Goal: Communication & Community: Answer question/provide support

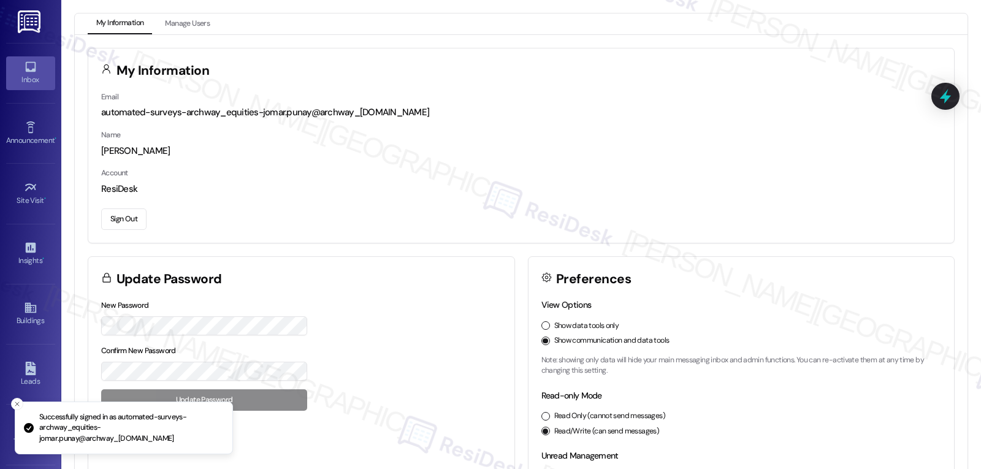
click at [24, 71] on icon at bounding box center [30, 66] width 13 height 13
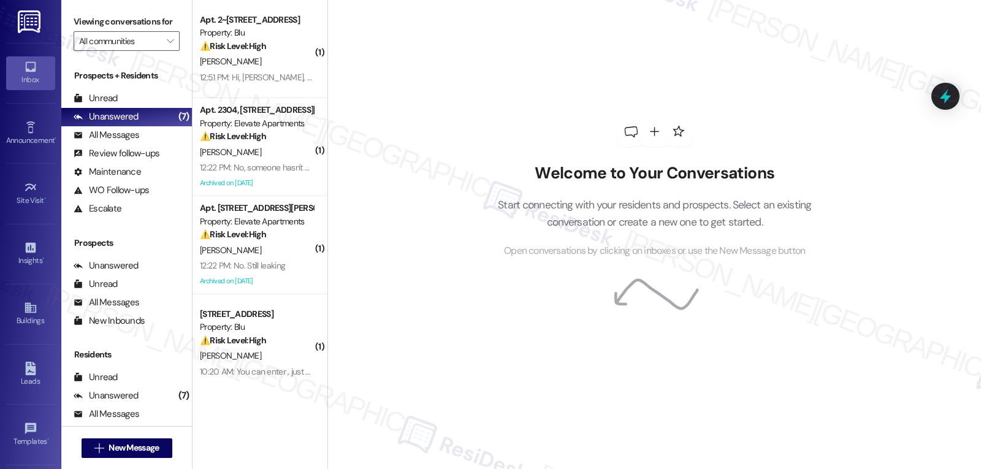
click at [277, 65] on div "[PERSON_NAME]" at bounding box center [257, 61] width 116 height 15
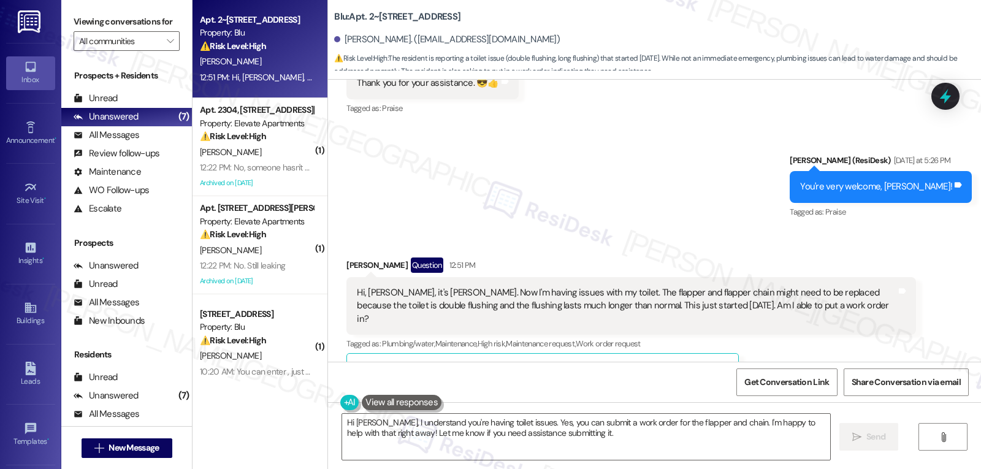
scroll to position [7945, 0]
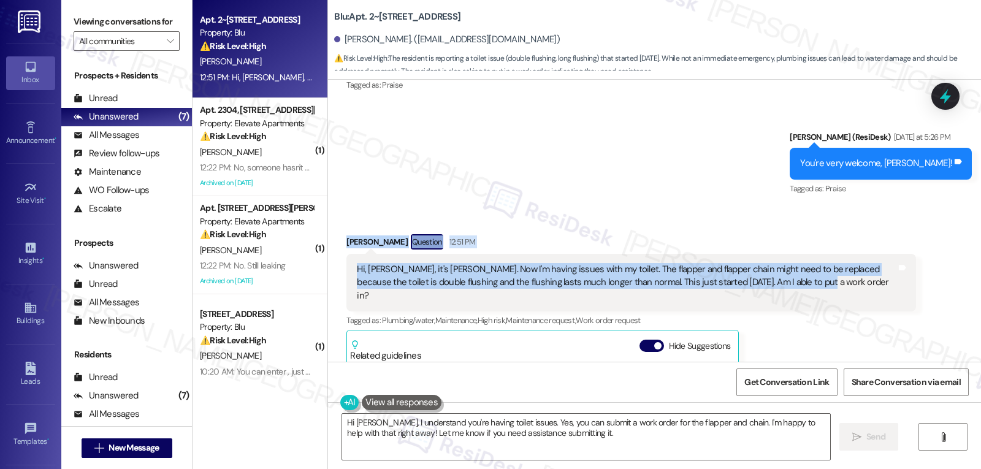
drag, startPoint x: 332, startPoint y: 178, endPoint x: 819, endPoint y: 214, distance: 487.9
click at [819, 225] on div "Received via SMS [PERSON_NAME] Question 12:51 PM Hi, [PERSON_NAME], it's [PERSO…" at bounding box center [630, 394] width 587 height 338
copy div "Aaron Najera Question 12:51 PM Hi, Sarah, it's Aaron. Now I'm having issues wit…"
click at [538, 443] on textarea "Hi Aaron, I understand you're having toilet issues. Yes, you can submit a work …" at bounding box center [586, 437] width 488 height 46
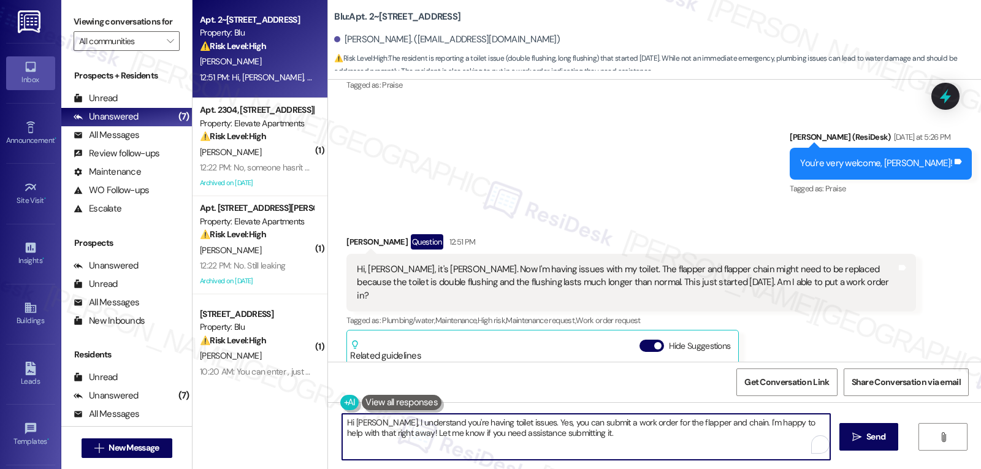
paste textarea "Is the toilet still usable for now, or is the long flush causing any overflow o…"
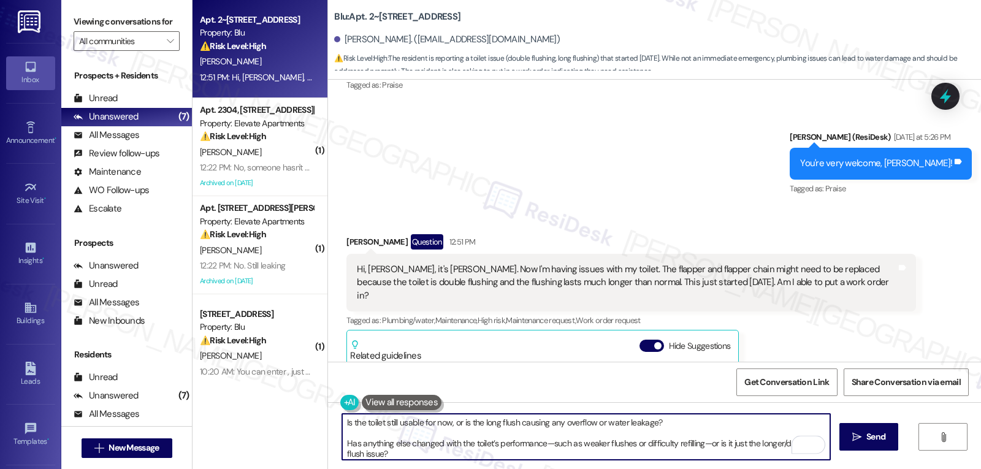
click at [674, 427] on textarea "Is the toilet still usable for now, or is the long flush causing any overflow o…" at bounding box center [586, 437] width 488 height 46
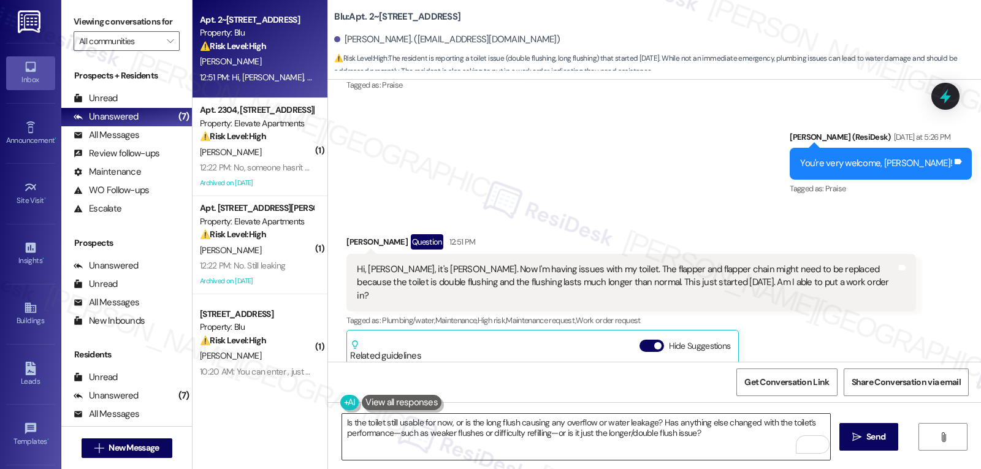
click at [342, 421] on textarea "Is the toilet still usable for now, or is the long flush causing any overflow o…" at bounding box center [586, 437] width 488 height 46
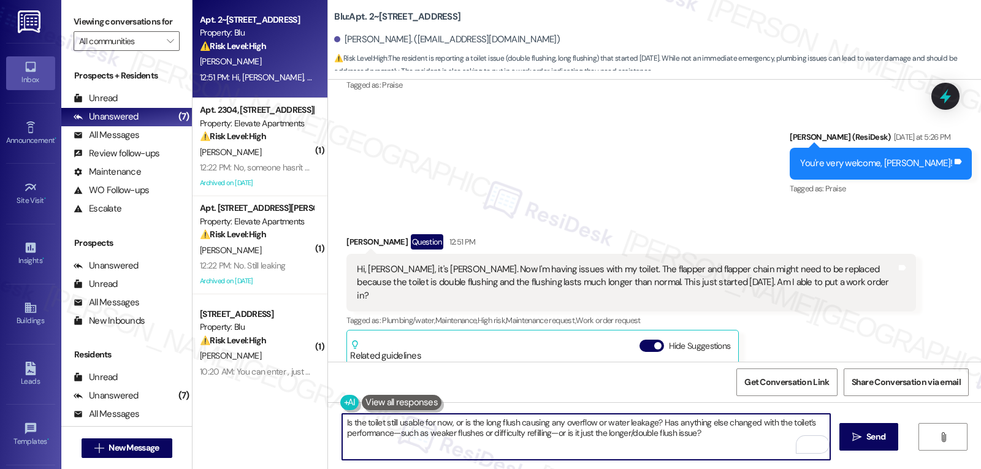
paste textarea "Hi Aaron, I understand your toilet just started double flushing and running lon…"
click at [670, 421] on textarea "Hi Aaron, I understand your toilet just started double flushing and running lon…" at bounding box center [586, 437] width 488 height 46
click at [724, 455] on textarea "Hi Aaron, I understand your toilet just started double flushing and running lon…" at bounding box center [586, 437] width 488 height 46
click at [387, 442] on textarea "Hi Aaron, I understand your toilet just started double flushing and running lon…" at bounding box center [586, 437] width 488 height 46
click at [718, 447] on textarea "Hi Aaron, I understand your toilet just started double flushing and running lon…" at bounding box center [586, 437] width 488 height 46
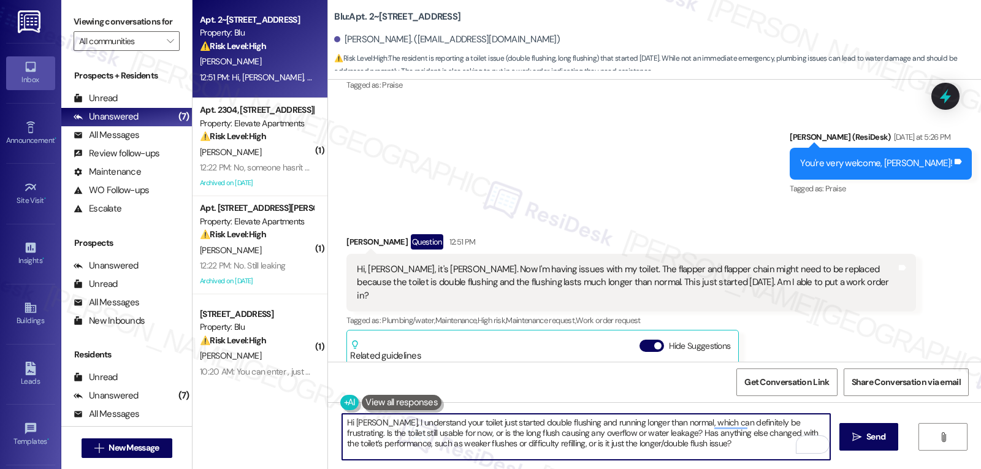
click at [789, 420] on textarea "Hi Aaron, I understand your toilet just started double flushing and running lon…" at bounding box center [586, 437] width 488 height 46
click at [754, 455] on textarea "Hi Aaron, I understand your toilet just started double flushing and running lon…" at bounding box center [586, 437] width 488 height 46
type textarea "Hi Aaron, I understand your toilet just started double flushing and running lon…"
click at [859, 437] on icon "" at bounding box center [856, 437] width 9 height 10
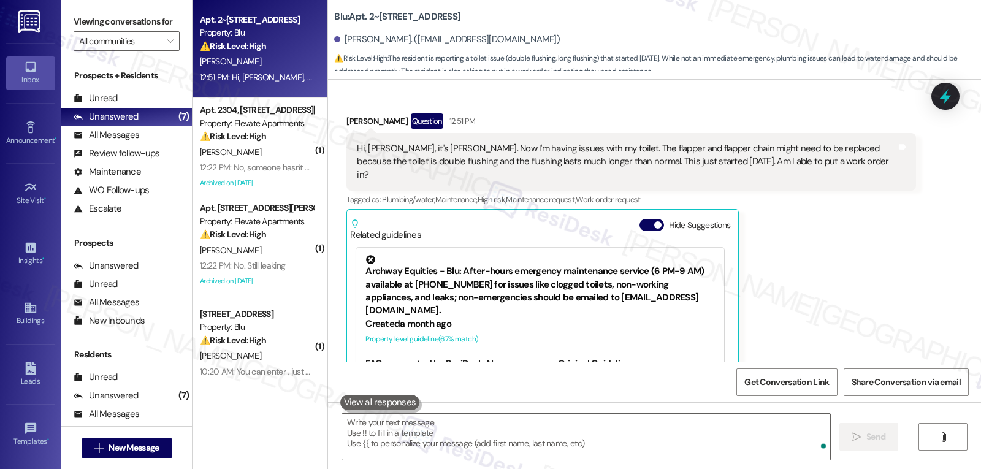
scroll to position [8067, 0]
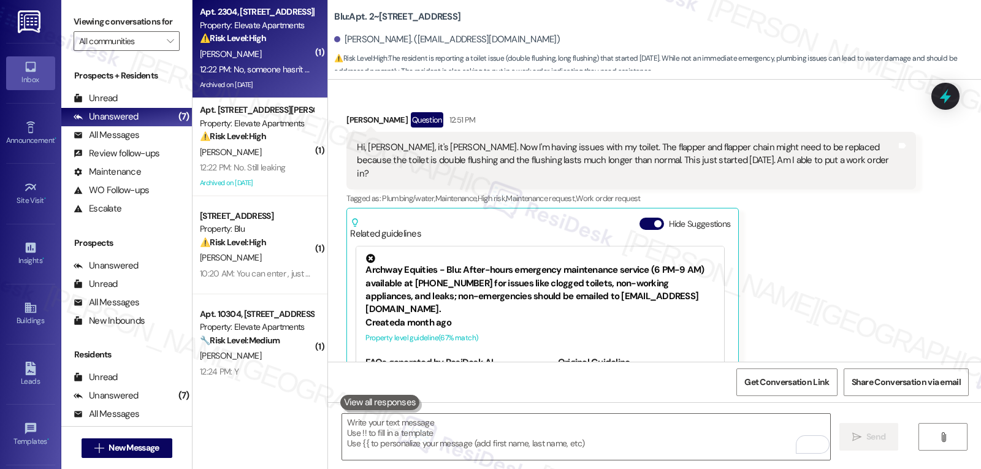
click at [238, 39] on strong "⚠️ Risk Level: High" at bounding box center [233, 37] width 66 height 11
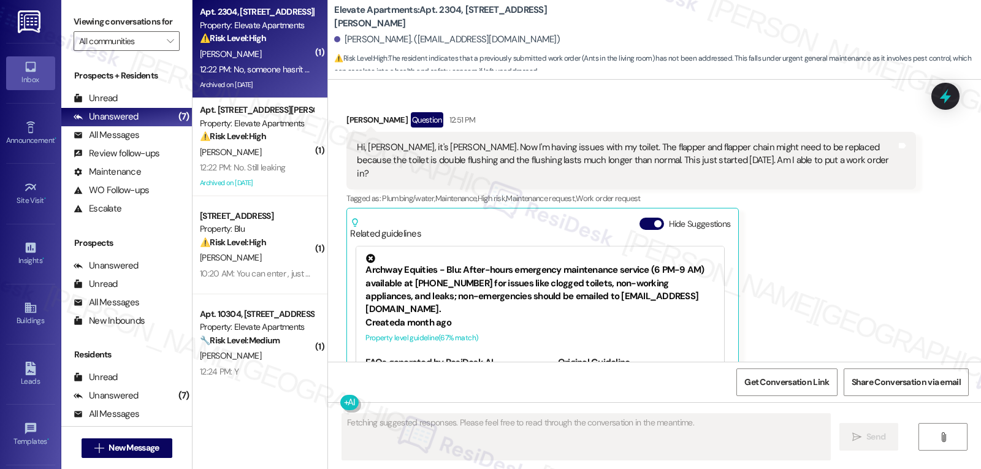
scroll to position [2732, 0]
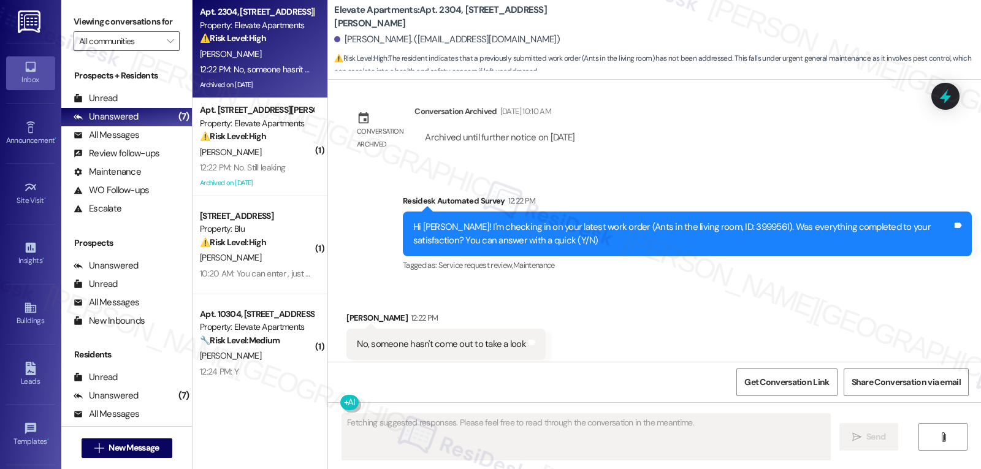
click at [944, 94] on icon at bounding box center [944, 96] width 11 height 15
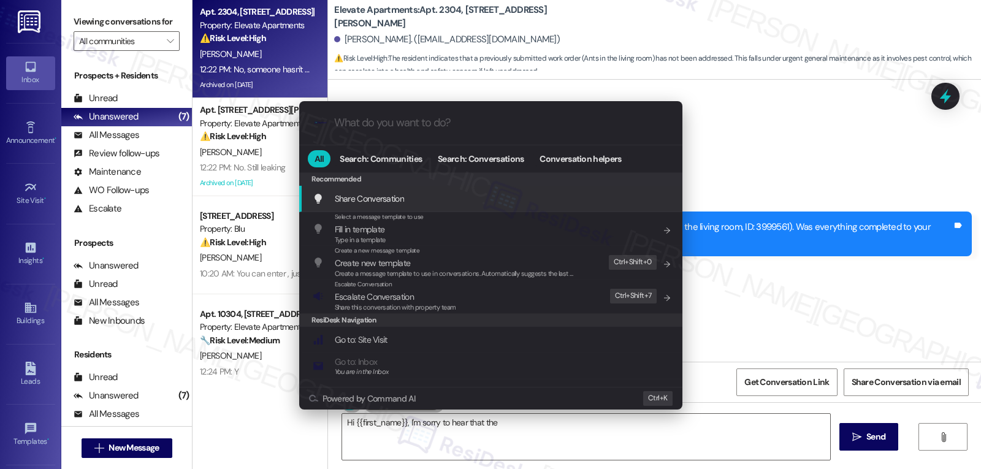
type textarea "Hi {{first_name}}, I'm sorry to hear that the ant"
type input "s"
type textarea "Hi {{first_name}}, I'm sorry to hear that the ant"
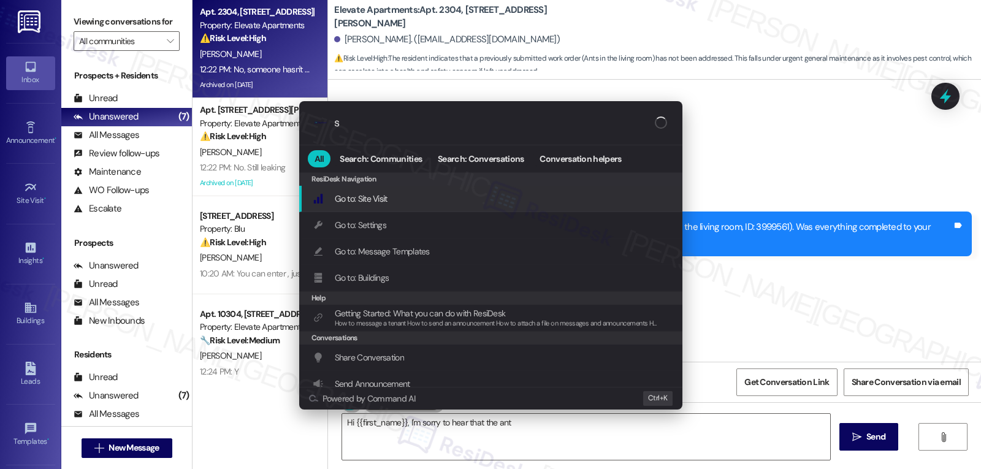
type input "se"
type textarea "Hi {{first_name}}, I'm sorry to hear that the ant issue"
type input "ser"
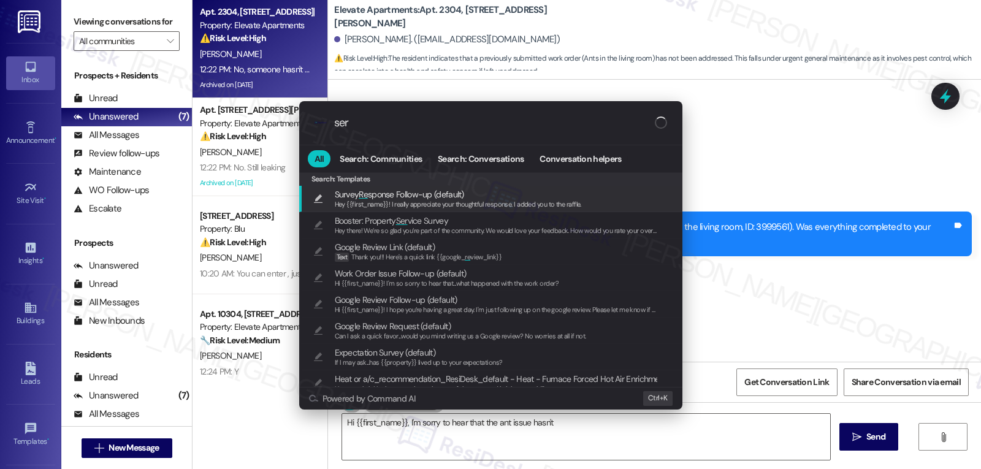
type textarea "Hi {{first_name}}, I'm sorry to hear that the ant issue hasn't been"
type input "serv"
type textarea "Hi {{first_name}}, I'm sorry to hear that the ant issue hasn't been"
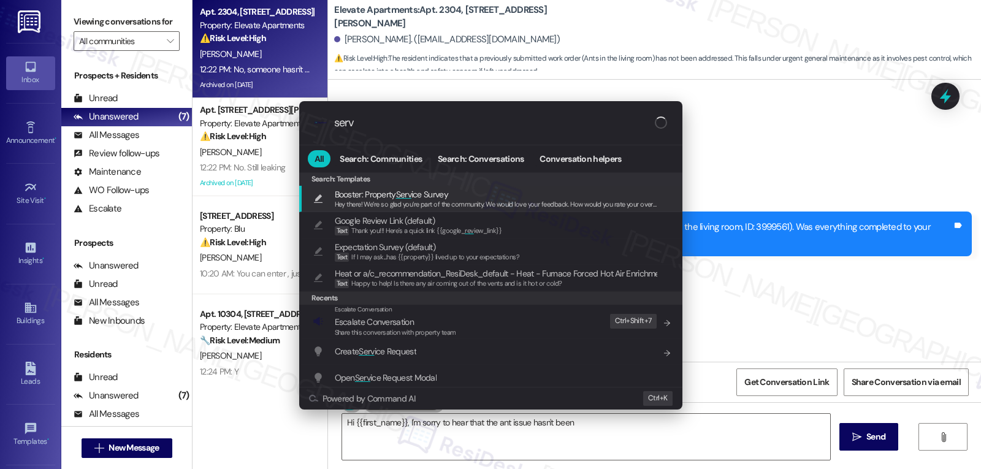
type input "servi"
type textarea "Hi {{first_name}}, I'm sorry to hear that the ant issue hasn't been addressed"
type input "servic"
type textarea "Hi {{first_name}}, I'm sorry to hear that the ant issue hasn't been addressed"
type input "service"
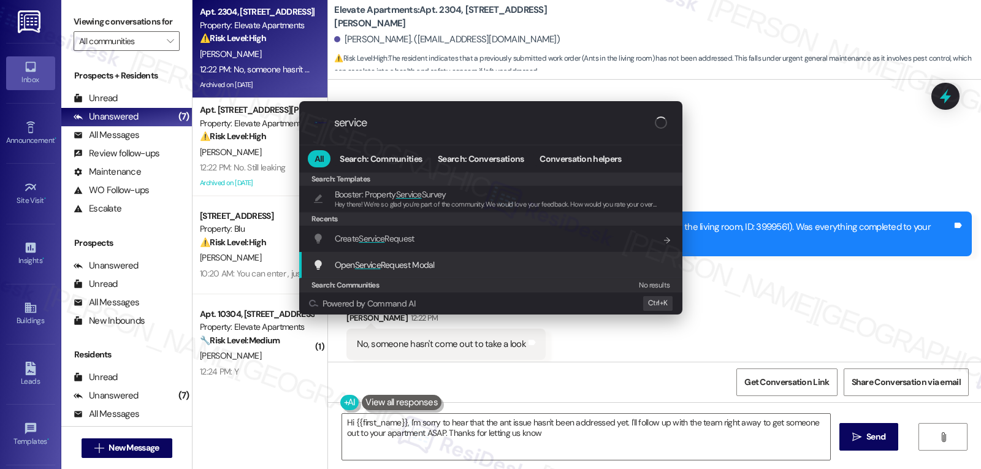
type textarea "Hi {{first_name}}, I'm sorry to hear that the ant issue hasn't been addressed y…"
type input "service"
click at [391, 265] on span "Open Service Request Modal" at bounding box center [385, 264] width 100 height 11
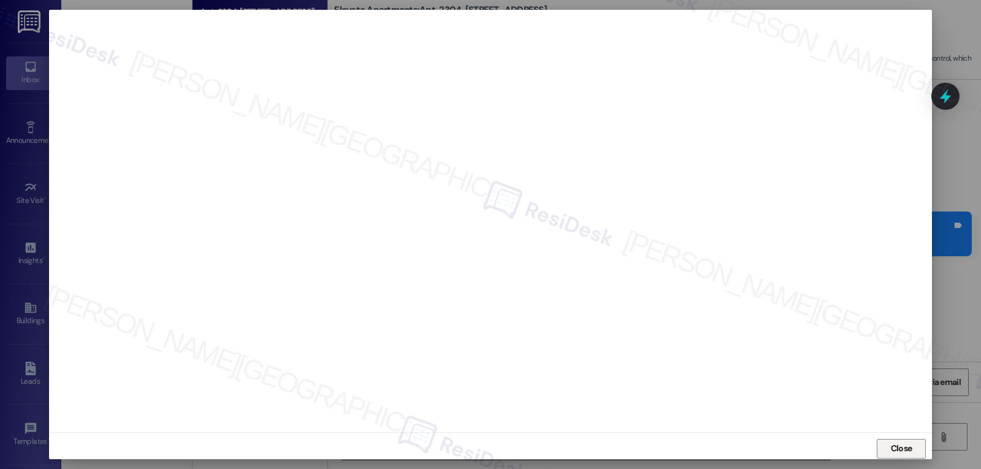
click at [914, 448] on button "Close" at bounding box center [900, 449] width 49 height 20
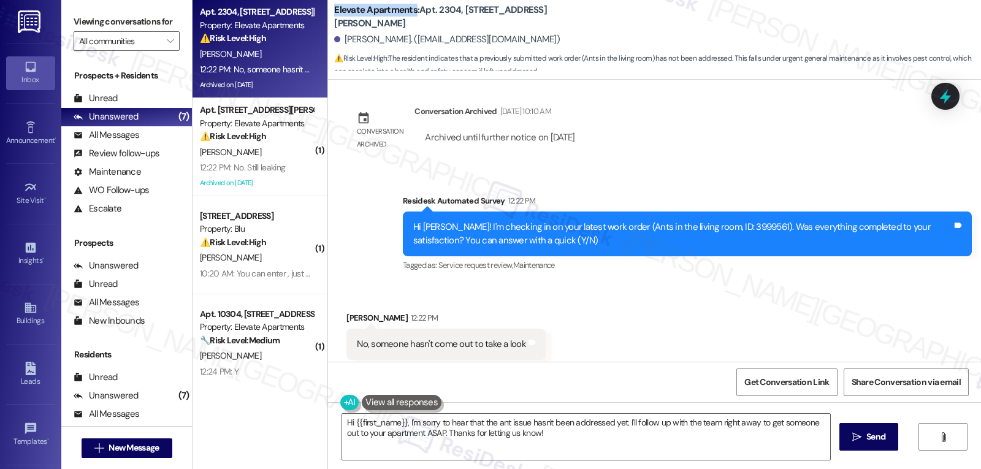
drag, startPoint x: 325, startPoint y: 15, endPoint x: 406, endPoint y: 15, distance: 80.9
click at [406, 15] on div "Elevate Apartments: Apt. 2304, 2111 N. Austin Ave Areli Martinez. (ilseareli10@…" at bounding box center [654, 36] width 653 height 67
copy b "Elevate Apartments"
click at [582, 436] on textarea "Hi {{first_name}}, I'm sorry to hear that the ant issue hasn't been addressed y…" at bounding box center [586, 437] width 488 height 46
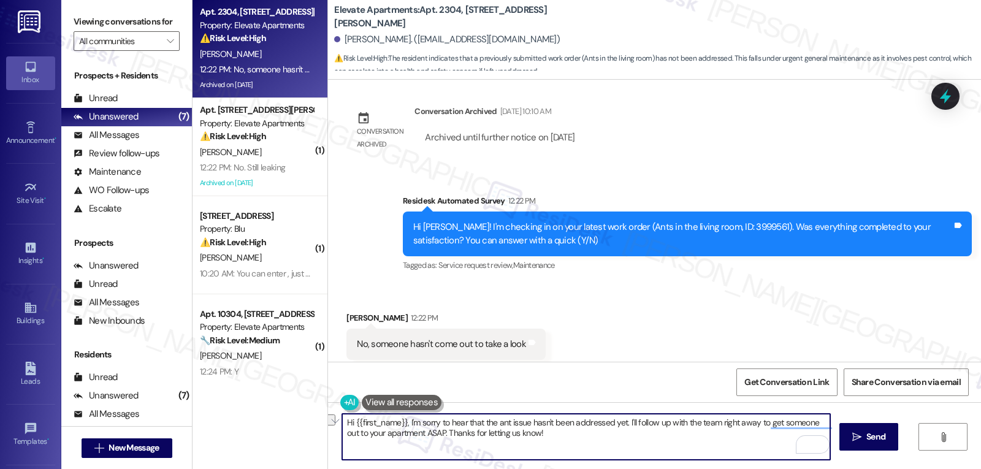
drag, startPoint x: 714, startPoint y: 423, endPoint x: 749, endPoint y: 425, distance: 35.6
click at [749, 425] on textarea "Hi {{first_name}}, I'm sorry to hear that the ant issue hasn't been addressed y…" at bounding box center [586, 437] width 488 height 46
click at [391, 435] on textarea "Hi {{first_name}}, I'm sorry to hear that the ant issue hasn't been addressed y…" at bounding box center [586, 437] width 488 height 46
click at [579, 445] on textarea "Hi {{first_name}}, I'm sorry to hear that the ant issue hasn't been addressed y…" at bounding box center [586, 437] width 488 height 46
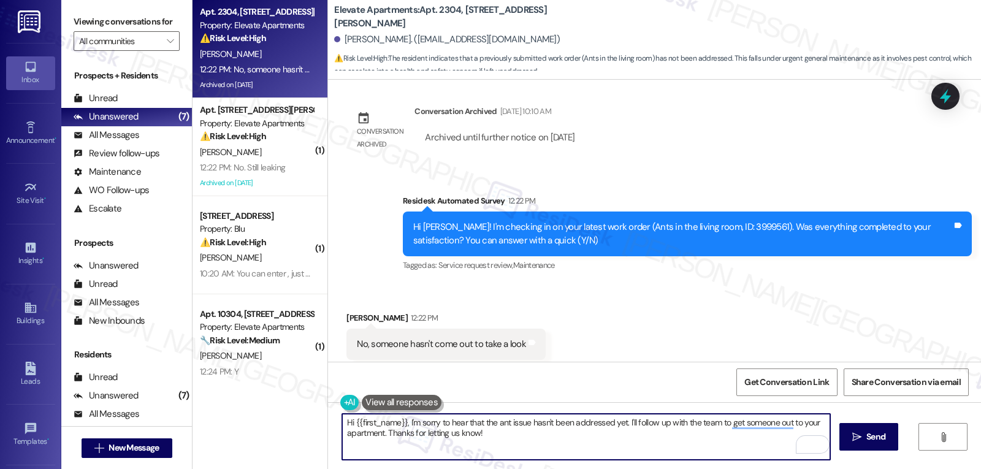
click at [683, 446] on textarea "Hi {{first_name}}, I'm sorry to hear that the ant issue hasn't been addressed y…" at bounding box center [586, 437] width 488 height 46
type textarea "Hi {{first_name}}, I'm sorry to hear that the ant issue hasn't been addressed y…"
click at [867, 444] on button " Send" at bounding box center [868, 437] width 59 height 28
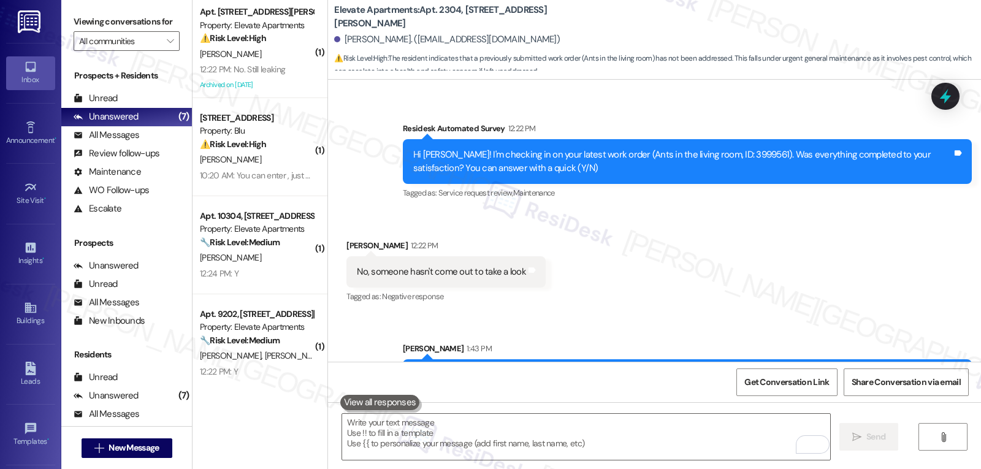
scroll to position [2830, 0]
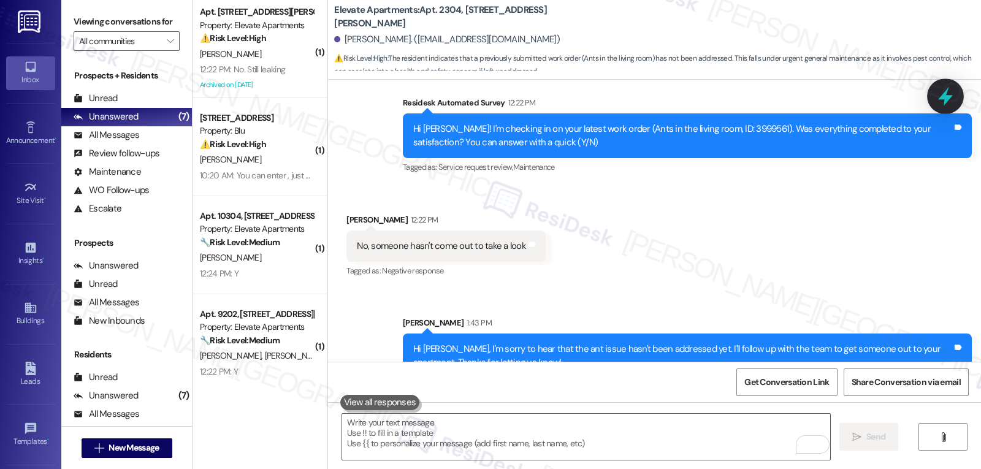
click at [941, 89] on icon at bounding box center [945, 96] width 21 height 21
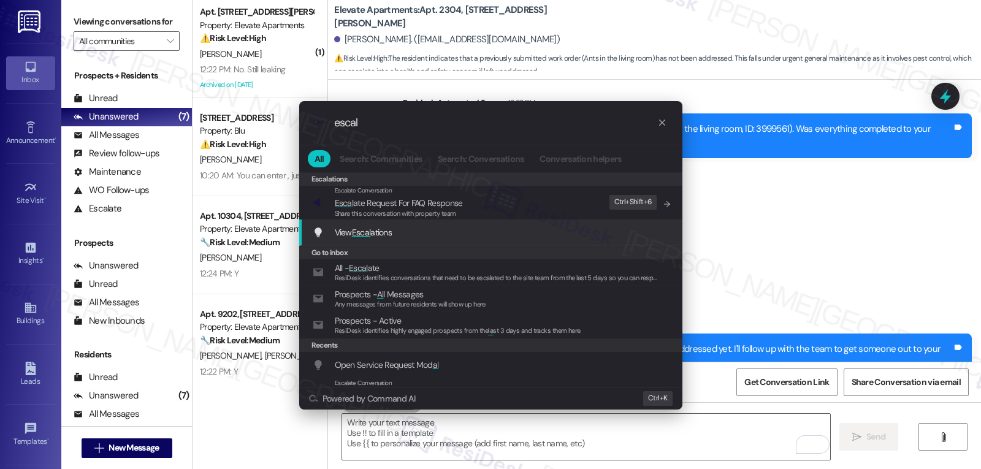
type input "escal"
click at [794, 233] on div ".cls-1{fill:#0a055f;}.cls-2{fill:#0cc4c4;} resideskLogoBlueOrange escal All Sea…" at bounding box center [490, 234] width 981 height 469
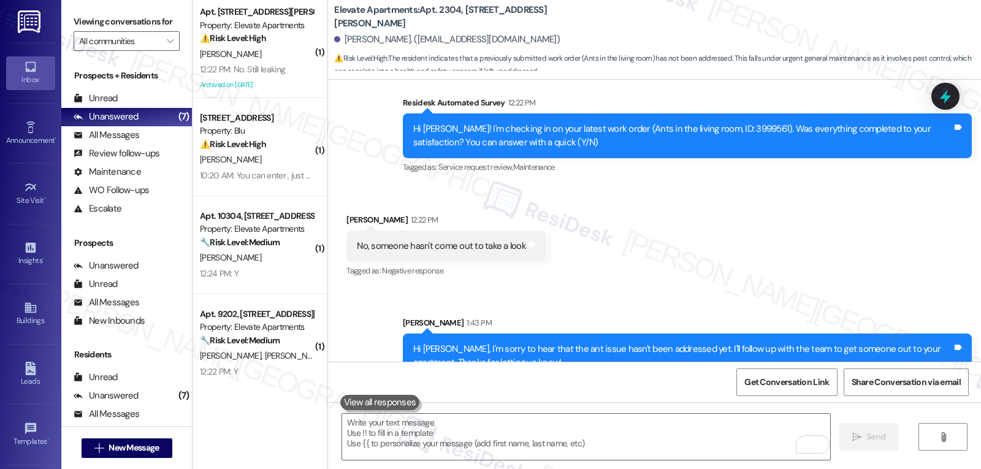
click at [700, 123] on div "Hi Areli! I'm checking in on your latest work order (Ants in the living room, I…" at bounding box center [682, 136] width 539 height 26
click at [702, 123] on div "Hi Areli! I'm checking in on your latest work order (Ants in the living room, I…" at bounding box center [682, 136] width 539 height 26
copy div "3999561"
click at [936, 94] on icon at bounding box center [945, 96] width 21 height 21
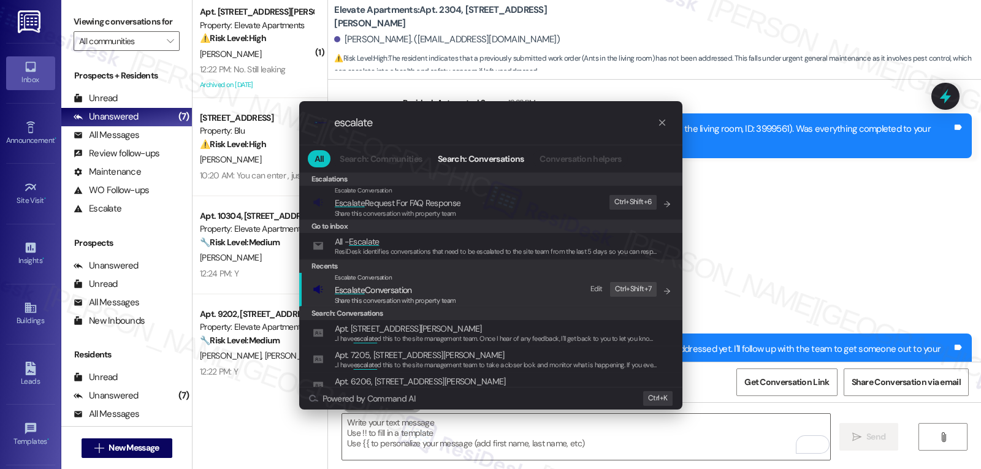
type input "escalate"
click at [394, 294] on span "Escalate Conversation" at bounding box center [373, 289] width 77 height 11
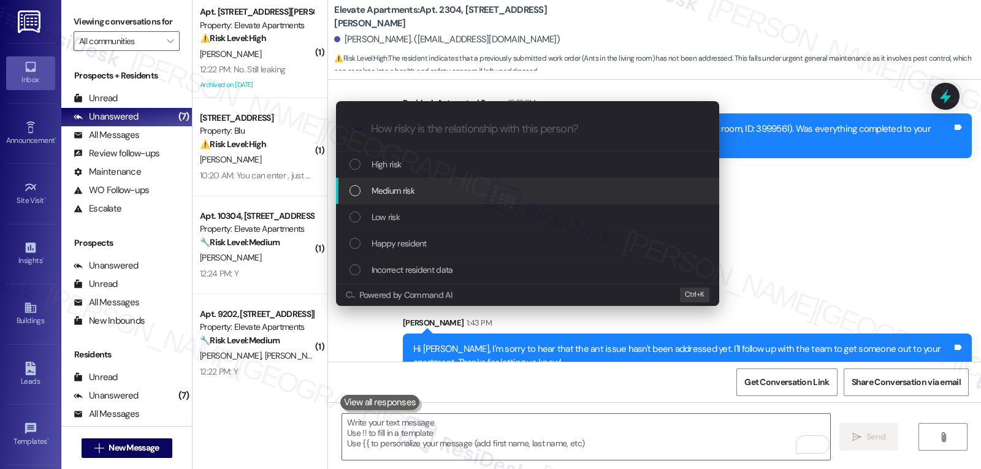
click at [409, 198] on div "Medium risk" at bounding box center [527, 191] width 383 height 26
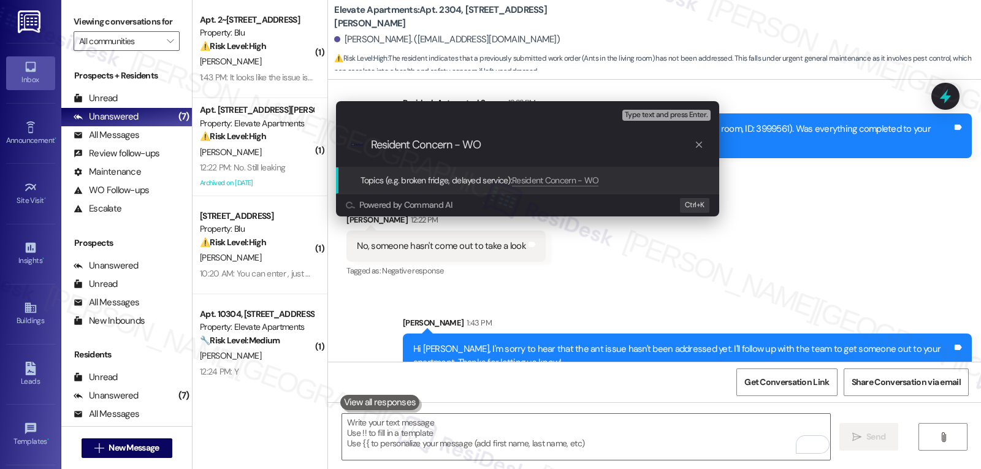
paste input "3999561"
type input "Resident Concern - WO 3999561 not completed, no one came to check"
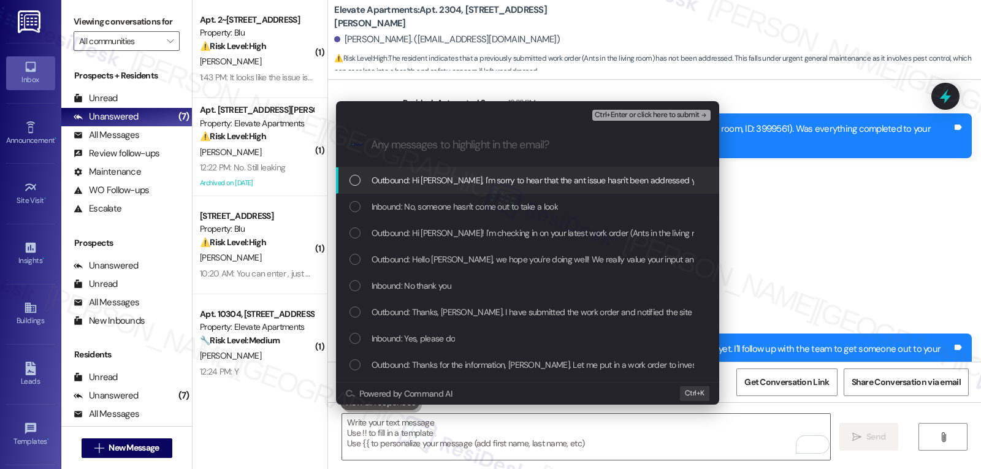
scroll to position [0, 0]
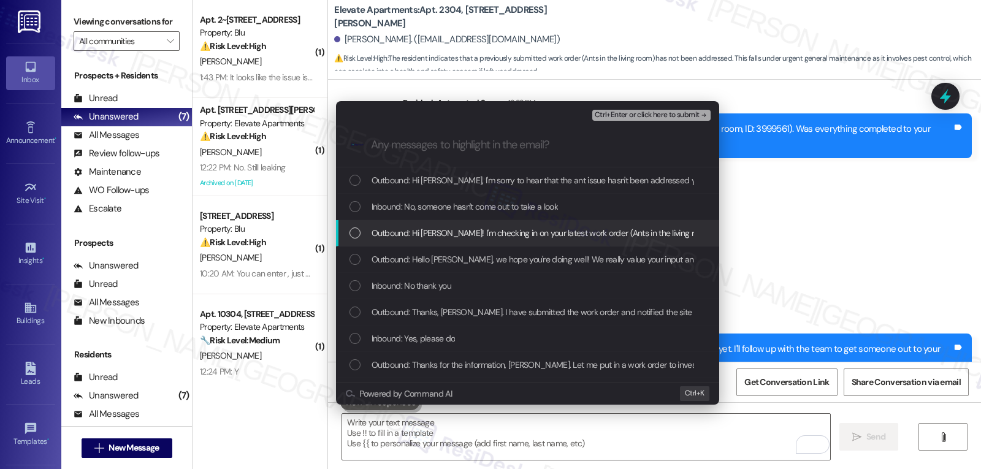
click at [522, 223] on div "Outbound: Hi Areli! I'm checking in on your latest work order (Ants in the livi…" at bounding box center [527, 233] width 383 height 26
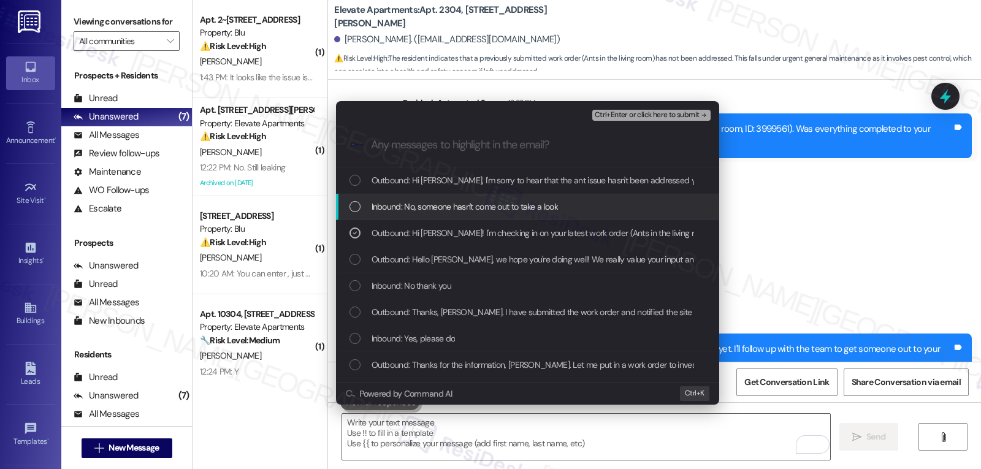
click at [525, 214] on div "Inbound: No, someone hasn't come out to take a look" at bounding box center [527, 207] width 383 height 26
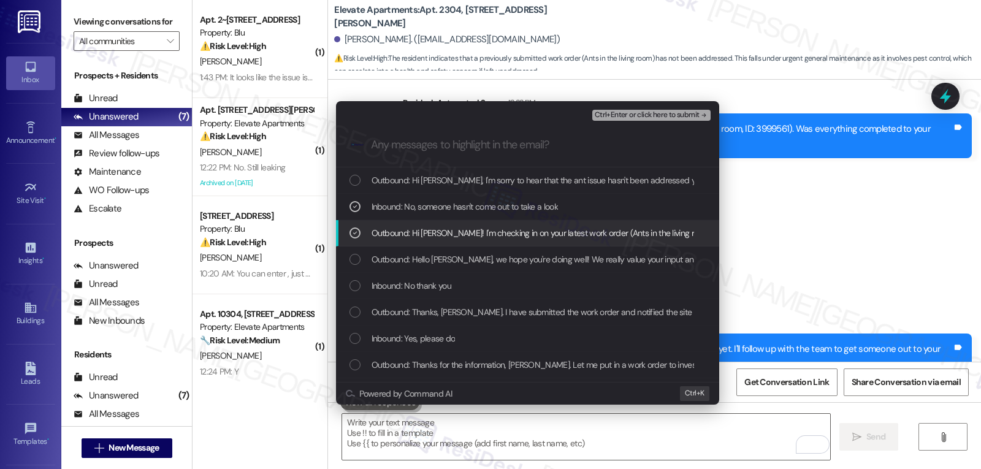
click at [356, 237] on icon "List of options" at bounding box center [355, 233] width 9 height 9
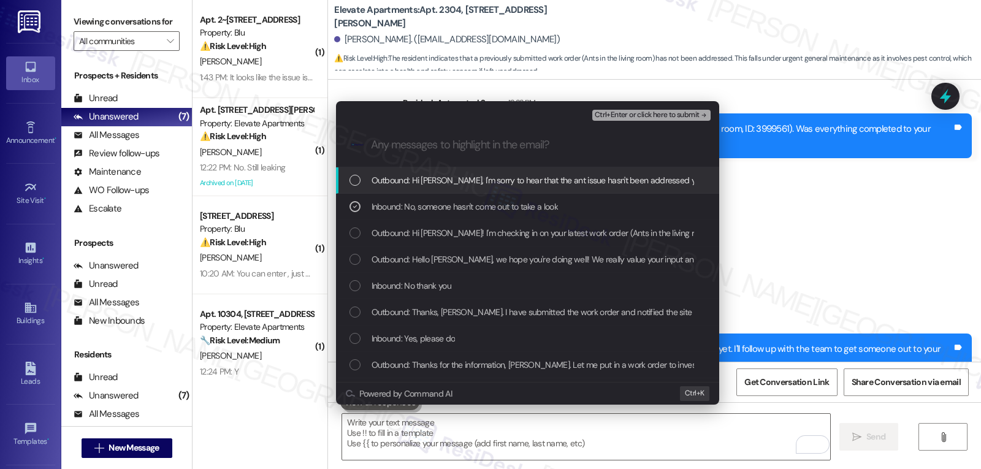
click at [655, 117] on span "Ctrl+Enter or click here to submit" at bounding box center [646, 115] width 105 height 9
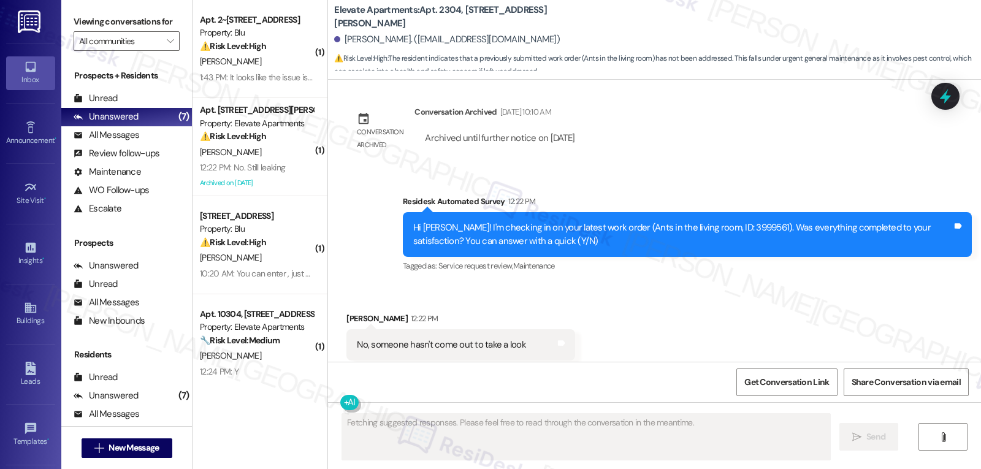
scroll to position [2848, 0]
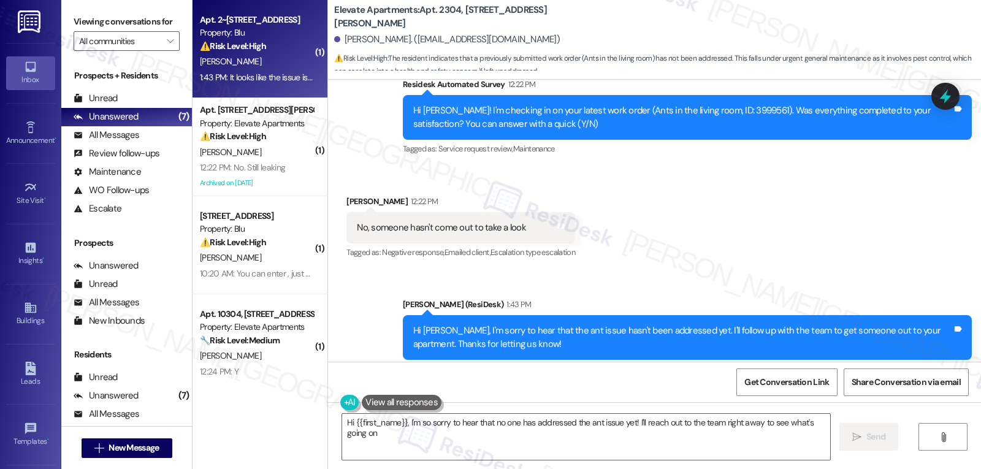
type textarea "Hi {{first_name}}, I'm so sorry to hear that no one has addressed the ant issue…"
click at [257, 72] on div "1:43 PM: It looks like the issue is with the toilet flapper, I removed the lid …" at bounding box center [619, 77] width 838 height 11
type textarea "Fetching suggested responses. Please feel free to read through the conversation…"
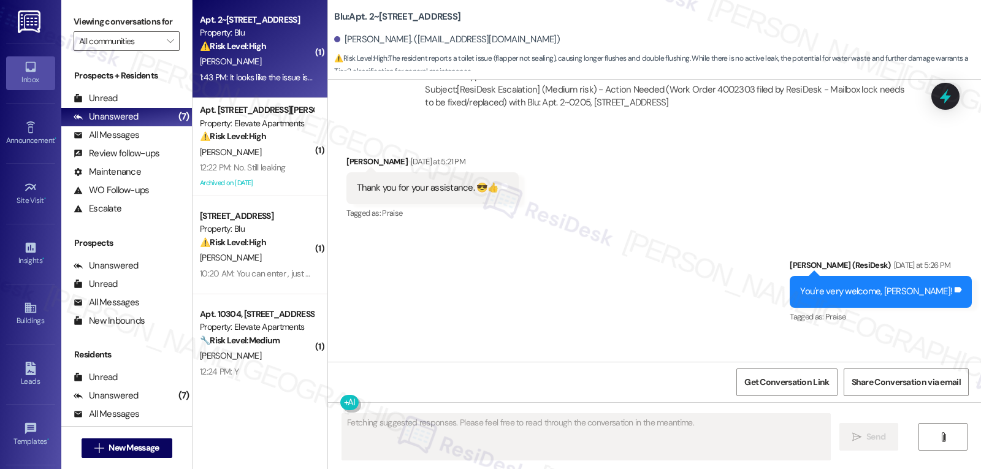
scroll to position [8138, 0]
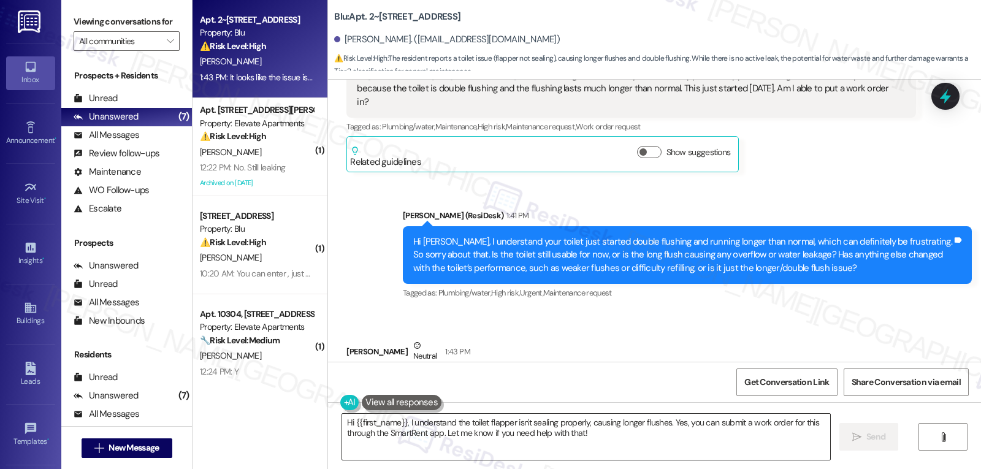
click at [448, 440] on textarea "Hi {{first_name}}, I understand the toilet flapper isn't sealing properly, caus…" at bounding box center [586, 437] width 488 height 46
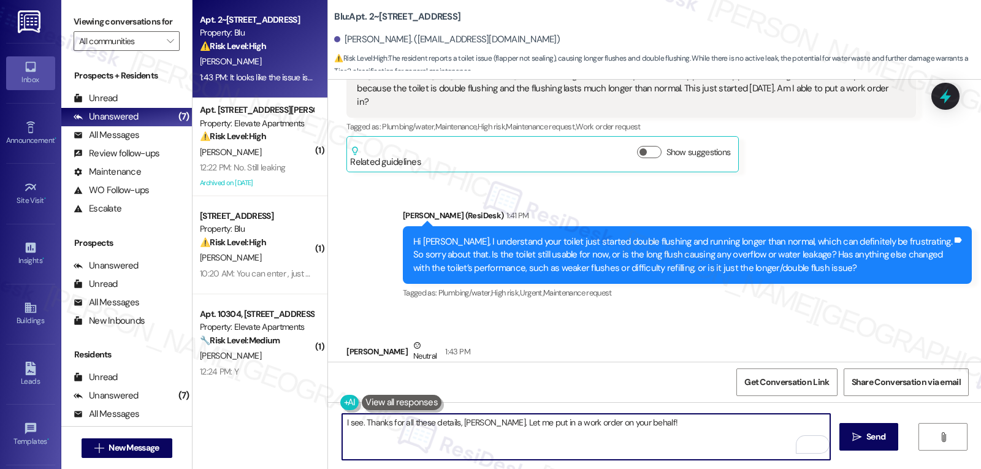
click at [478, 422] on textarea "I see. Thanks for all these details, Aaron. Let me put in a work order on your …" at bounding box center [586, 437] width 488 height 46
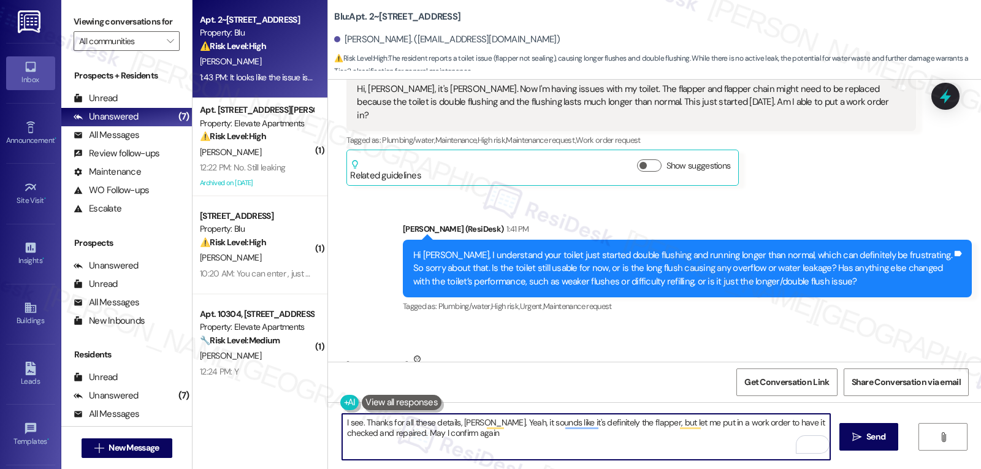
scroll to position [8139, 0]
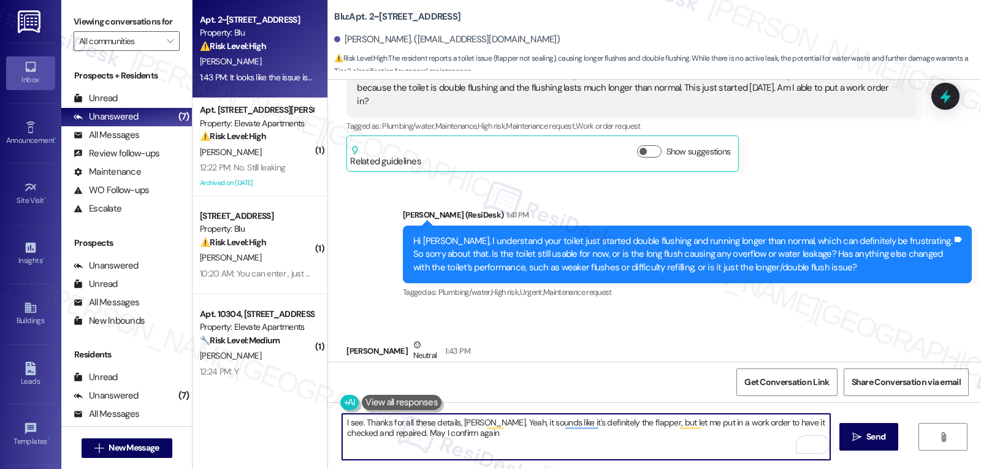
click at [430, 436] on textarea "I see. Thanks for all these details, Aaron. Yeah, it sounds like it's definitel…" at bounding box center [586, 437] width 488 height 46
click at [770, 438] on textarea "I see. Thanks for all these details, Aaron. Yeah, it sounds like it's definitel…" at bounding box center [586, 437] width 488 height 46
type textarea "I see. Thanks for all these details, Aaron. Yeah, it sounds like it's definitel…"
click at [881, 437] on span "Send" at bounding box center [875, 436] width 19 height 13
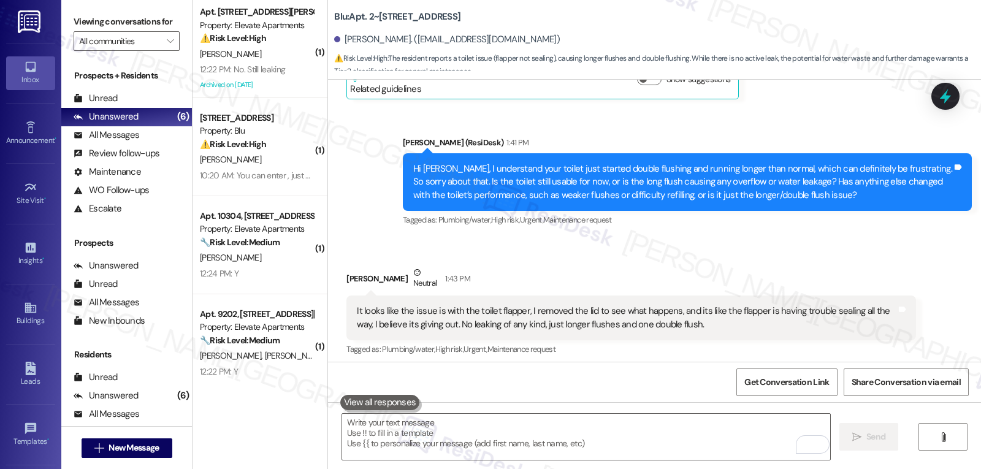
scroll to position [8238, 0]
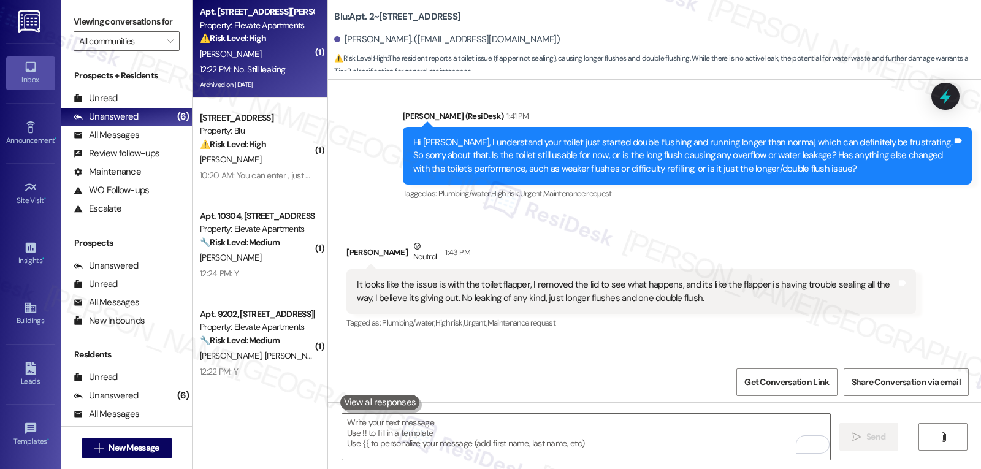
click at [252, 72] on div "12:22 PM: No. Still leaking 12:22 PM: No. Still leaking" at bounding box center [242, 69] width 85 height 11
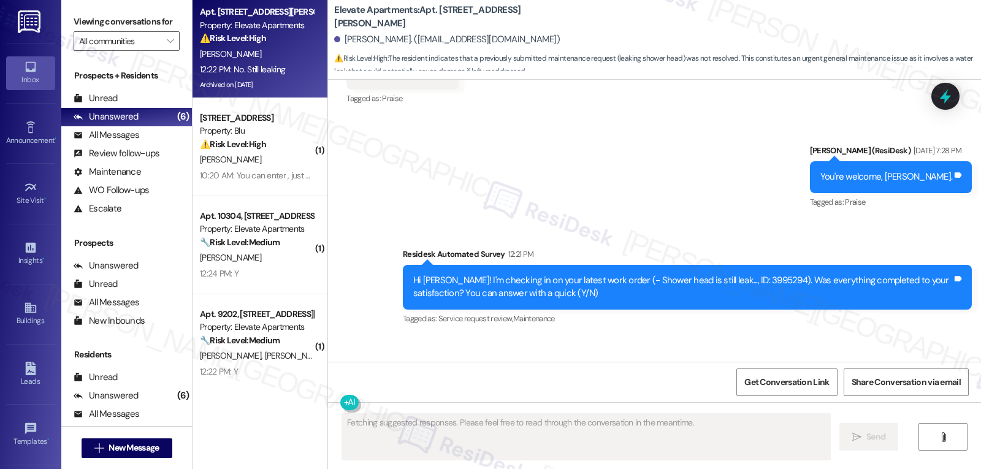
scroll to position [14982, 0]
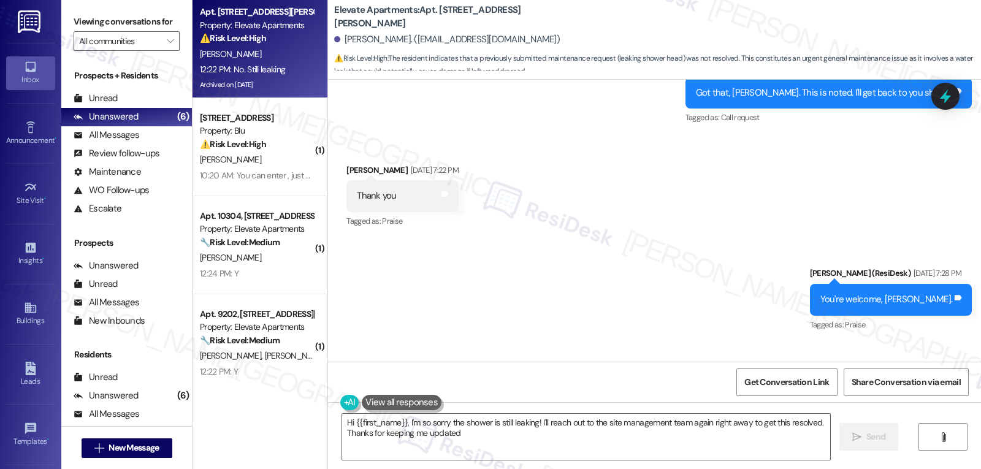
type textarea "Hi {{first_name}}, I'm so sorry the shower is still leaking! I'll reach out to …"
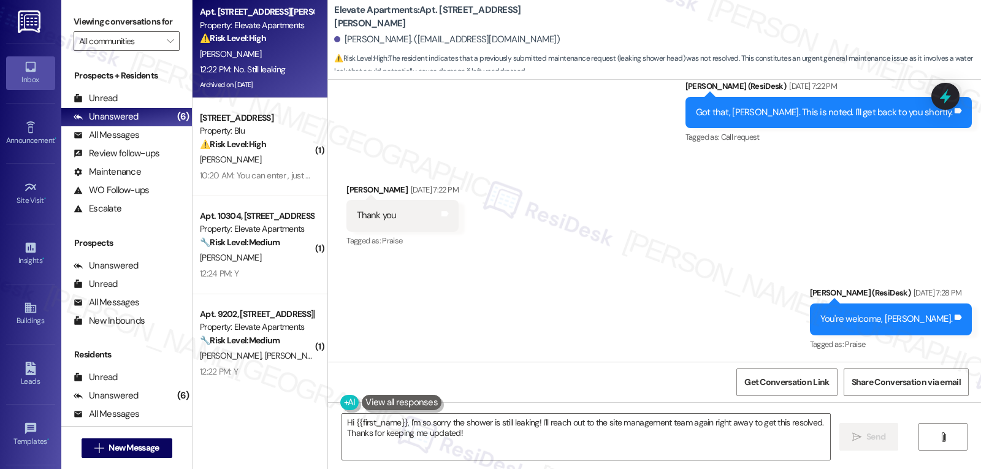
scroll to position [15105, 0]
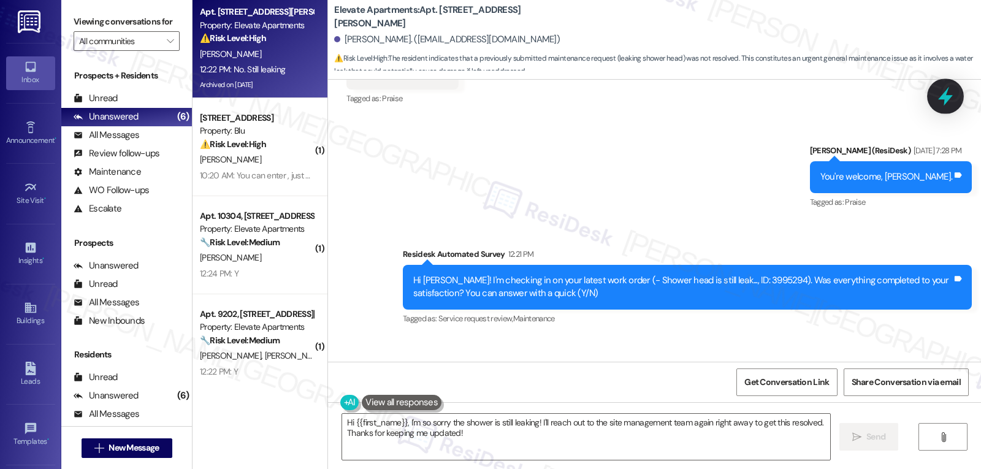
click at [949, 100] on icon at bounding box center [945, 96] width 21 height 21
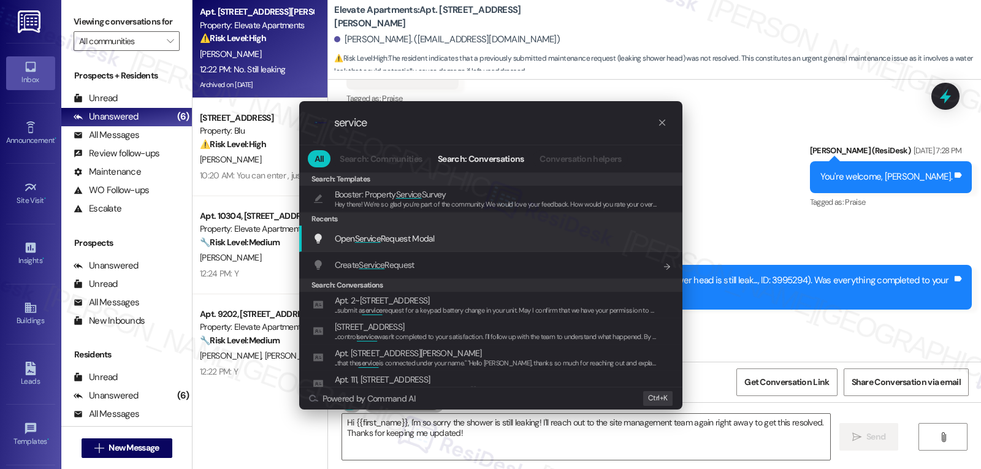
click at [475, 237] on div "Open Service Request Modal Add shortcut" at bounding box center [492, 238] width 359 height 13
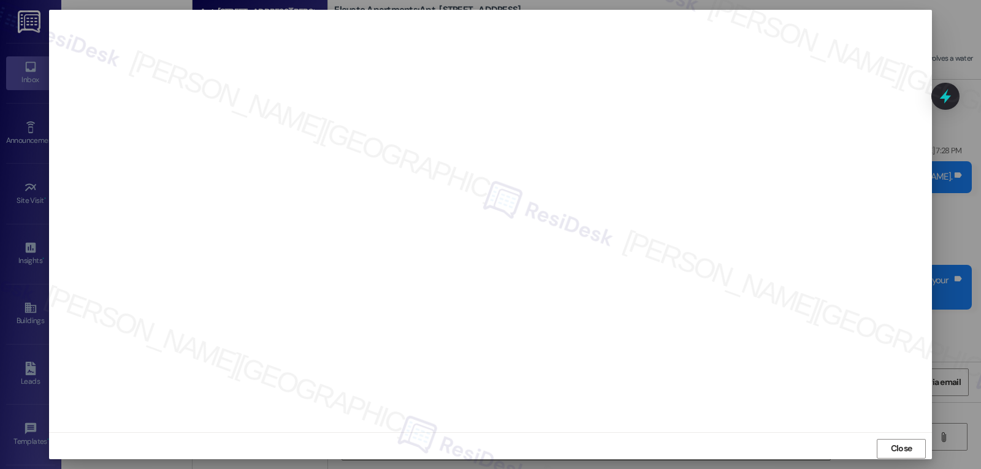
click at [873, 446] on div "Close" at bounding box center [490, 448] width 882 height 32
click at [878, 447] on button "Close" at bounding box center [900, 449] width 49 height 20
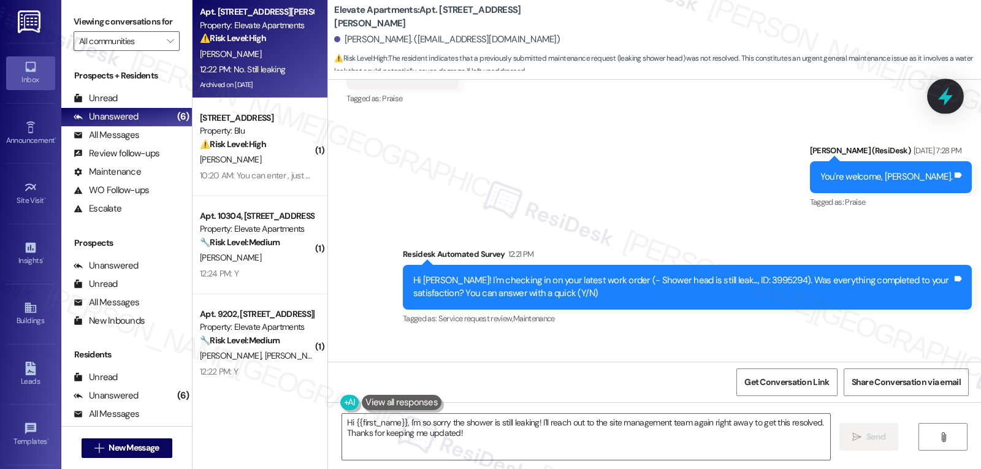
click at [948, 96] on icon at bounding box center [945, 96] width 15 height 19
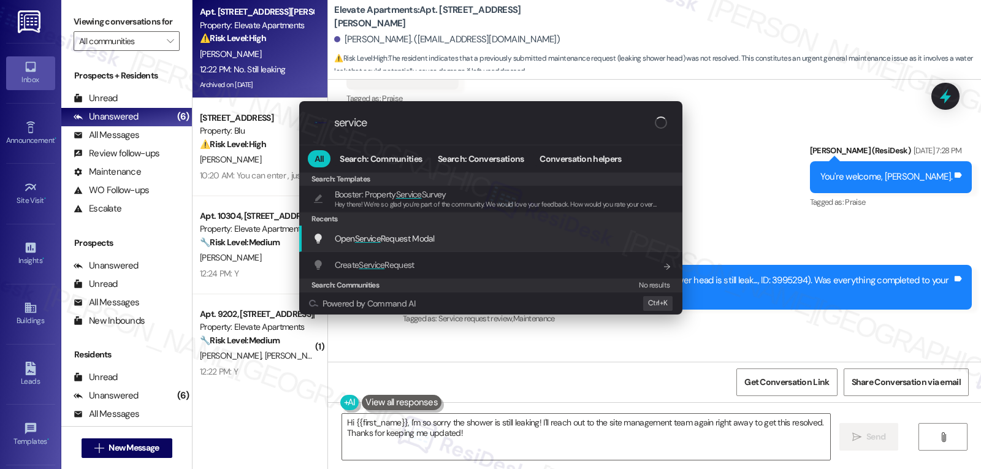
type input "service"
click at [447, 243] on div "Open Service Request Modal Add shortcut" at bounding box center [492, 238] width 359 height 13
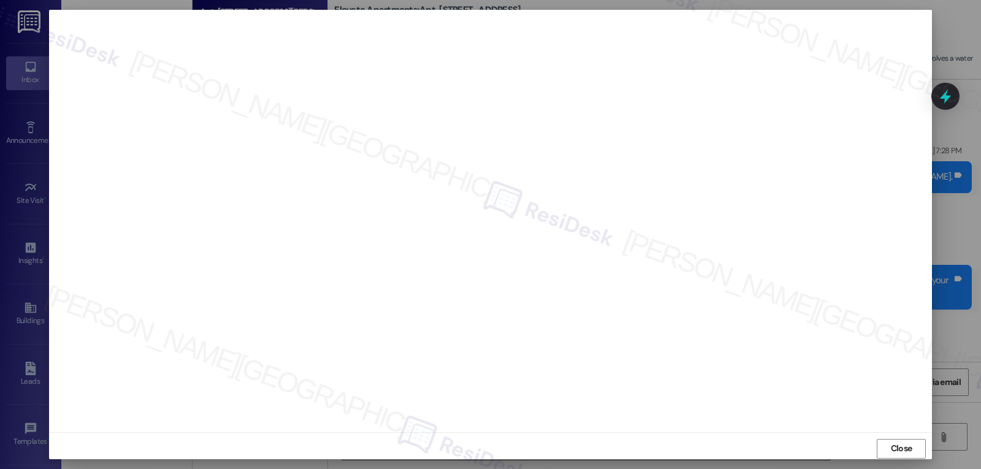
click at [883, 453] on button "Close" at bounding box center [900, 449] width 49 height 20
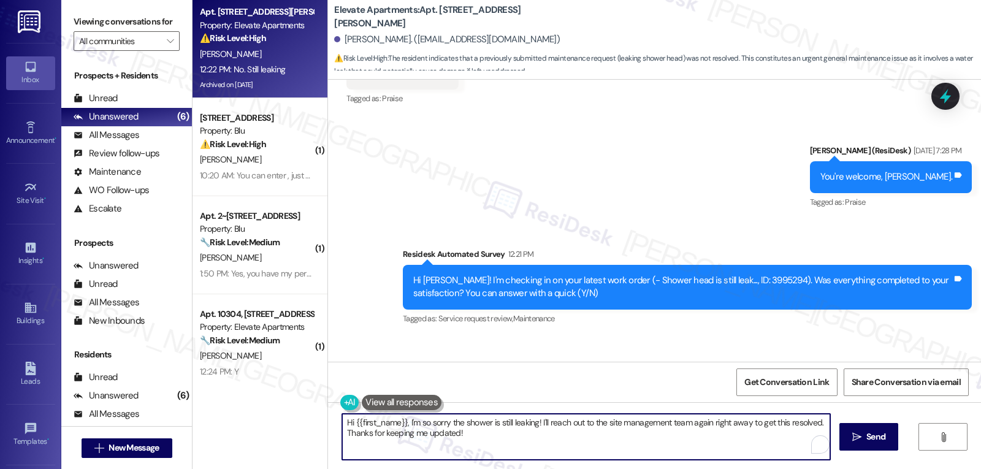
drag, startPoint x: 335, startPoint y: 420, endPoint x: 401, endPoint y: 423, distance: 66.9
click at [401, 423] on textarea "Hi {{first_name}}, I'm so sorry the shower is still leaking! I'll reach out to …" at bounding box center [586, 437] width 488 height 46
click at [479, 438] on textarea "I'm so sorry the shower is still leaking! I'll reach out to the site management…" at bounding box center [586, 437] width 488 height 46
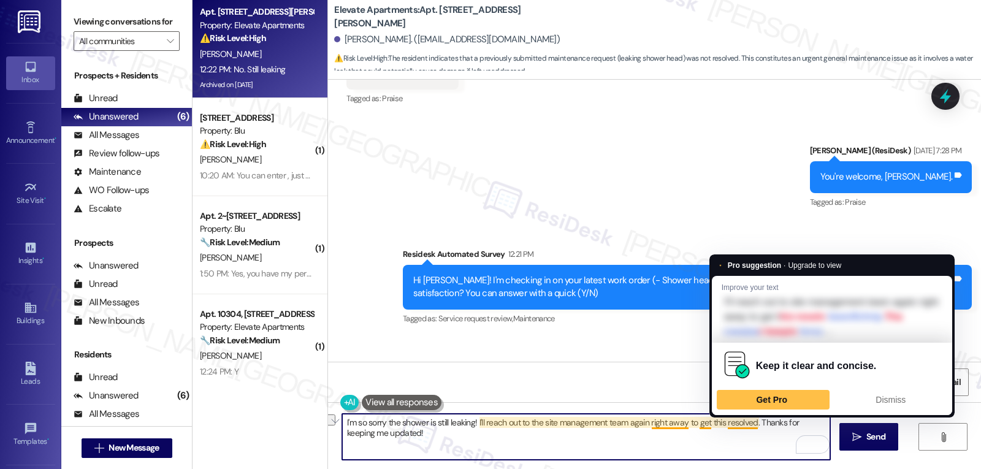
drag, startPoint x: 642, startPoint y: 422, endPoint x: 755, endPoint y: 436, distance: 114.2
click at [743, 427] on textarea "I'm so sorry the shower is still leaking! I'll reach out to the site management…" at bounding box center [586, 437] width 488 height 46
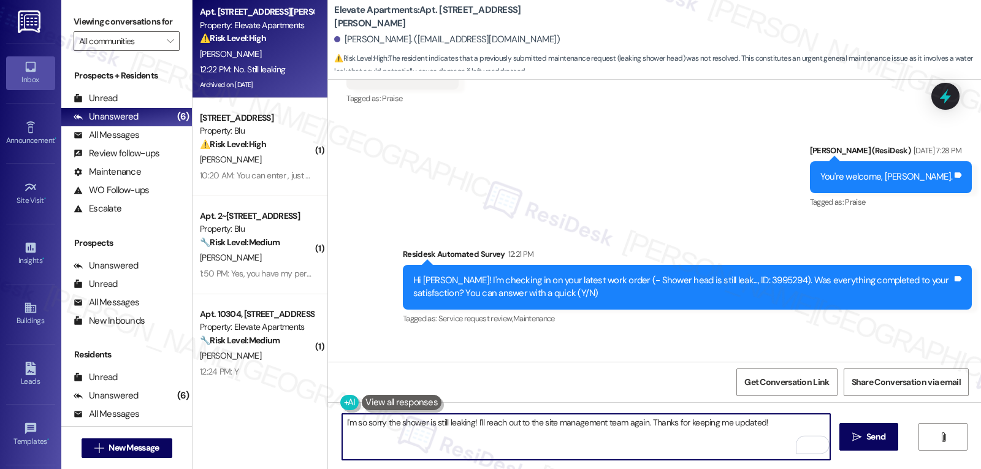
click at [783, 426] on textarea "I'm so sorry the shower is still leaking! I'll reach out to the site management…" at bounding box center [586, 437] width 488 height 46
click at [643, 420] on textarea "I'm so sorry the shower is still leaking! I'll reach out to the site management…" at bounding box center [586, 437] width 488 height 46
type textarea "I'm so sorry the shower is still leaking! I'll reach out to the site management…"
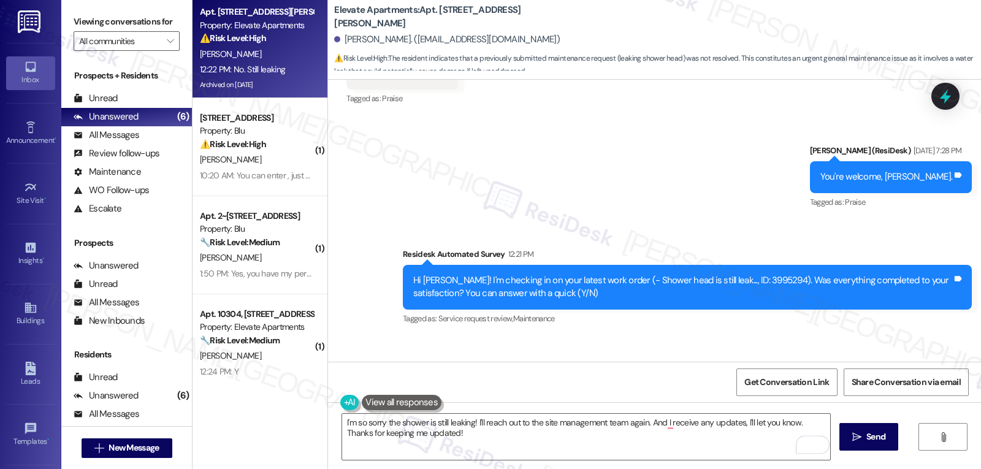
click at [740, 274] on div "Hi Kimberly! I'm checking in on your latest work order (- Shower head is still …" at bounding box center [682, 287] width 539 height 26
copy div "3995294"
click at [871, 438] on span "Send" at bounding box center [875, 436] width 19 height 13
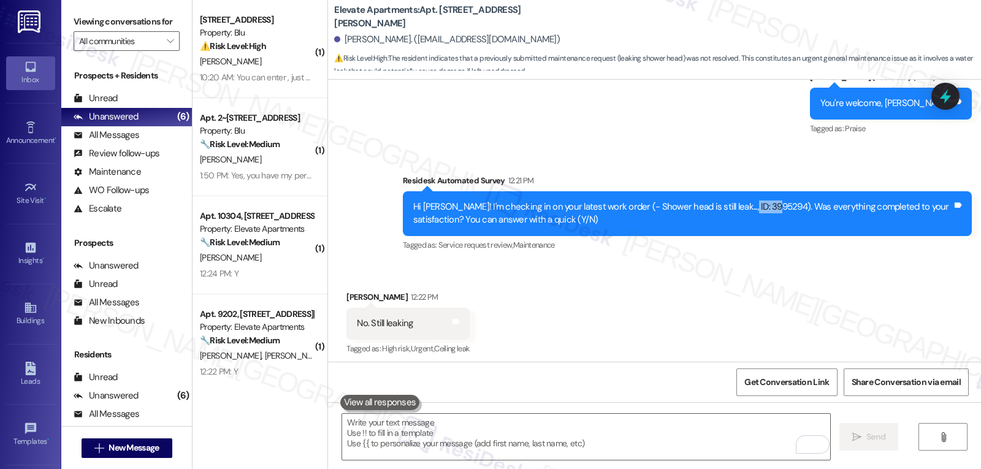
scroll to position [15204, 0]
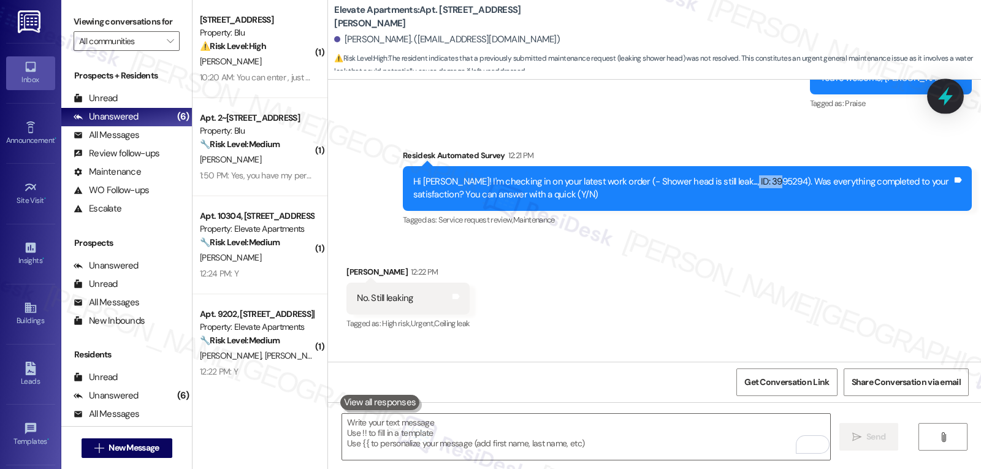
click at [944, 97] on icon at bounding box center [945, 96] width 15 height 19
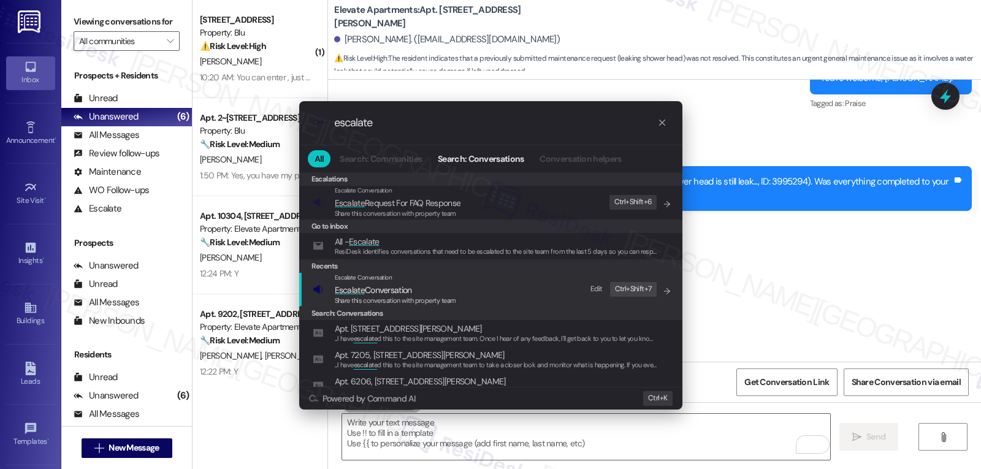
type input "escalate"
click at [392, 304] on span "Share this conversation with property team" at bounding box center [395, 300] width 121 height 9
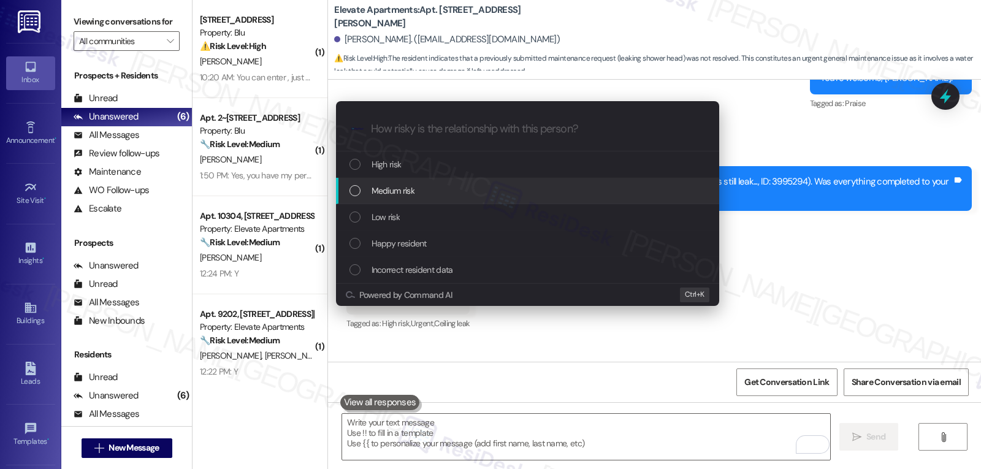
click at [400, 194] on span "Medium risk" at bounding box center [392, 190] width 43 height 13
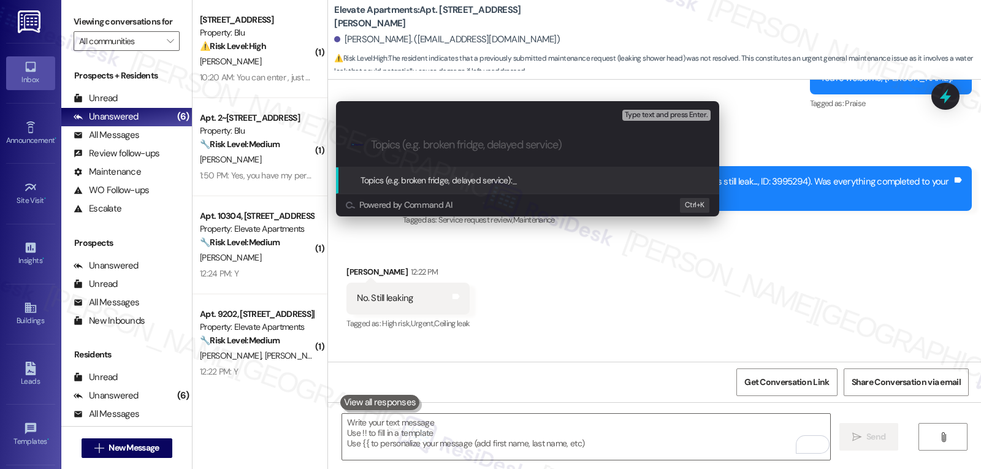
paste input "3995294"
type input "Follow-up on WO 3995294 - Shower head is still leaking"
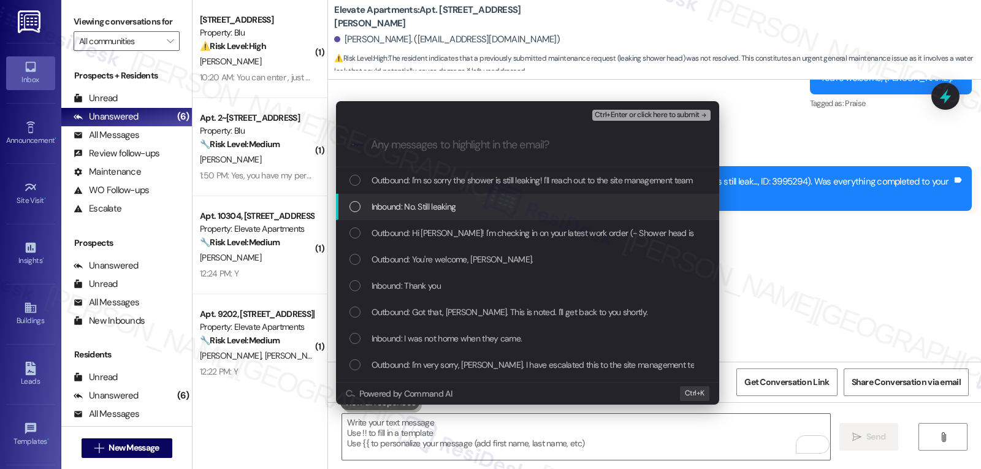
click at [427, 212] on span "Inbound: No. Still leaking" at bounding box center [413, 206] width 85 height 13
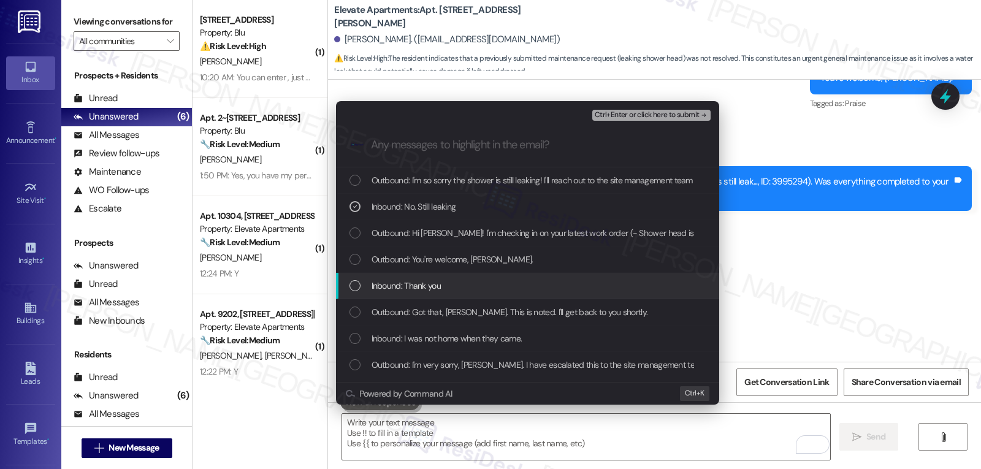
click at [397, 290] on span "Inbound: Thank you" at bounding box center [405, 285] width 69 height 13
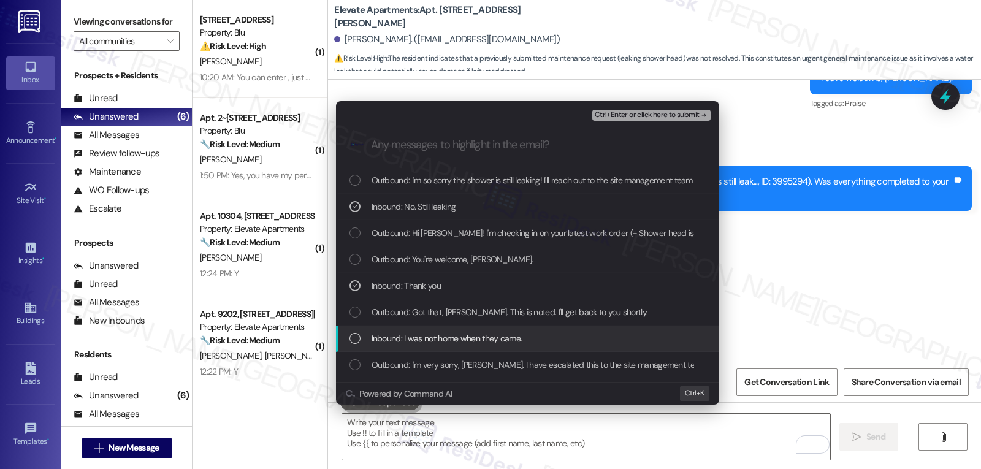
click at [422, 333] on span "Inbound: I was not home when they came." at bounding box center [446, 338] width 151 height 13
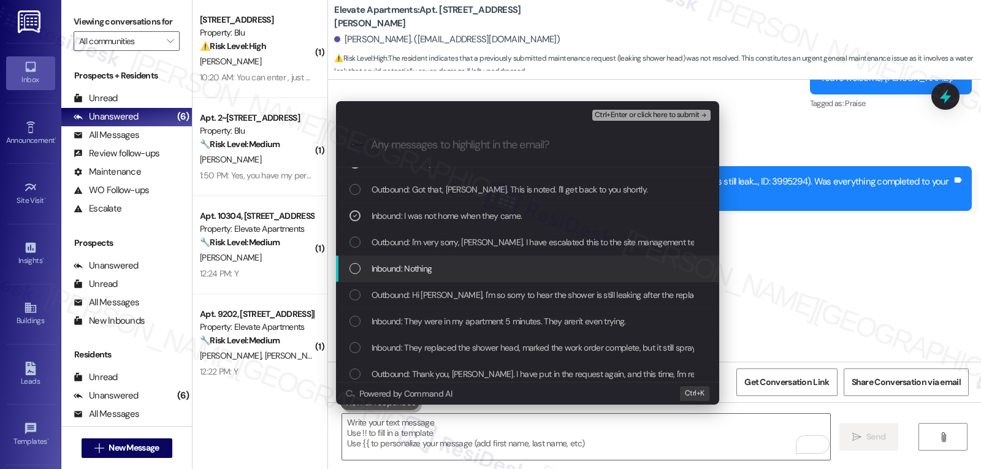
click at [391, 276] on div "Inbound: Nothing" at bounding box center [527, 269] width 383 height 26
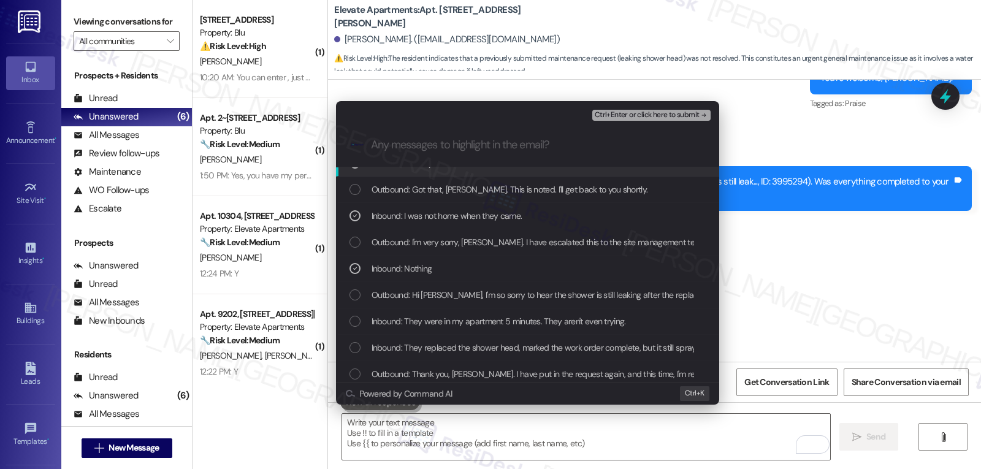
click at [666, 113] on span "Ctrl+Enter or click here to submit" at bounding box center [646, 115] width 105 height 9
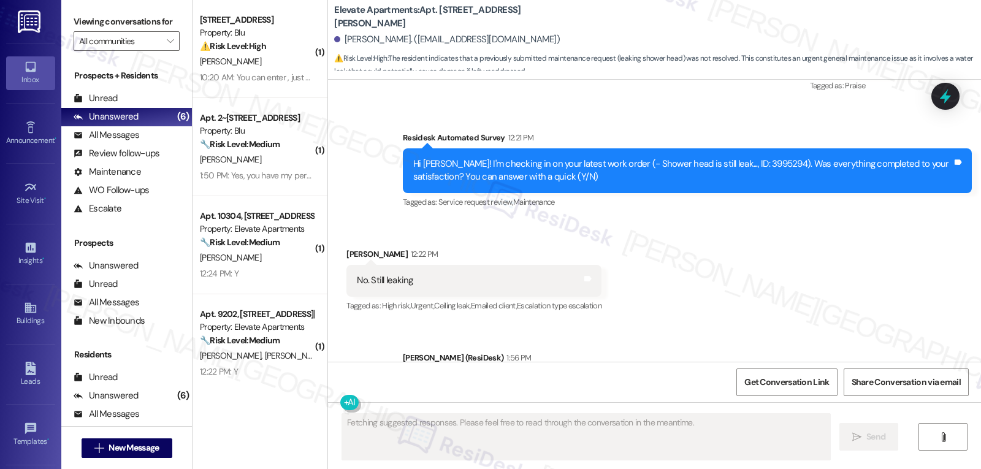
scroll to position [15222, 0]
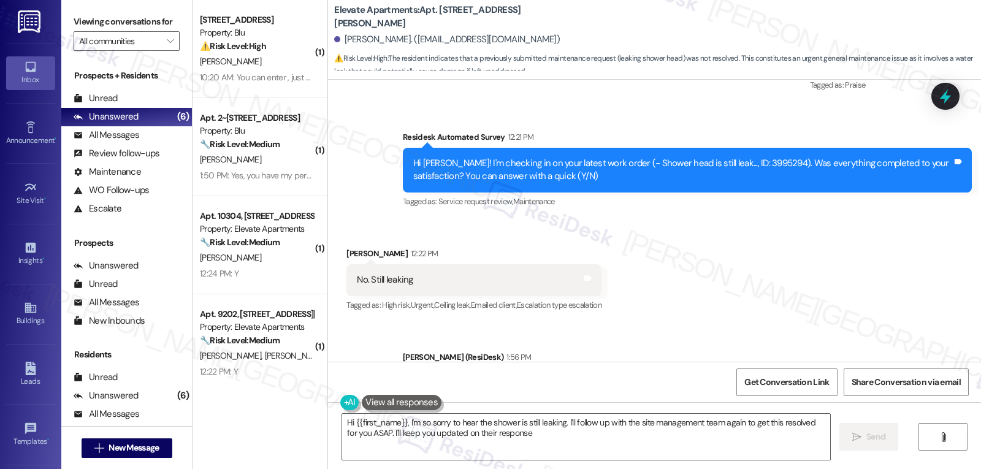
type textarea "Hi {{first_name}}, I'm so sorry to hear the shower is still leaking. I'll follo…"
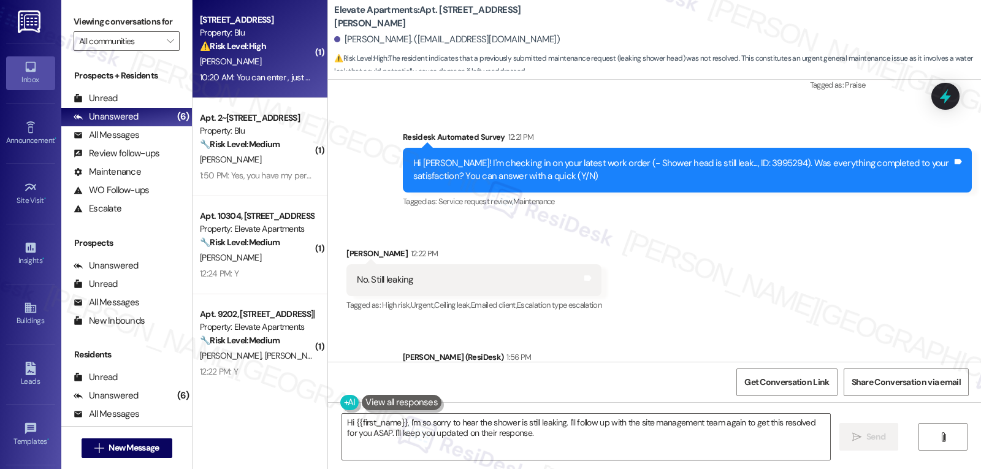
click at [245, 63] on span "R. Odoi-Williams" at bounding box center [230, 61] width 61 height 11
type textarea "Fetching suggested responses. Please feel free to read through the conversation…"
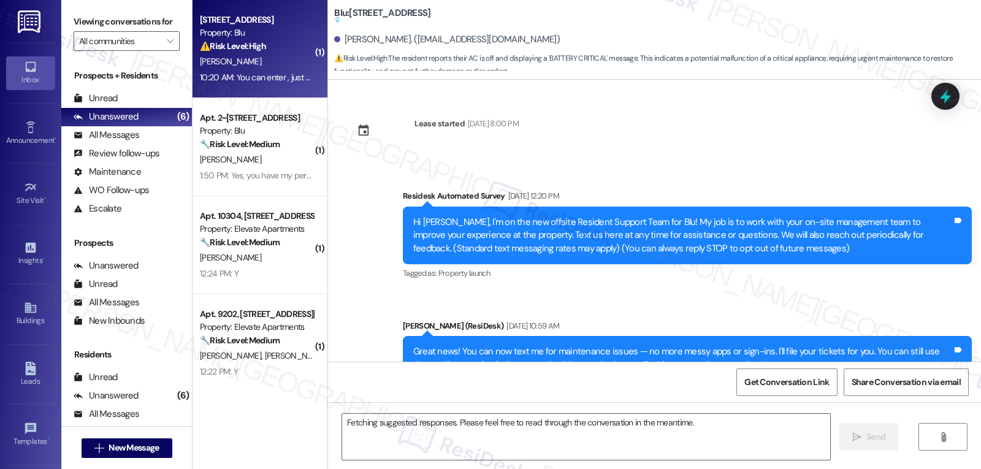
scroll to position [6136, 0]
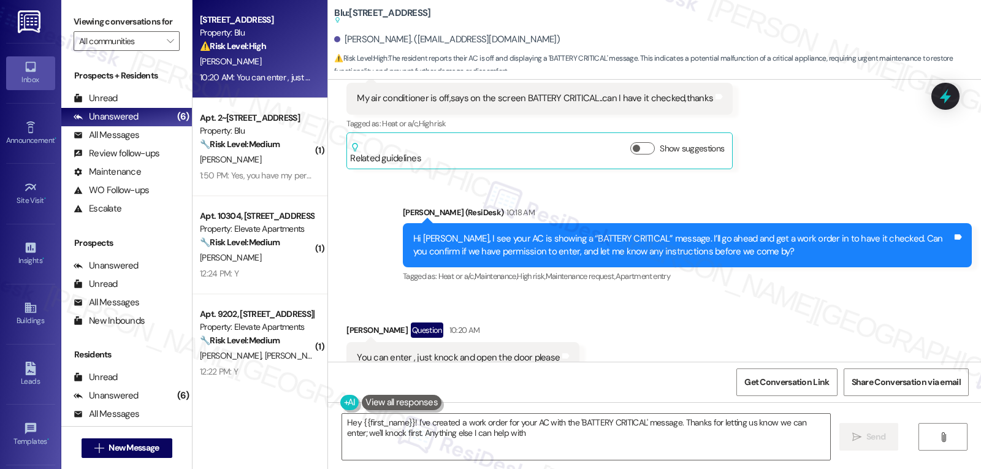
type textarea "Hey {{first_name}}! I've created a work order for your AC with the 'BATTERY CRI…"
click at [949, 99] on icon at bounding box center [945, 96] width 15 height 19
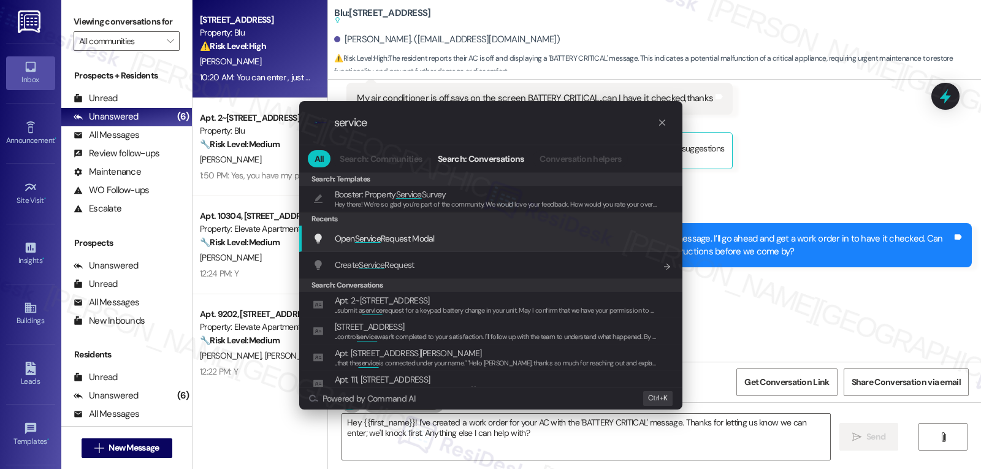
click at [461, 244] on div "Open Service Request Modal Add shortcut" at bounding box center [492, 238] width 359 height 13
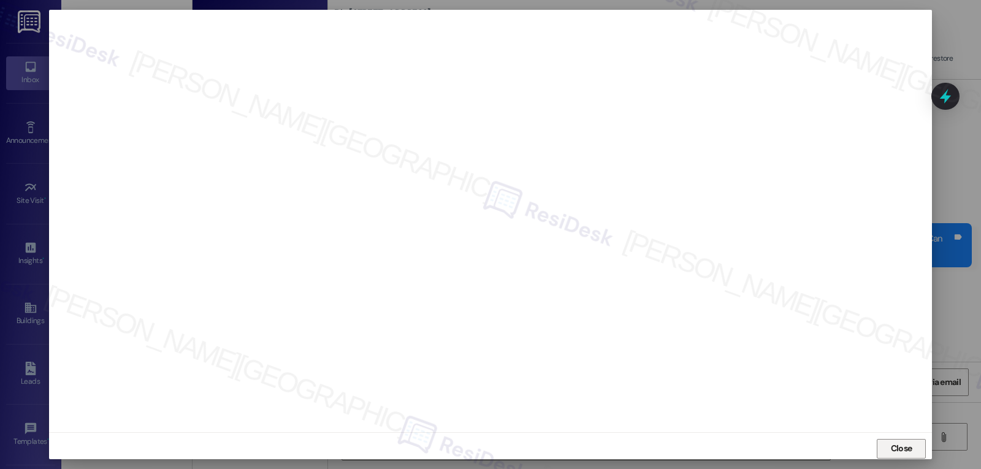
click at [919, 450] on button "Close" at bounding box center [900, 449] width 49 height 20
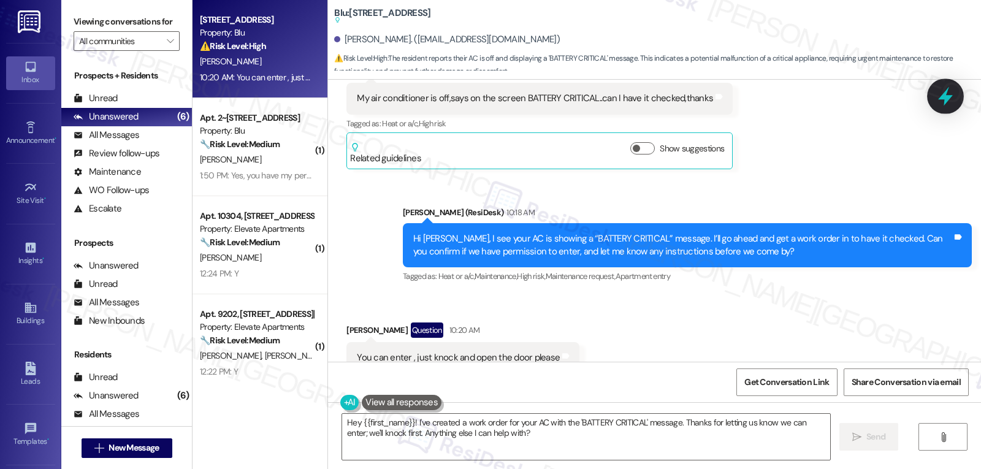
click at [935, 101] on icon at bounding box center [945, 96] width 21 height 21
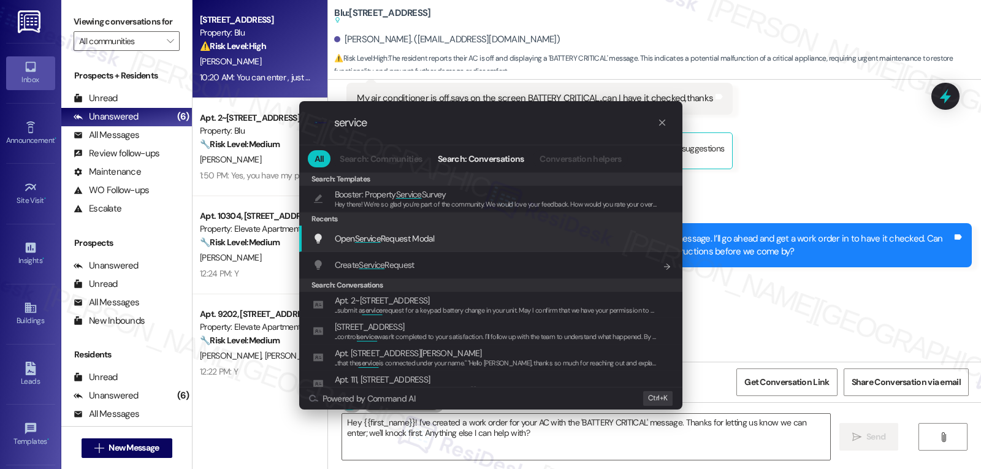
click at [431, 241] on span "Open Service Request Modal" at bounding box center [385, 238] width 100 height 11
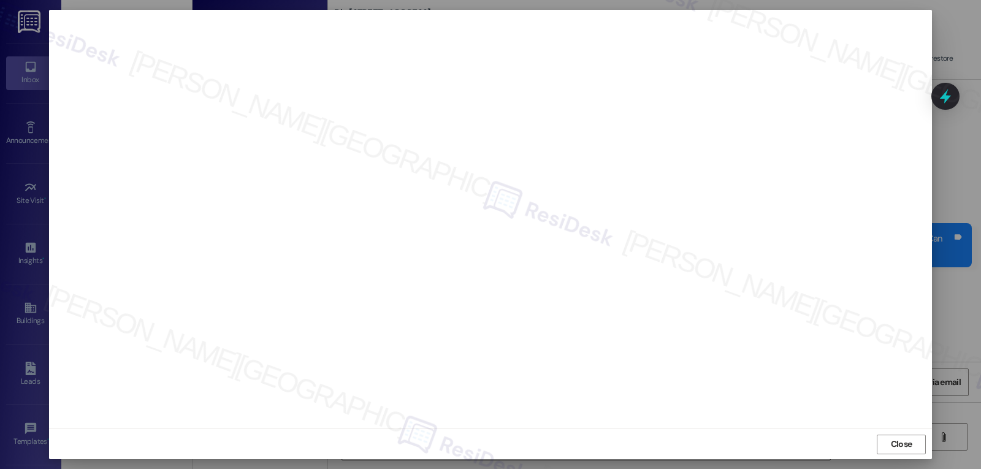
scroll to position [6, 0]
click at [903, 446] on span "Close" at bounding box center [900, 442] width 21 height 13
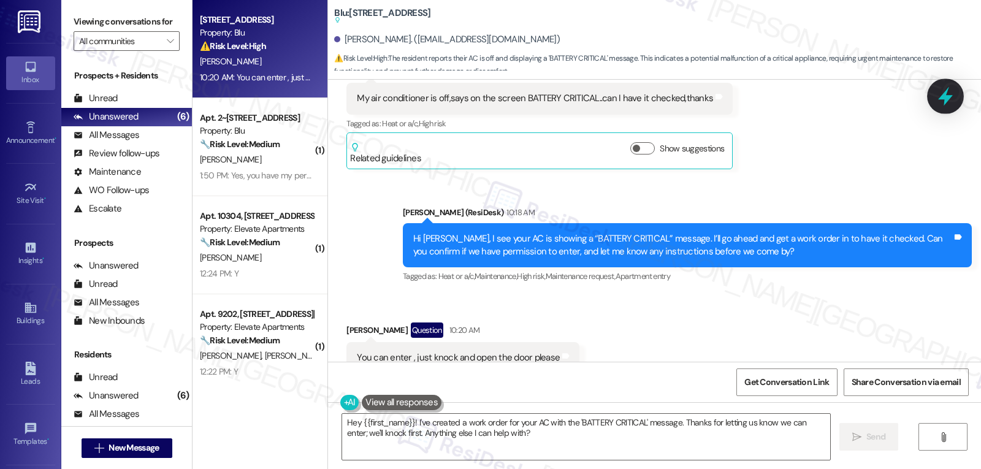
click at [949, 99] on icon at bounding box center [945, 96] width 15 height 19
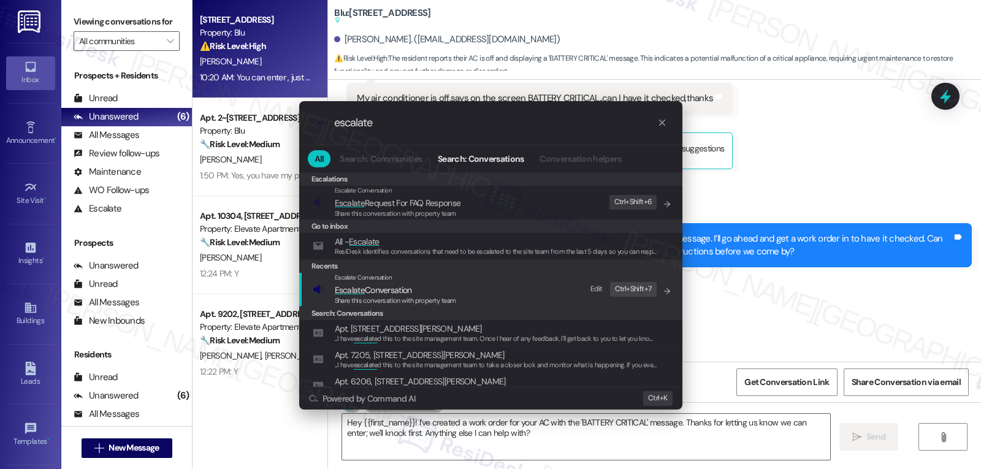
type input "escalate"
click at [403, 302] on span "Share this conversation with property team" at bounding box center [395, 300] width 121 height 9
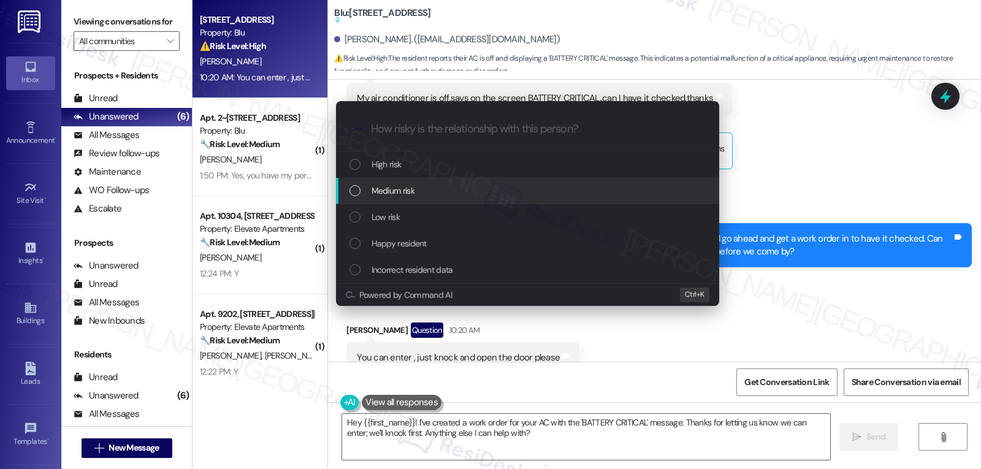
click at [419, 195] on div "Medium risk" at bounding box center [528, 190] width 359 height 13
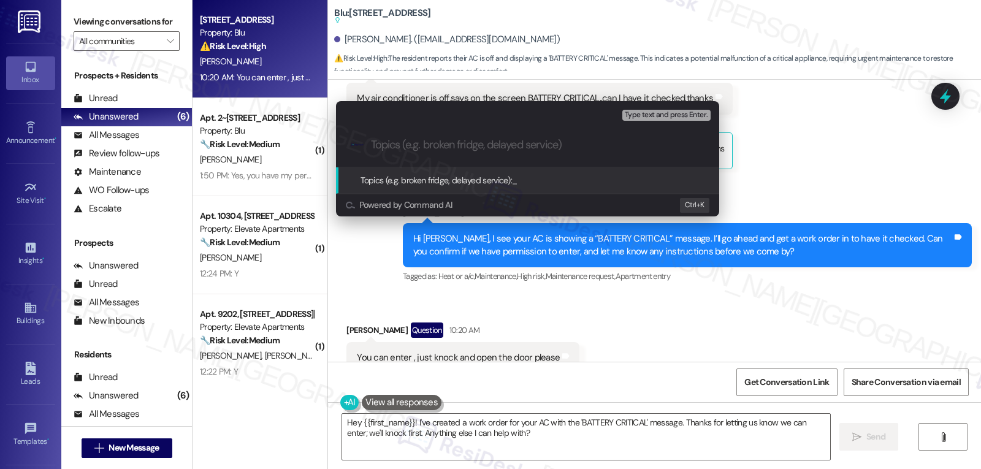
paste input "4005725"
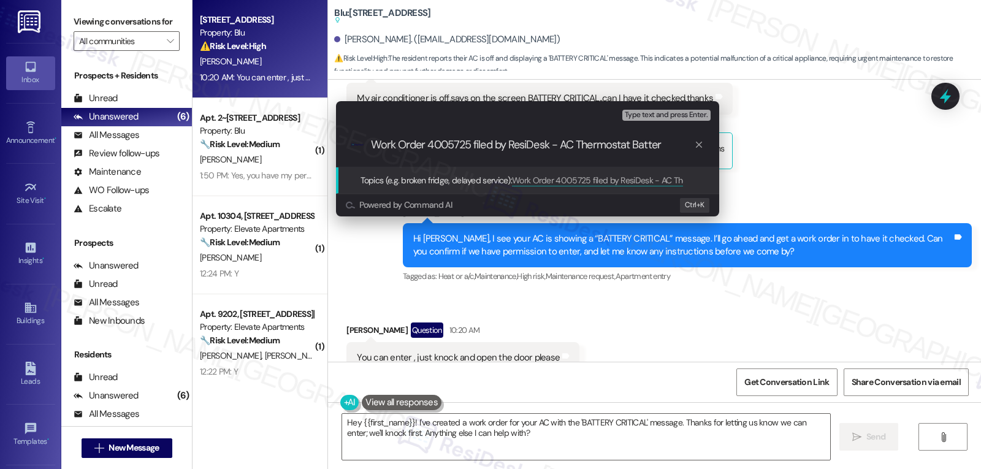
type input "Work Order 4005725 filed by ResiDesk - AC Thermostat Battery"
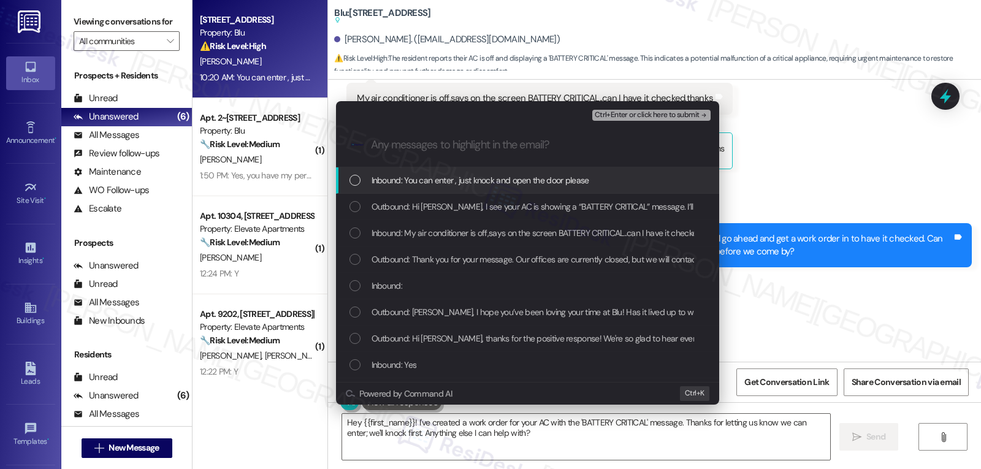
click at [408, 181] on span "Inbound: You can enter , just knock and open the door please" at bounding box center [480, 179] width 218 height 13
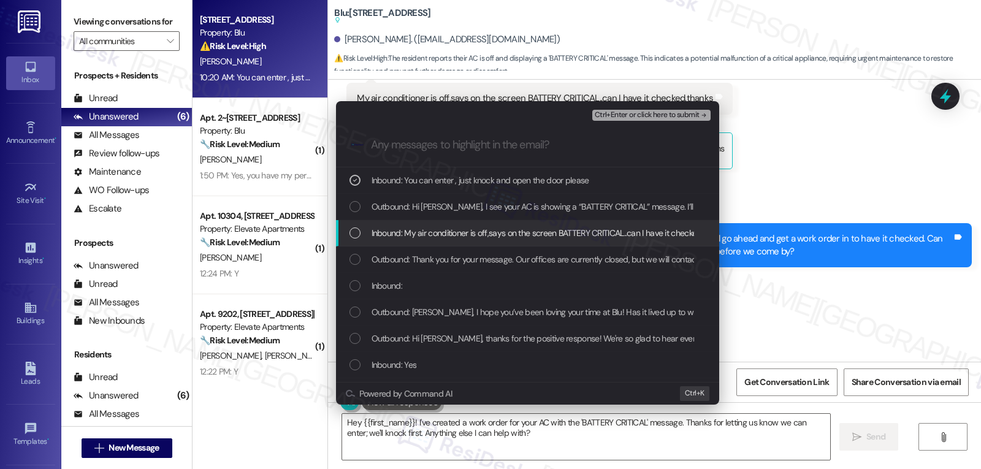
click at [401, 232] on span "Inbound: My air conditioner is off,says on the screen BATTERY CRITICAL..can I h…" at bounding box center [548, 232] width 355 height 13
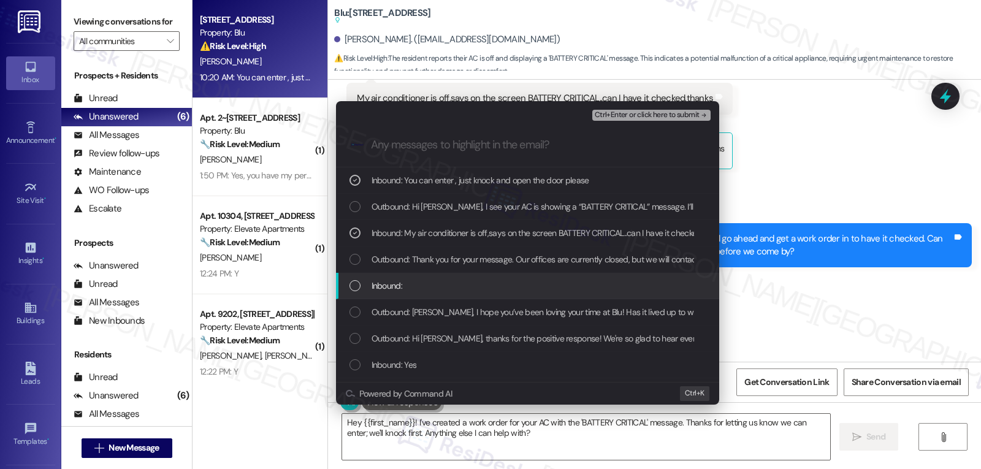
click at [409, 283] on div "Inbound:" at bounding box center [528, 285] width 359 height 13
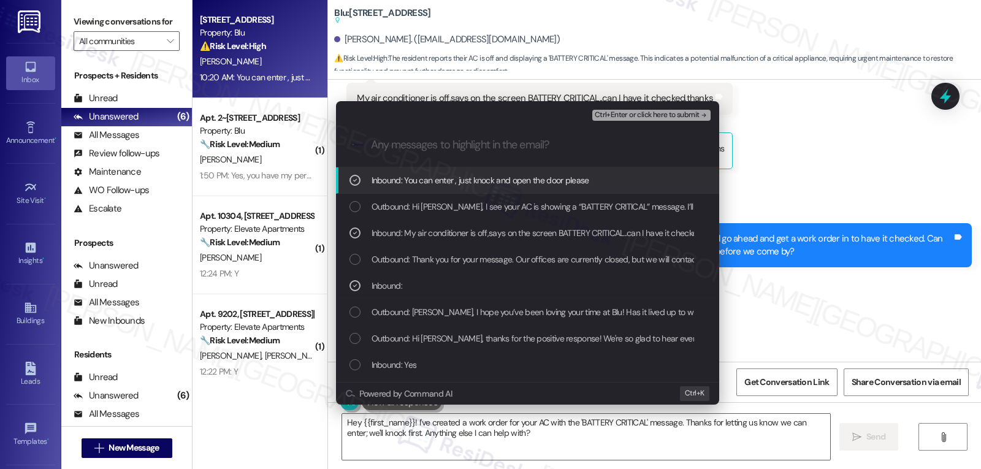
click at [694, 115] on span "Ctrl+Enter or click here to submit" at bounding box center [646, 115] width 105 height 9
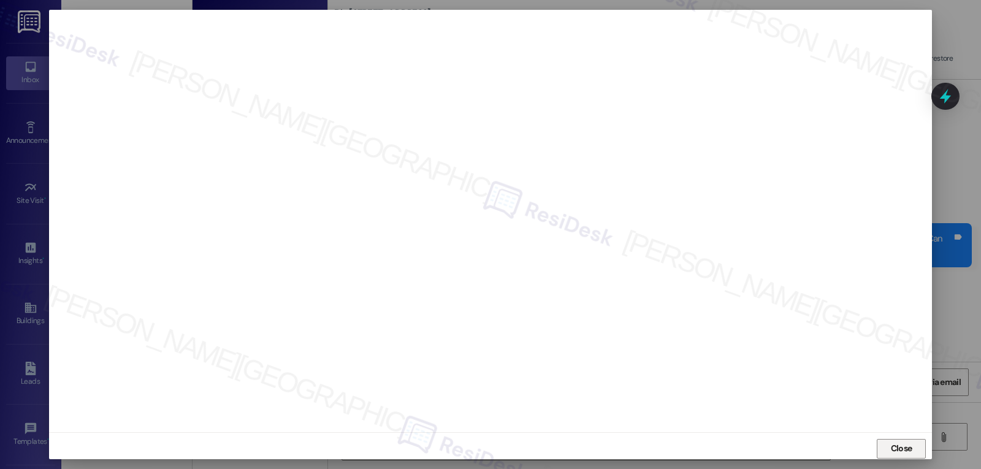
click at [881, 449] on button "Close" at bounding box center [900, 449] width 49 height 20
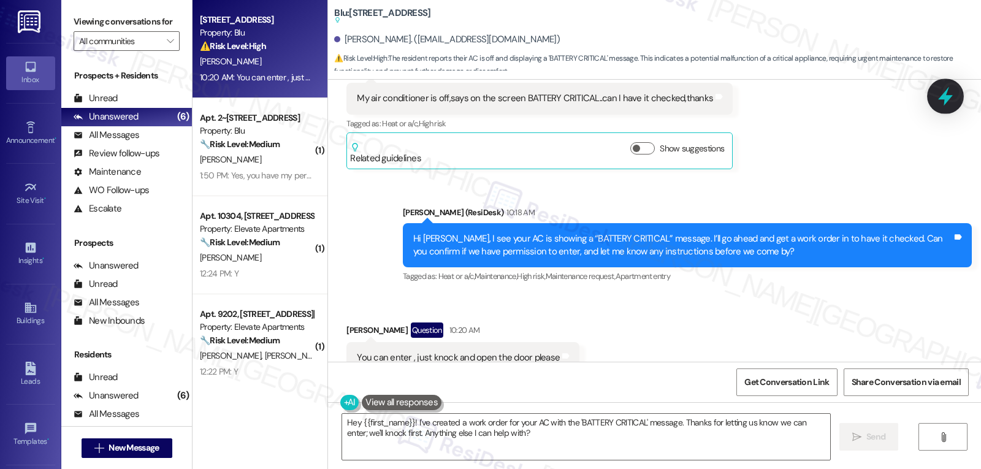
click at [957, 99] on div at bounding box center [945, 95] width 37 height 35
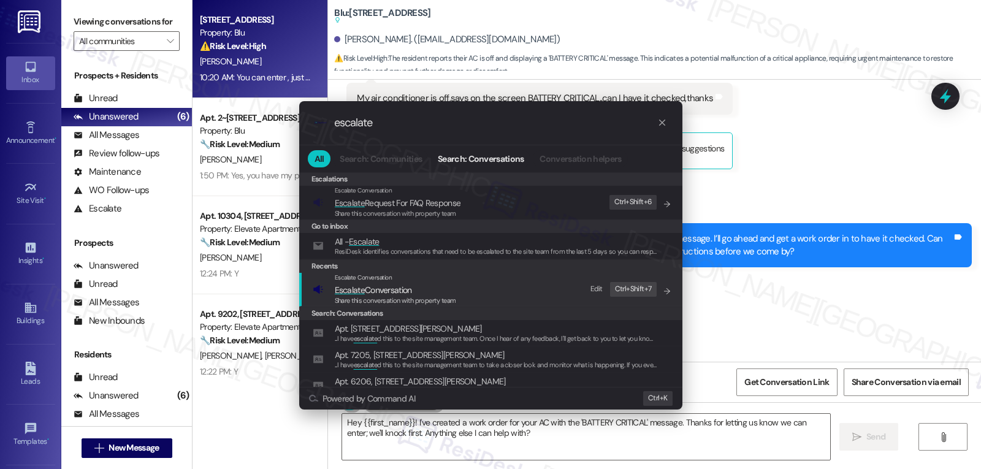
type input "escalate"
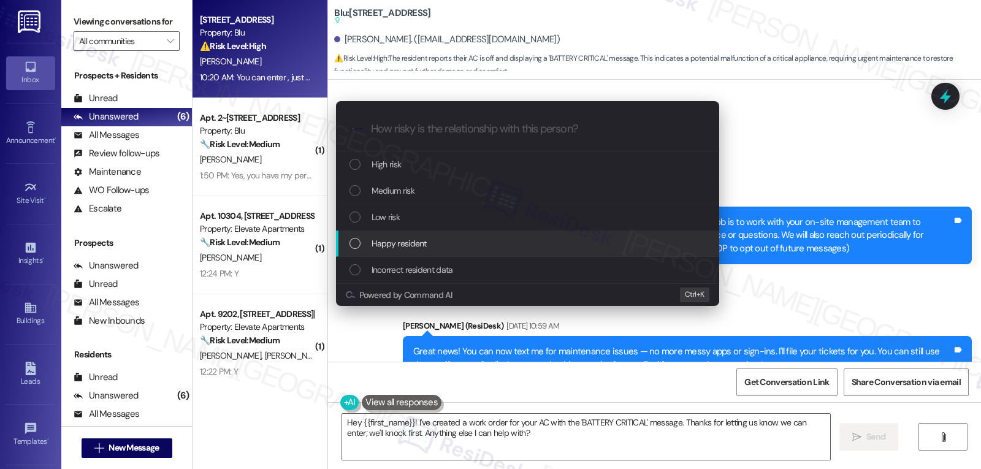
scroll to position [6136, 0]
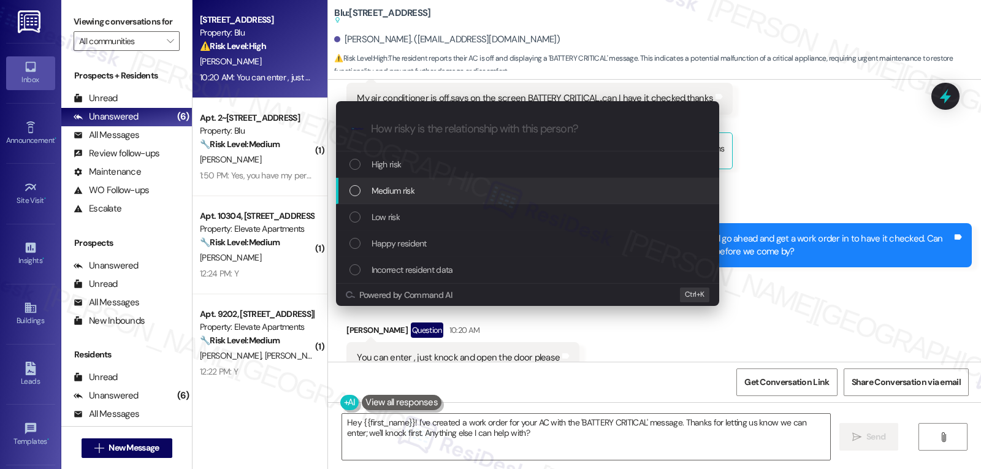
click at [422, 192] on div "Medium risk" at bounding box center [528, 190] width 359 height 13
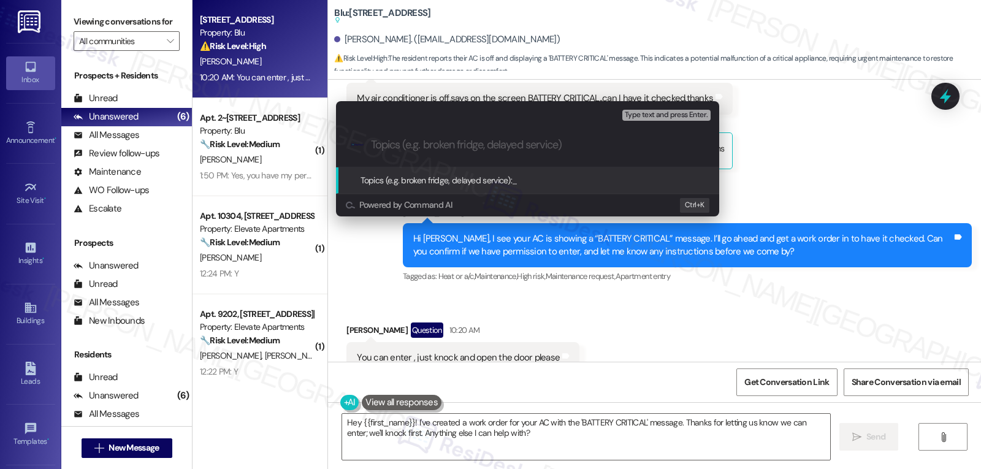
paste input "Work Order 4005725 filed by ResiDesk - AC Thermostat Battery"
type input "Work Order 4005725 filed by ResiDesk - AC Thermostat Battery"
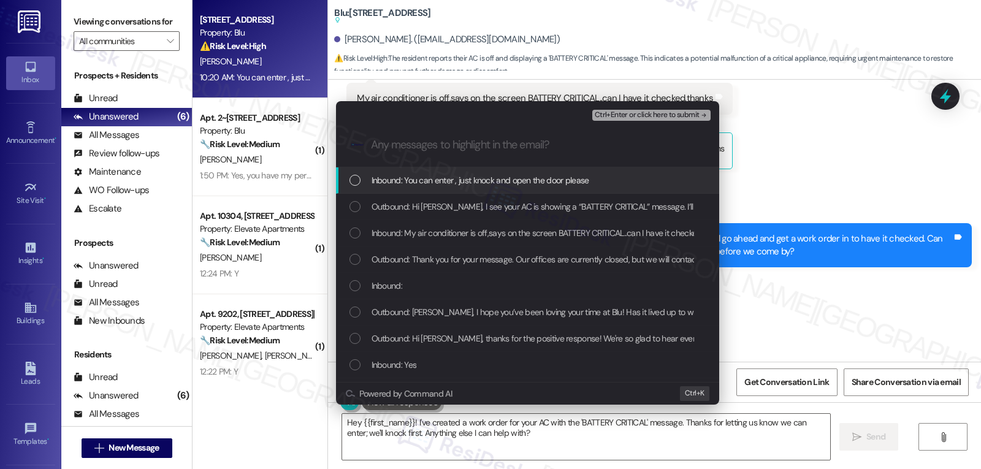
click at [422, 192] on div "Inbound: You can enter , just knock and open the door please" at bounding box center [527, 180] width 383 height 26
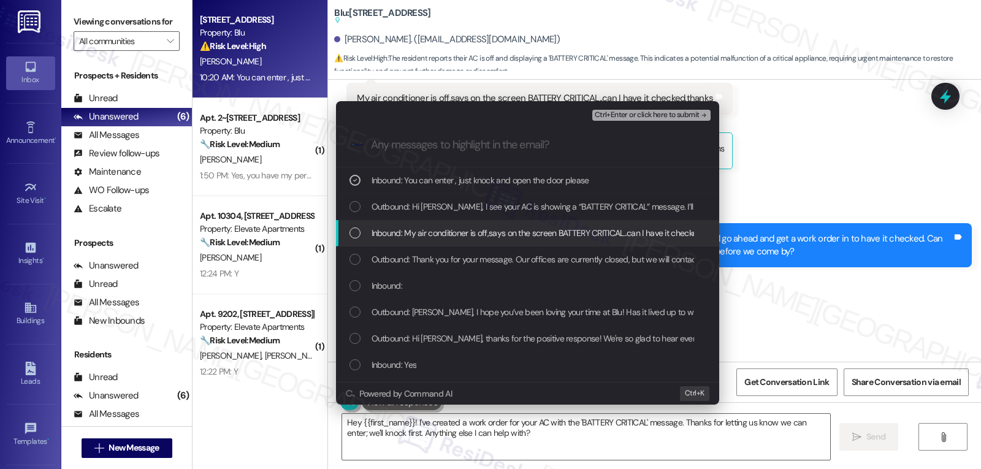
click at [417, 222] on div "Inbound: My air conditioner is off,says on the screen BATTERY CRITICAL..can I h…" at bounding box center [527, 233] width 383 height 26
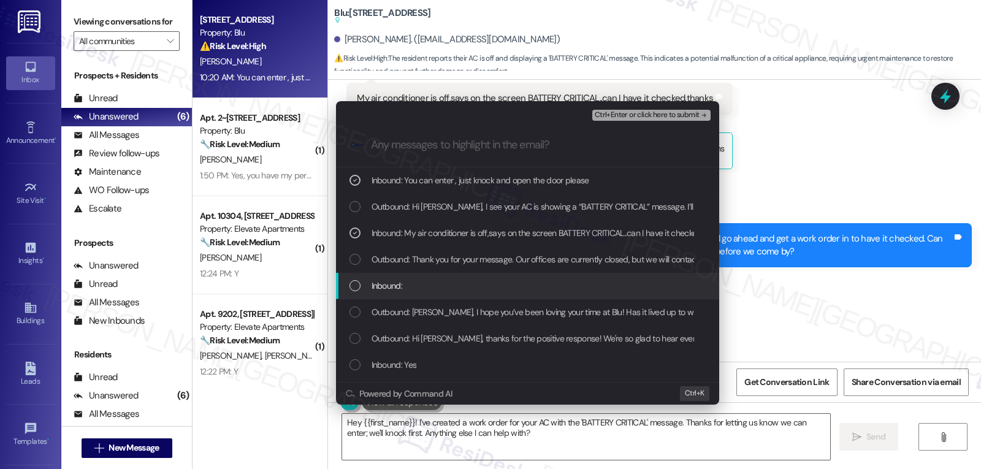
click at [409, 289] on div "Inbound:" at bounding box center [528, 285] width 359 height 13
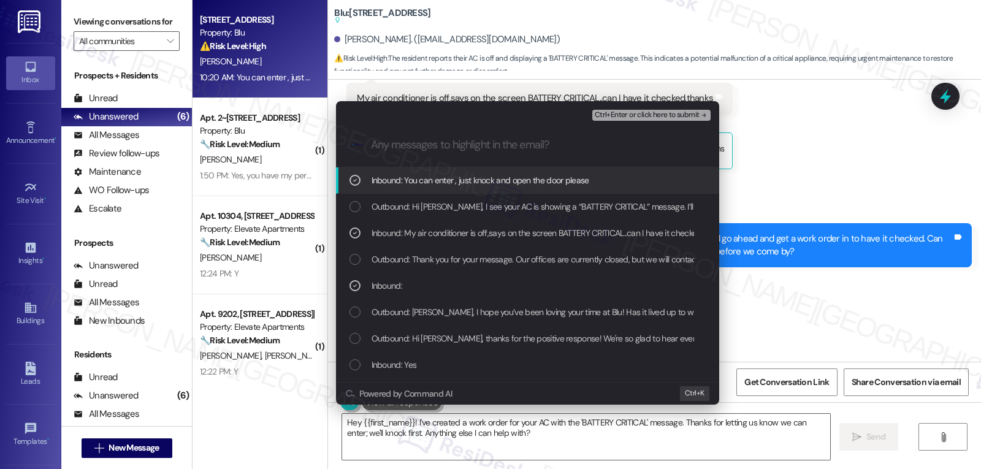
click at [652, 115] on span "Ctrl+Enter or click here to submit" at bounding box center [646, 115] width 105 height 9
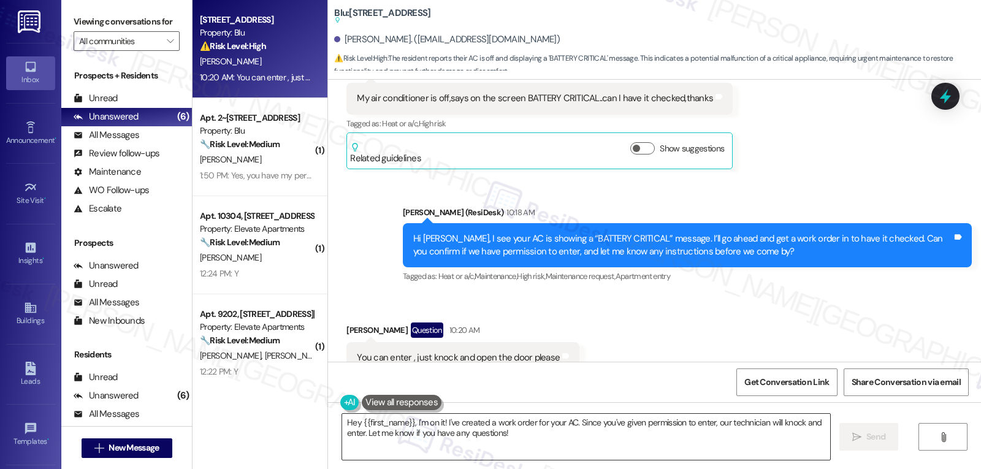
click at [437, 452] on textarea "Hey {{first_name}}, I'm on it! I've created a work order for your AC. Since you…" at bounding box center [586, 437] width 488 height 46
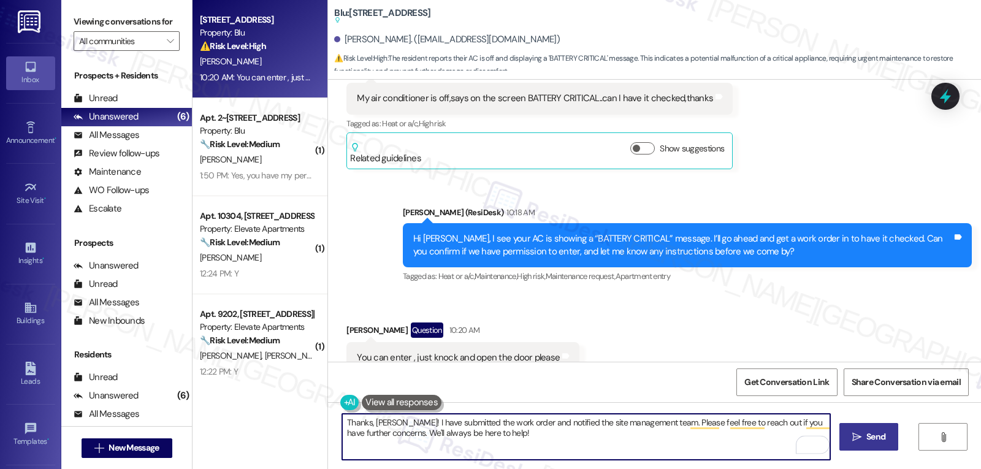
type textarea "Thanks, Richard! I have submitted the work order and notified the site manageme…"
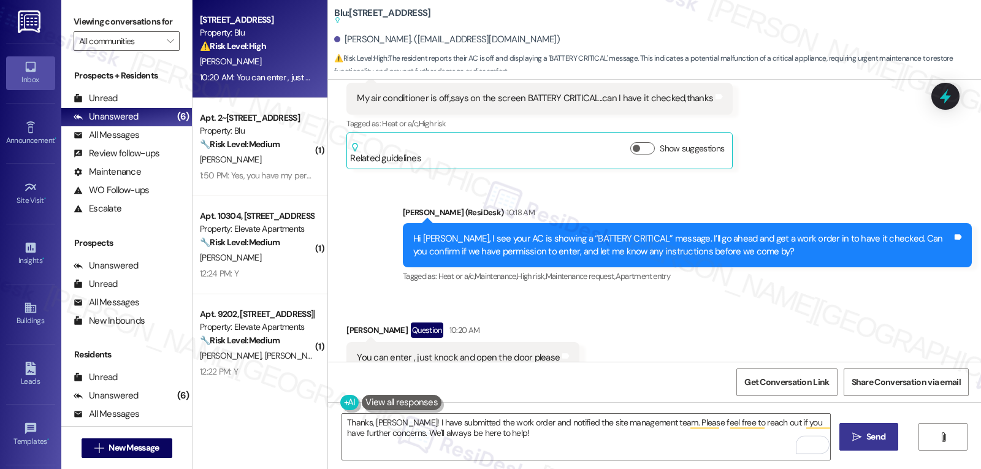
click at [856, 437] on icon "" at bounding box center [856, 437] width 9 height 10
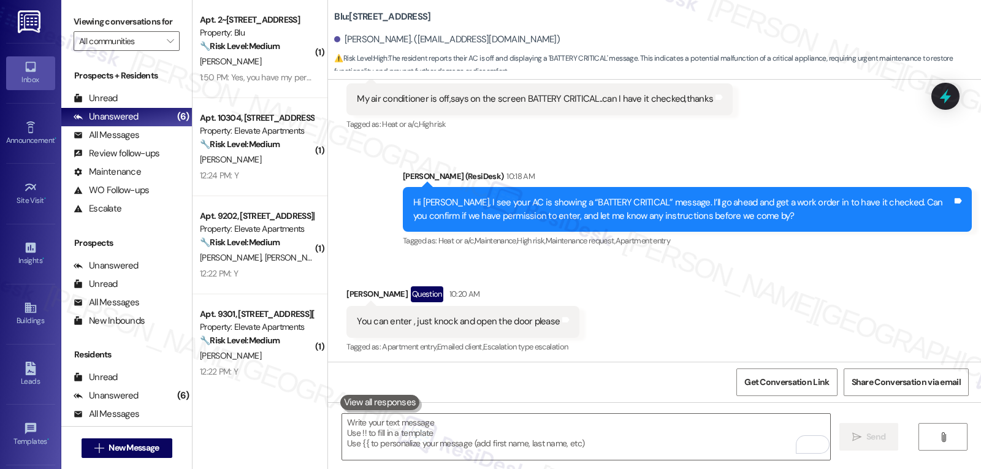
scroll to position [6198, 0]
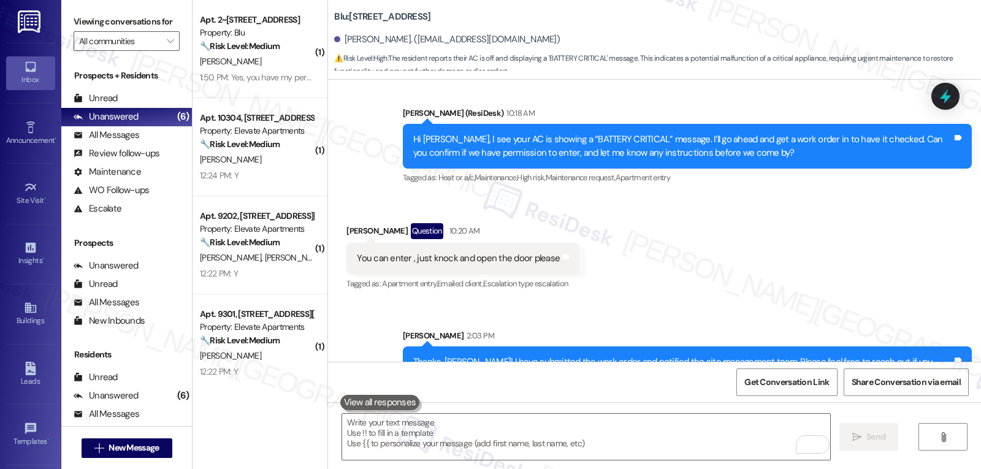
click at [289, 72] on div "1:50 PM: Yes, you have my permission to enter. I may not be home when maintenan…" at bounding box center [584, 77] width 768 height 11
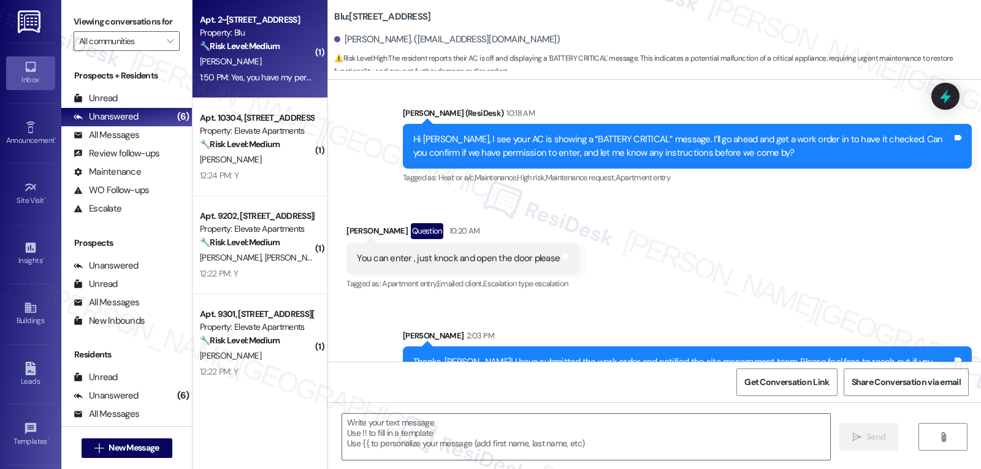
type textarea "Fetching suggested responses. Please feel free to read through the conversation…"
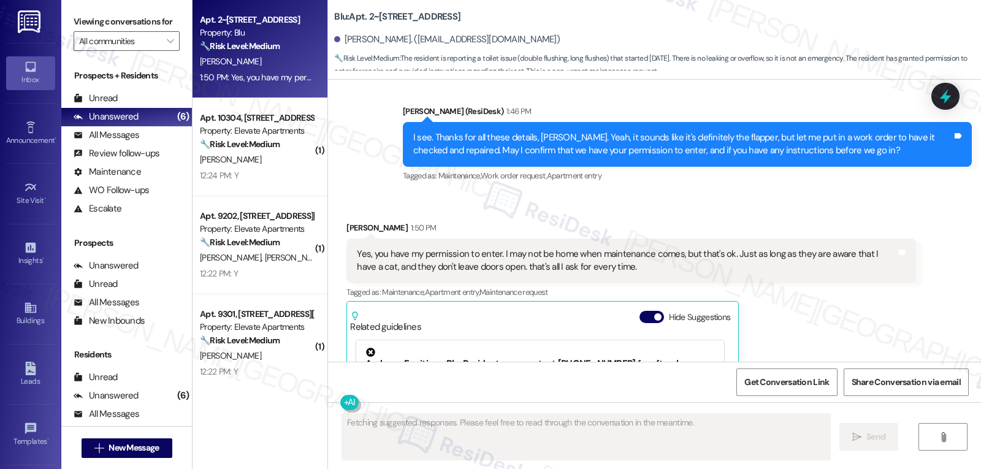
scroll to position [8474, 0]
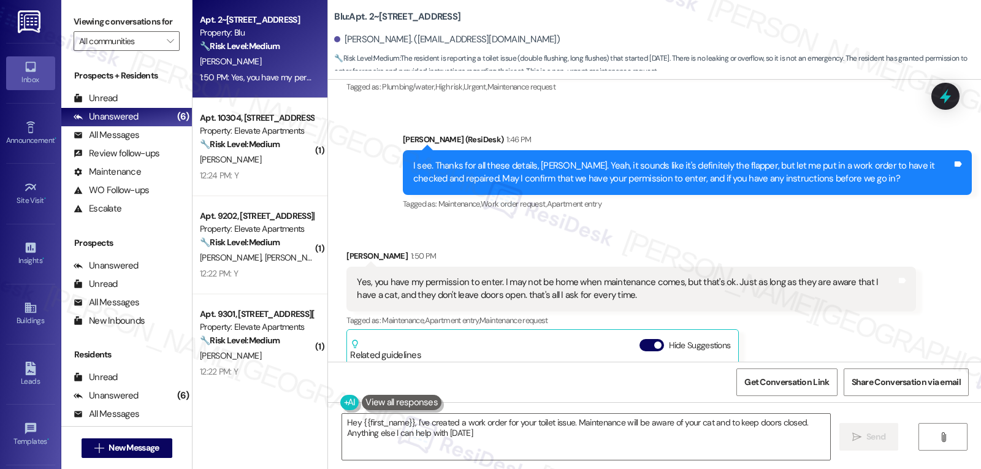
type textarea "Hey {{first_name}}, I've created a work order for your toilet issue. Maintenanc…"
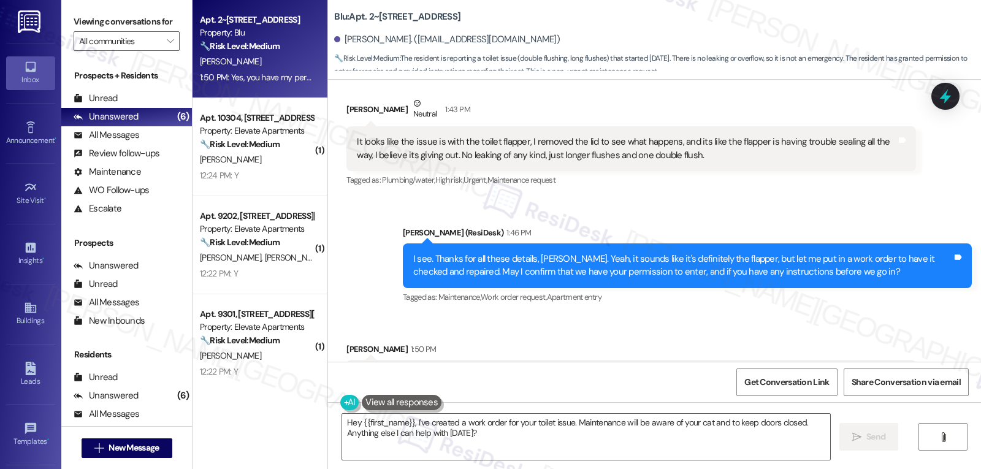
scroll to position [8351, 0]
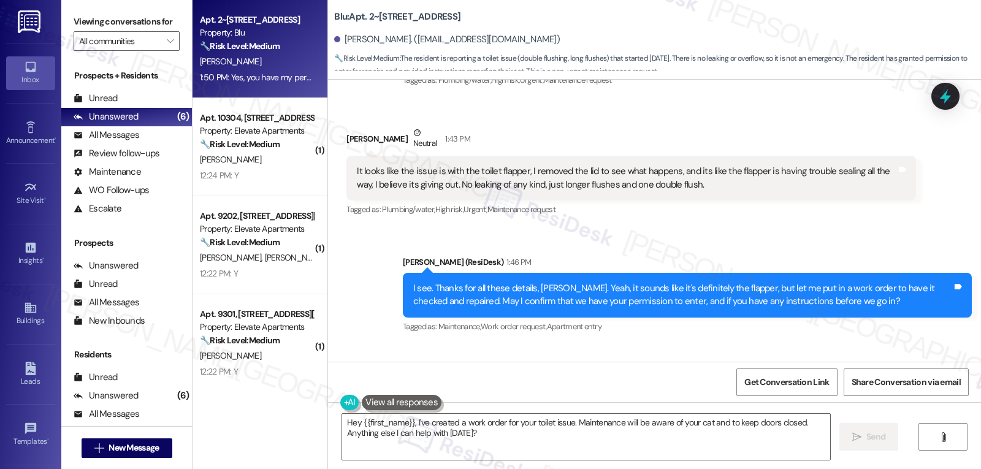
click at [944, 97] on icon at bounding box center [944, 96] width 11 height 15
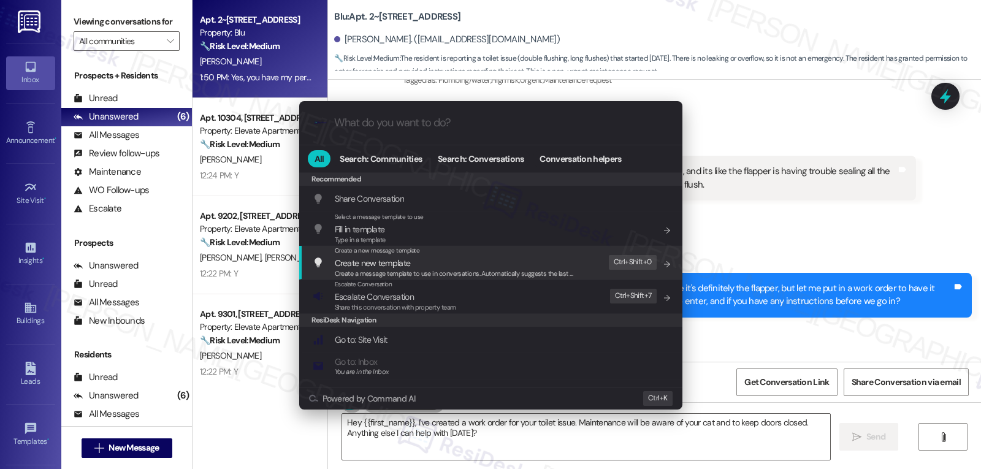
click at [734, 161] on div ".cls-1{fill:#0a055f;}.cls-2{fill:#0cc4c4;} resideskLogoBlueOrange All Search: C…" at bounding box center [490, 234] width 981 height 469
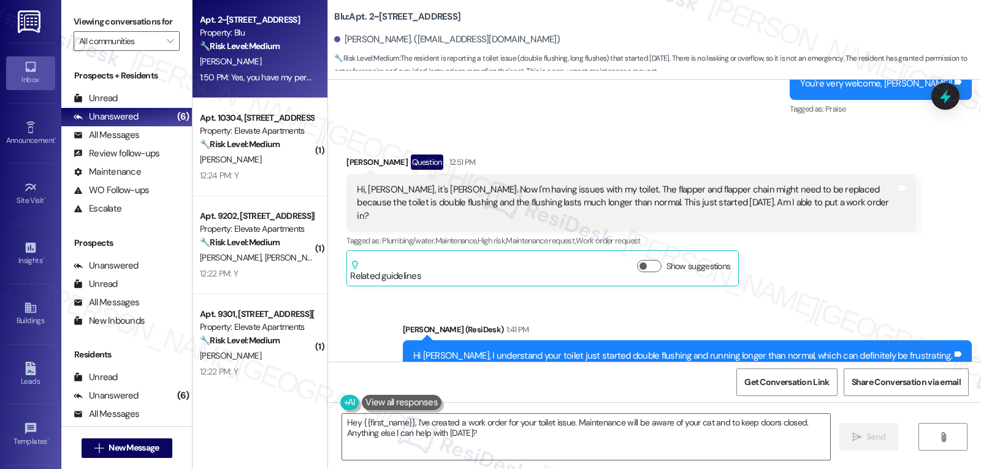
scroll to position [7983, 0]
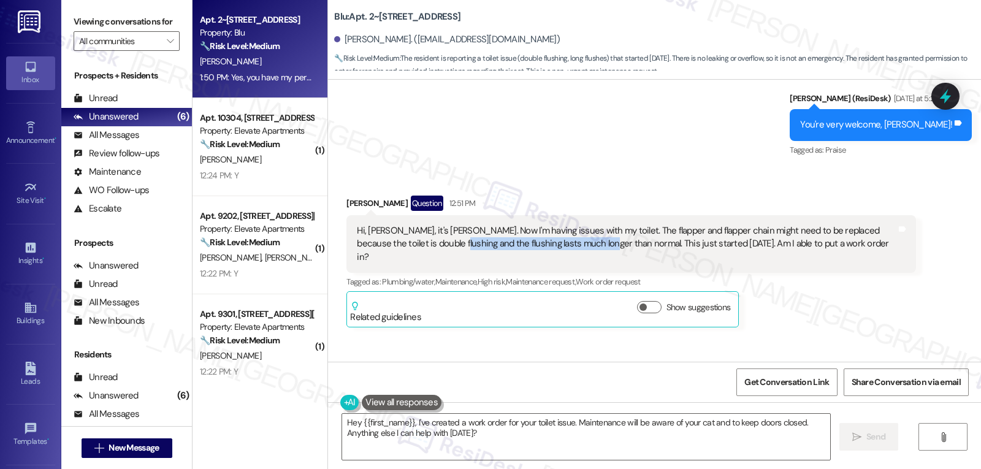
drag, startPoint x: 411, startPoint y: 176, endPoint x: 558, endPoint y: 174, distance: 147.1
click at [558, 224] on div "Hi, Sarah, it's Aaron. Now I'm having issues with my toilet. The flapper and fl…" at bounding box center [626, 243] width 539 height 39
copy div "flushing lasts much longer than normal."
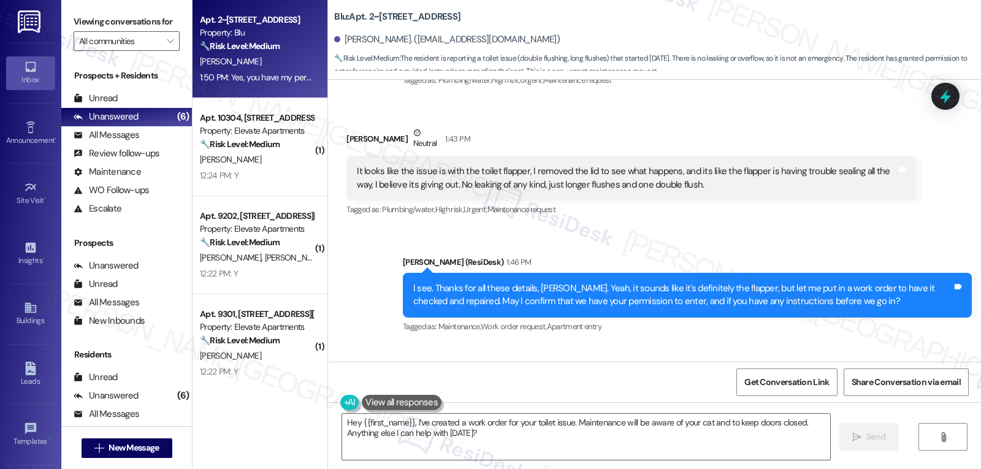
scroll to position [8228, 0]
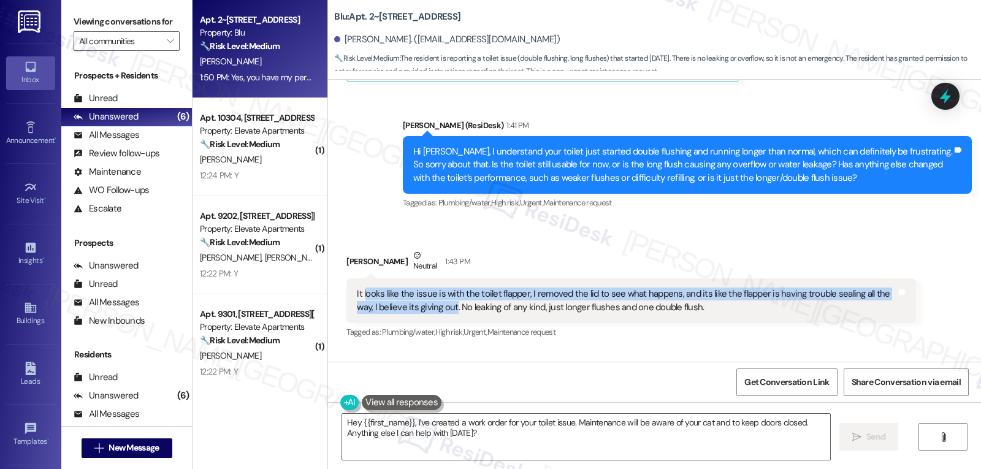
drag, startPoint x: 356, startPoint y: 214, endPoint x: 425, endPoint y: 229, distance: 70.8
click at [425, 287] on div "It looks like the issue is with the toilet flapper, I removed the lid to see wh…" at bounding box center [626, 300] width 539 height 26
copy div "ooks like the issue is with the toilet flapper, I removed the lid to see what h…"
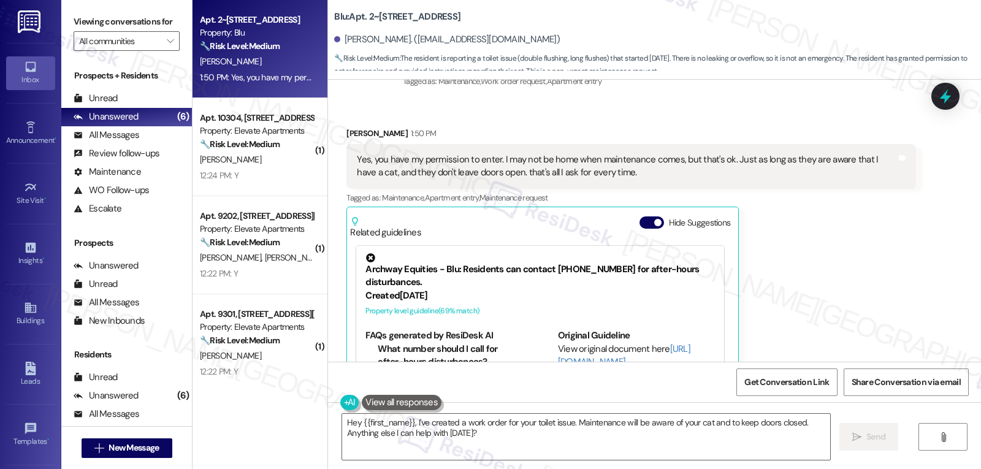
scroll to position [8474, 0]
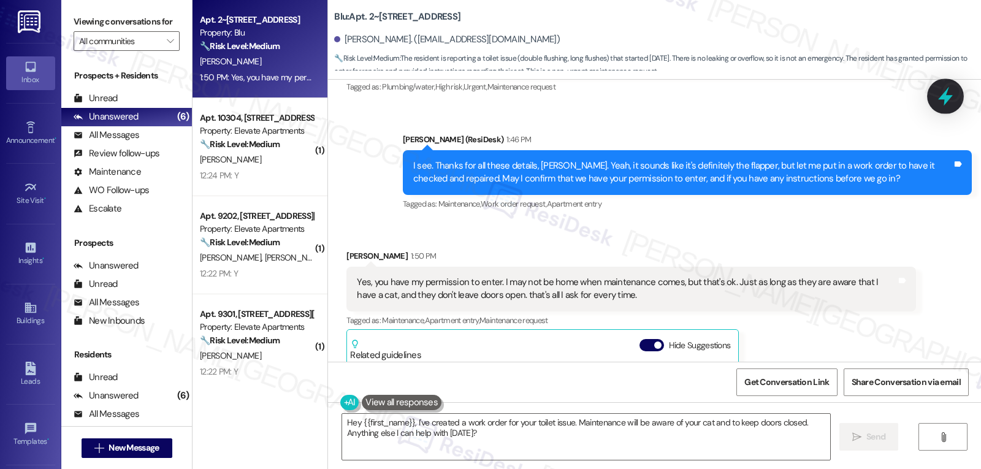
click at [952, 100] on icon at bounding box center [945, 96] width 21 height 21
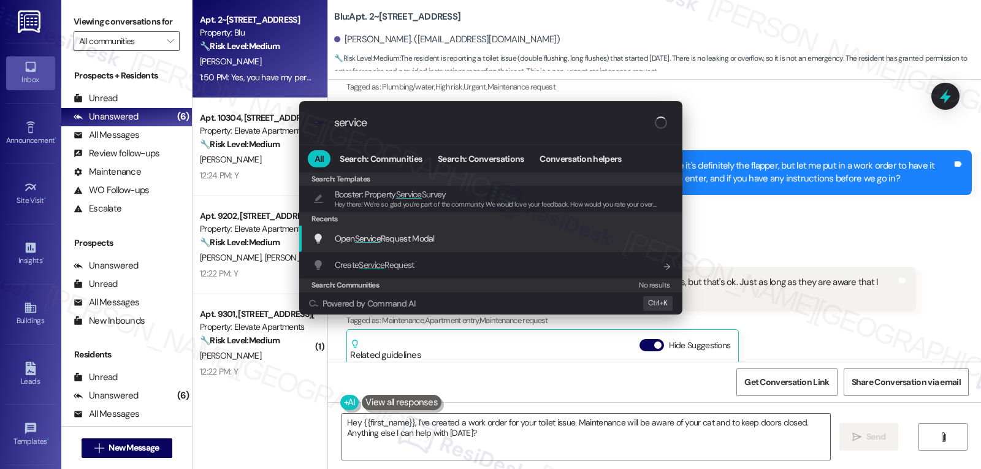
click at [434, 234] on span "Open Service Request Modal" at bounding box center [385, 238] width 100 height 11
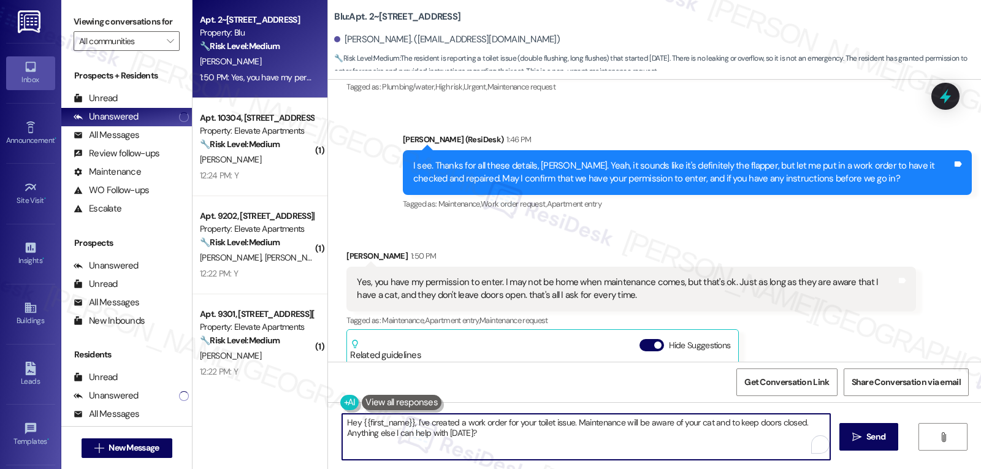
click at [572, 444] on textarea "Hey {{first_name}}, I've created a work order for your toilet issue. Maintenanc…" at bounding box center [586, 437] width 488 height 46
click at [958, 98] on div at bounding box center [945, 95] width 37 height 35
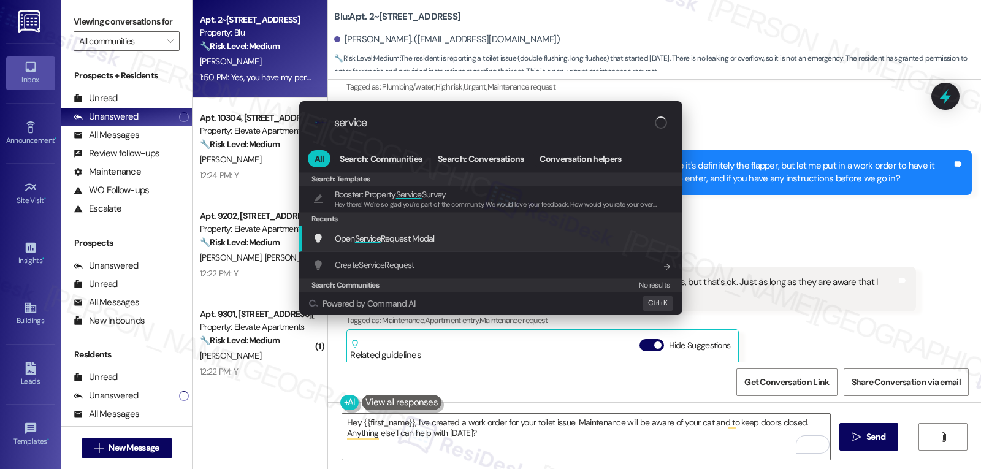
type input "service"
click at [389, 241] on span "Open Service Request Modal" at bounding box center [385, 238] width 100 height 11
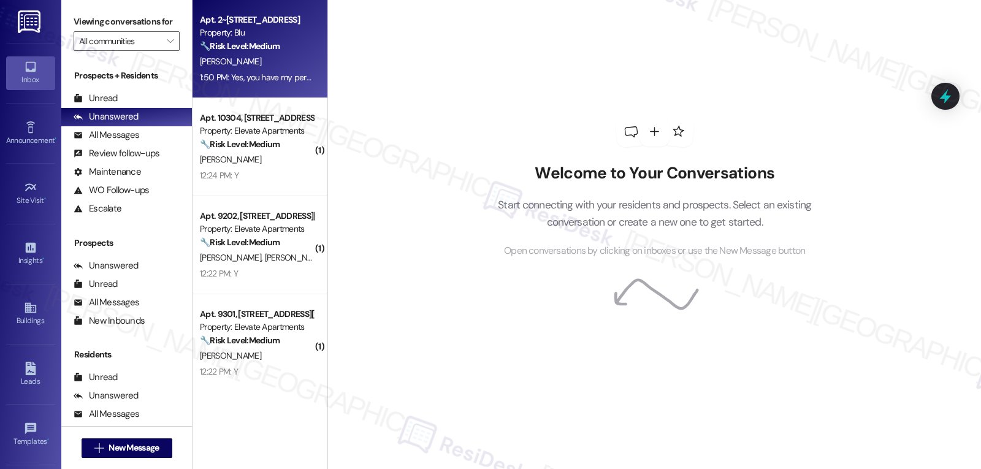
click at [224, 72] on div "1:50 PM: Yes, you have my permission to enter. I may not be home when maintenan…" at bounding box center [584, 77] width 768 height 11
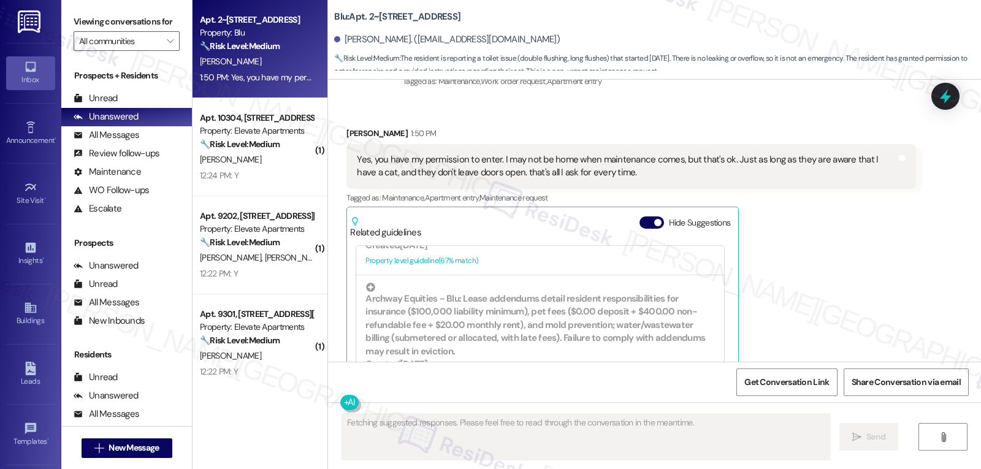
scroll to position [8474, 0]
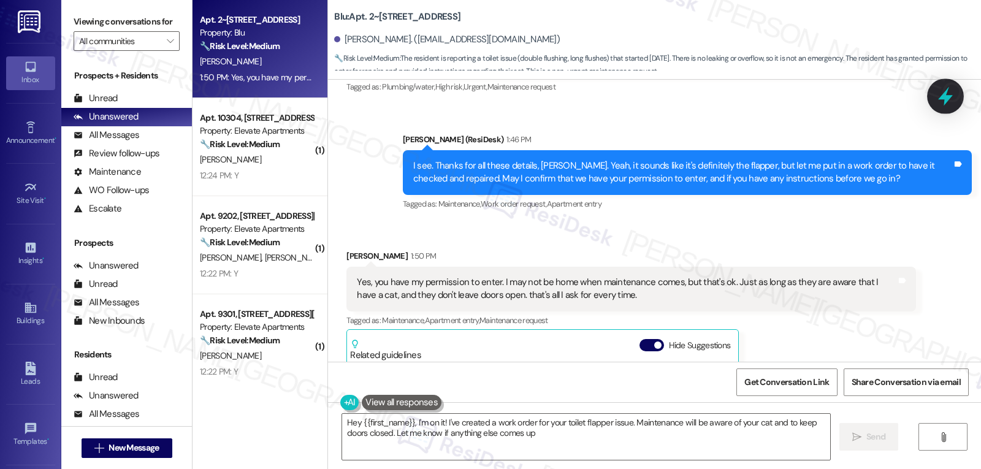
type textarea "Hey {{first_name}}, I'm on it! I've created a work order for your toilet flappe…"
click at [947, 96] on icon at bounding box center [945, 96] width 15 height 19
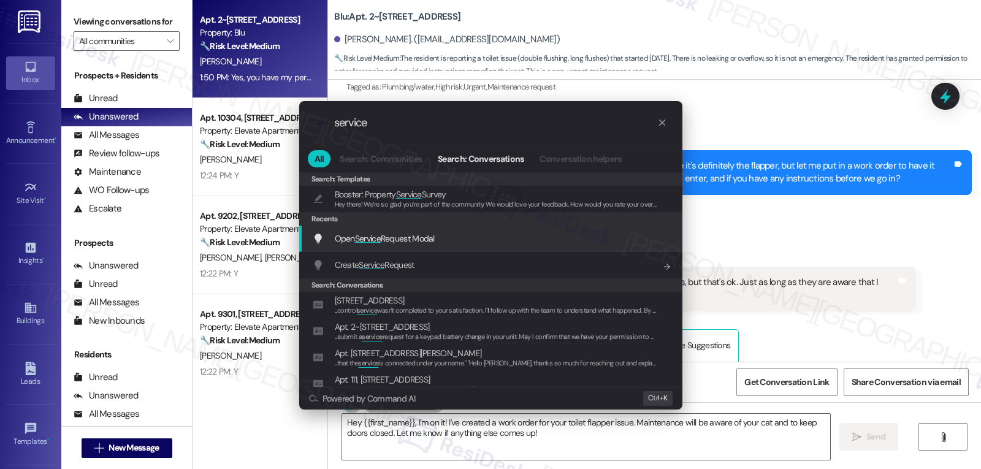
click at [389, 247] on div "Open Service Request Modal Add shortcut" at bounding box center [490, 239] width 383 height 26
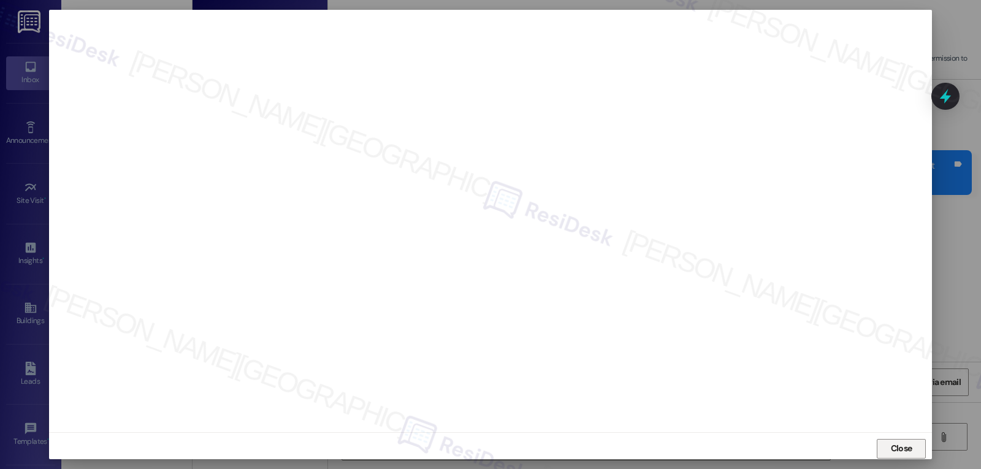
click at [897, 453] on span "Close" at bounding box center [900, 448] width 21 height 13
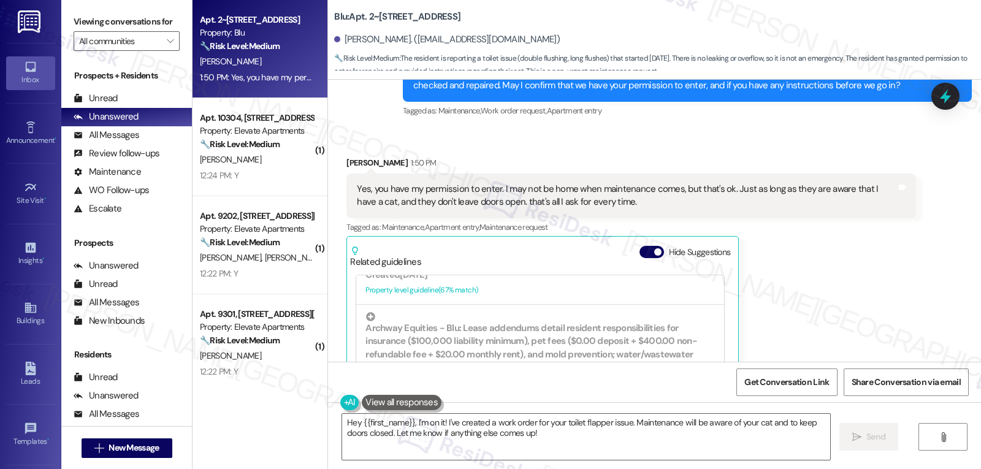
scroll to position [8596, 0]
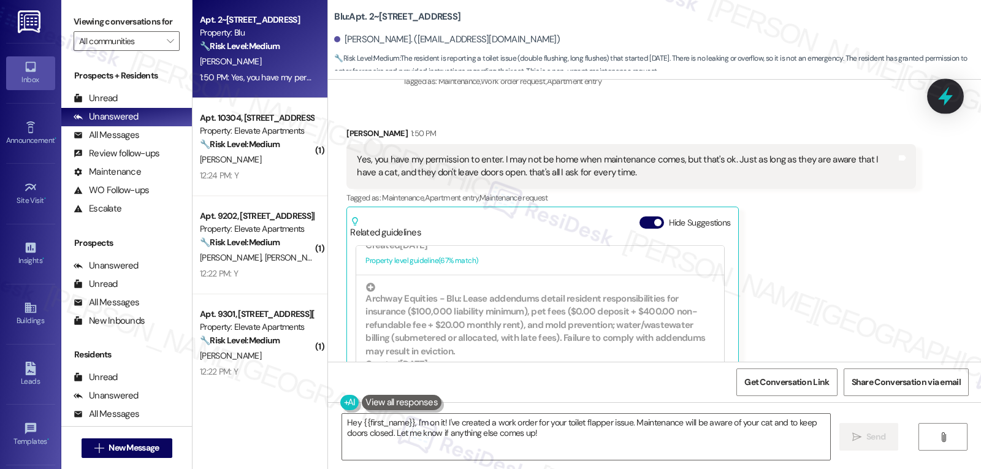
click at [939, 102] on icon at bounding box center [945, 96] width 21 height 21
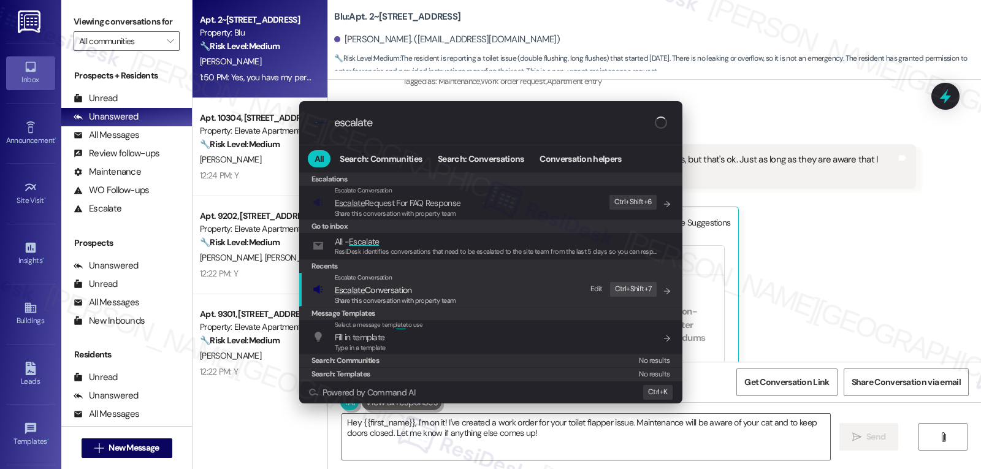
type input "escalate"
click at [454, 297] on span "Share this conversation with property team" at bounding box center [395, 300] width 121 height 9
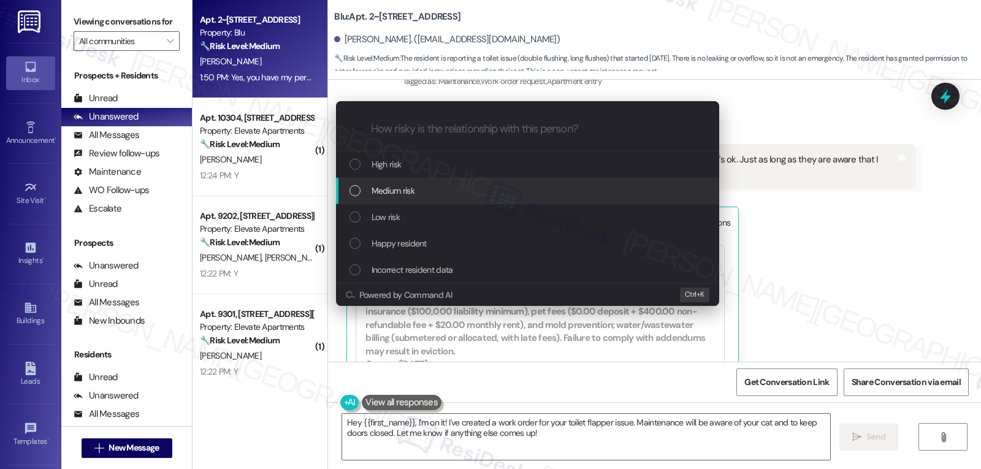
click at [394, 195] on span "Medium risk" at bounding box center [392, 190] width 43 height 13
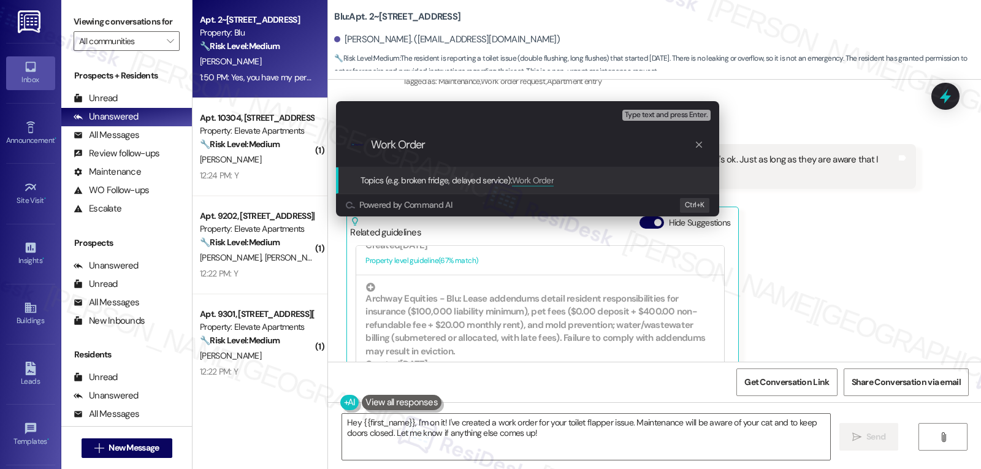
paste input "4005753"
type input "Work Order 4005753 filed by ResiDesk - Toilet flush issue"
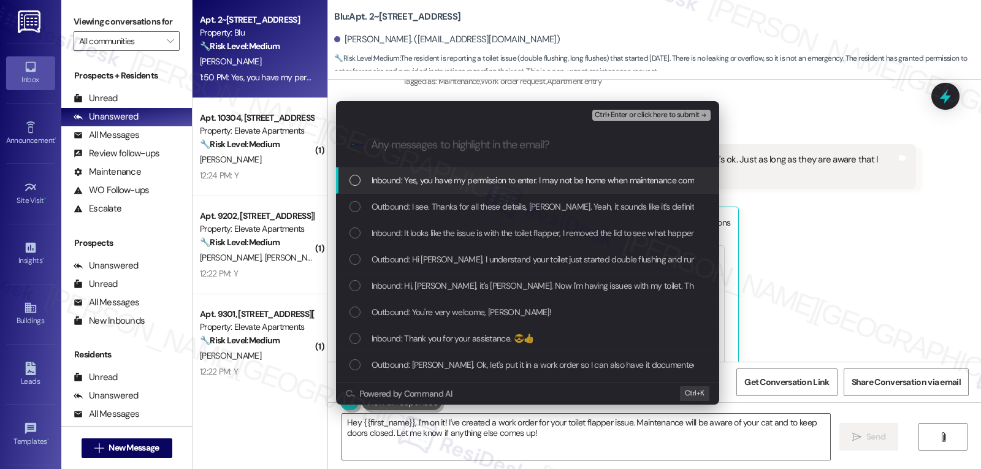
click at [394, 188] on div "Inbound: Yes, you have my permission to enter. I may not be home when maintenan…" at bounding box center [527, 180] width 383 height 26
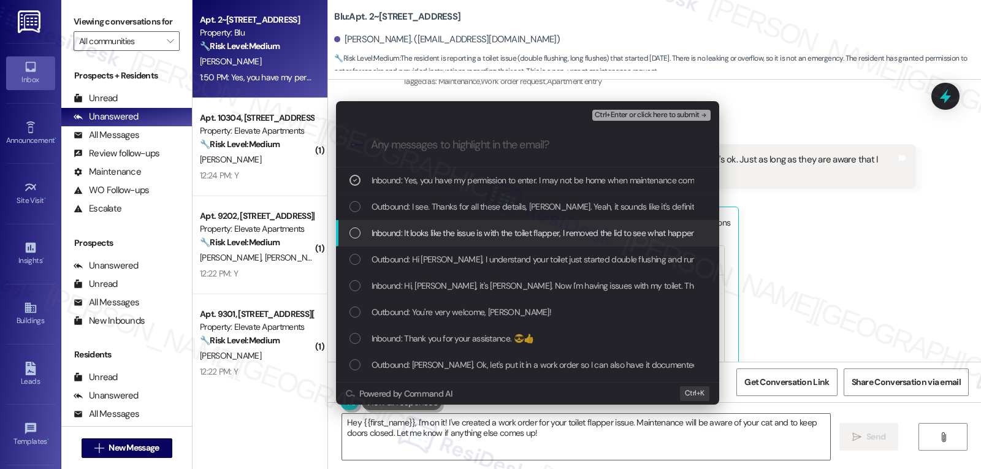
click at [387, 230] on span "Inbound: It looks like the issue is with the toilet flapper, I removed the lid …" at bounding box center [791, 232] width 841 height 13
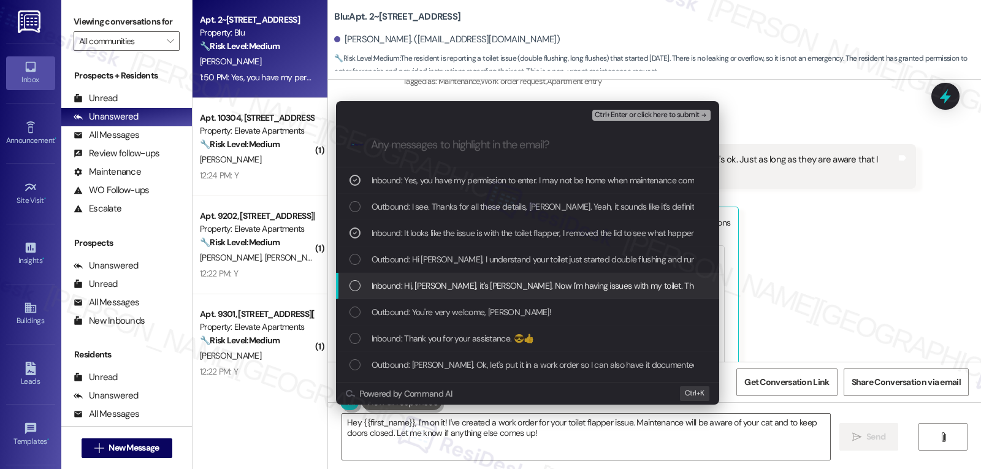
click at [395, 285] on span "Inbound: Hi, Sarah, it's Aaron. Now I'm having issues with my toilet. The flapp…" at bounding box center [879, 285] width 1017 height 13
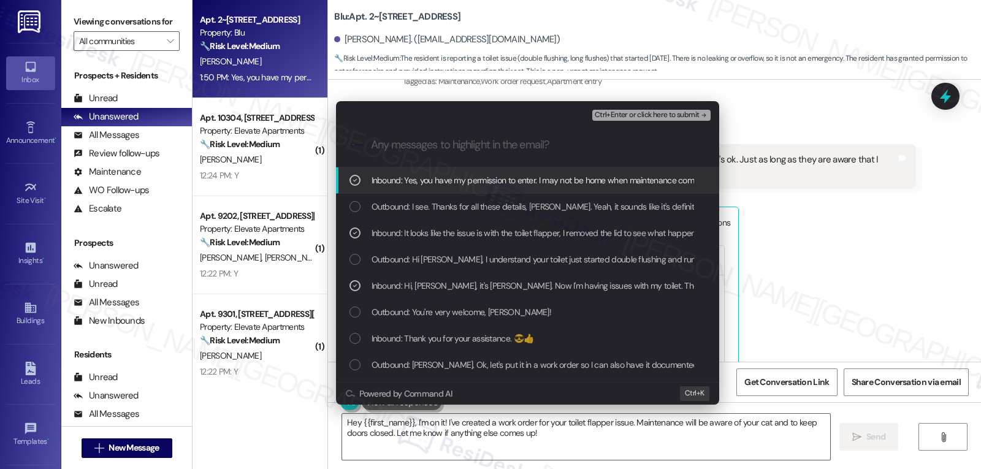
click at [670, 115] on span "Ctrl+Enter or click here to submit" at bounding box center [646, 115] width 105 height 9
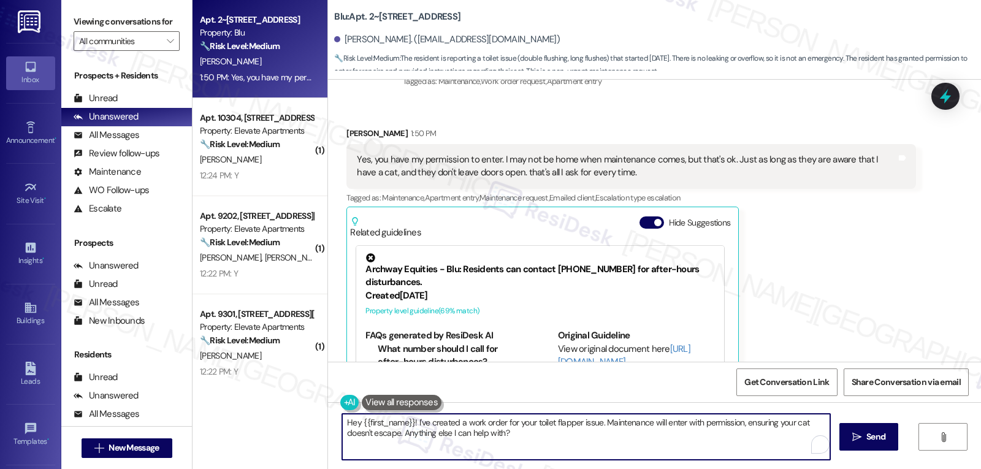
drag, startPoint x: 405, startPoint y: 424, endPoint x: 295, endPoint y: 417, distance: 110.6
click at [295, 417] on div "Apt. 2~0205, 9500 Dessau Rd Property: Blu 🔧 Risk Level: Medium The resident is …" at bounding box center [586, 234] width 788 height 469
click at [342, 421] on textarea "Hey {{first_name}}! I've created a work order for your toilet flapper issue. Ma…" at bounding box center [586, 437] width 488 height 46
click at [643, 434] on textarea "Thanks, {{first_name}}! This is noted! I've created a work order for your toile…" at bounding box center [586, 437] width 488 height 46
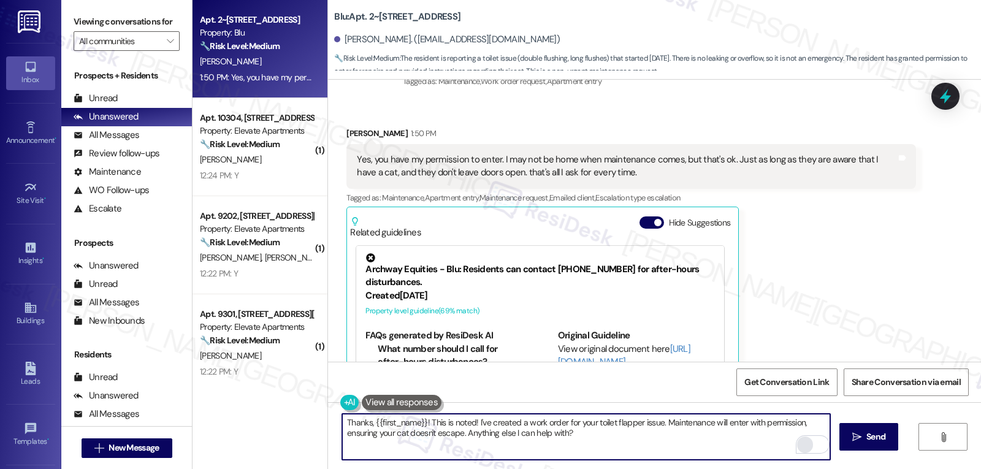
drag, startPoint x: 460, startPoint y: 434, endPoint x: 789, endPoint y: 446, distance: 329.3
click at [789, 445] on div "Thanks, {{first_name}}! This is noted! I've created a work order for your toile…" at bounding box center [585, 436] width 489 height 47
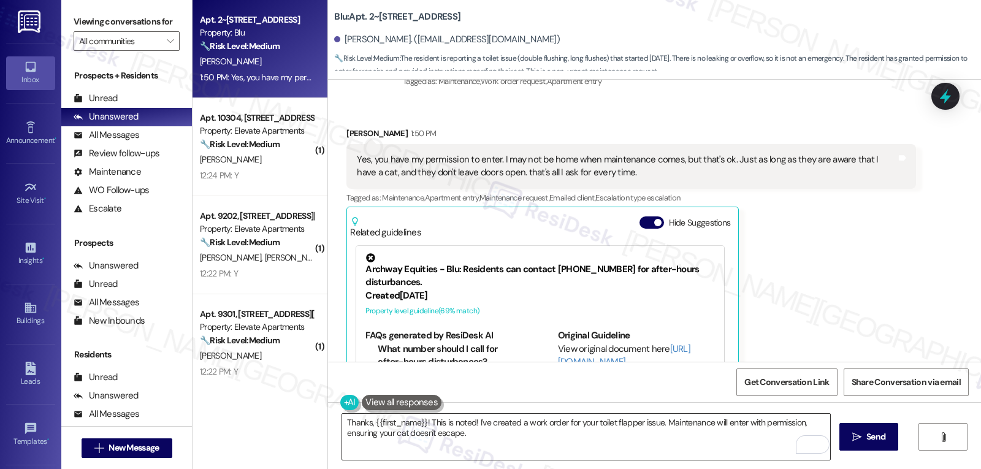
click at [518, 441] on textarea "Thanks, {{first_name}}! This is noted! I've created a work order for your toile…" at bounding box center [586, 437] width 488 height 46
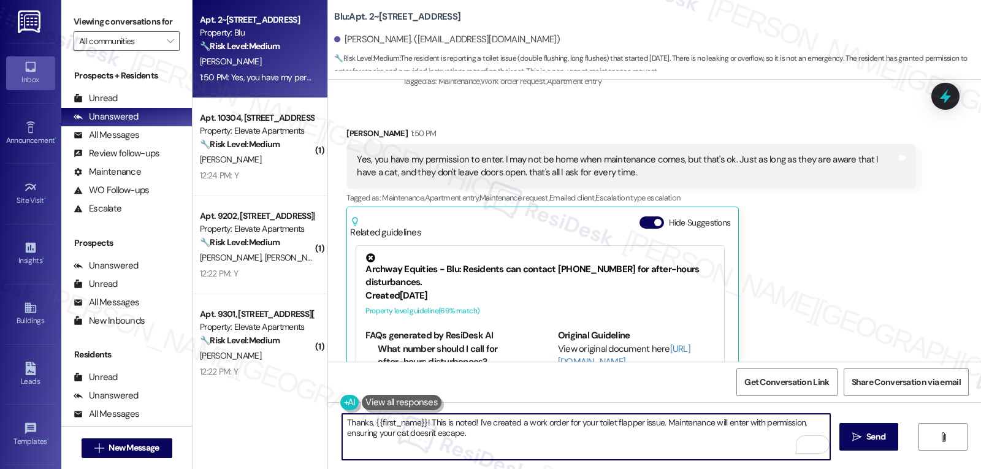
paste textarea "If there’s ever anything you need or any questions you have, I’m just a message…"
type textarea "Thanks, {{first_name}}! This is noted! I've created a work order for your toile…"
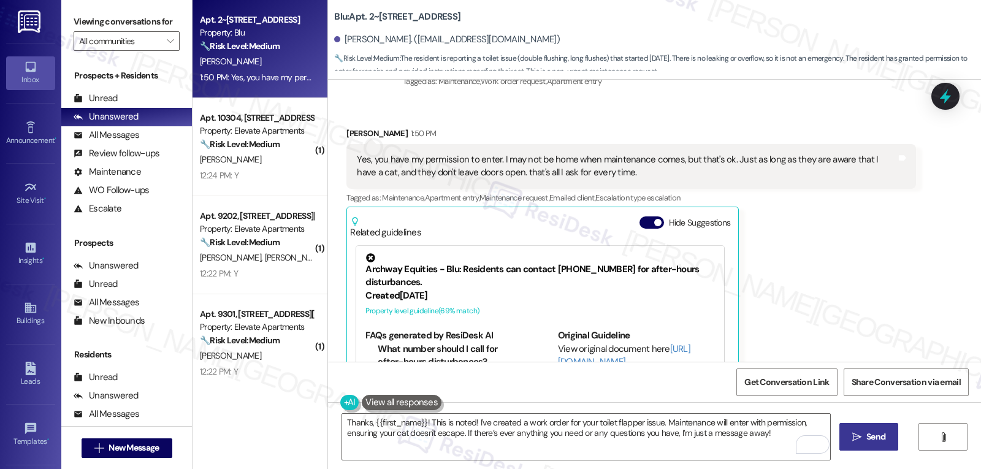
click at [874, 441] on span "Send" at bounding box center [875, 436] width 19 height 13
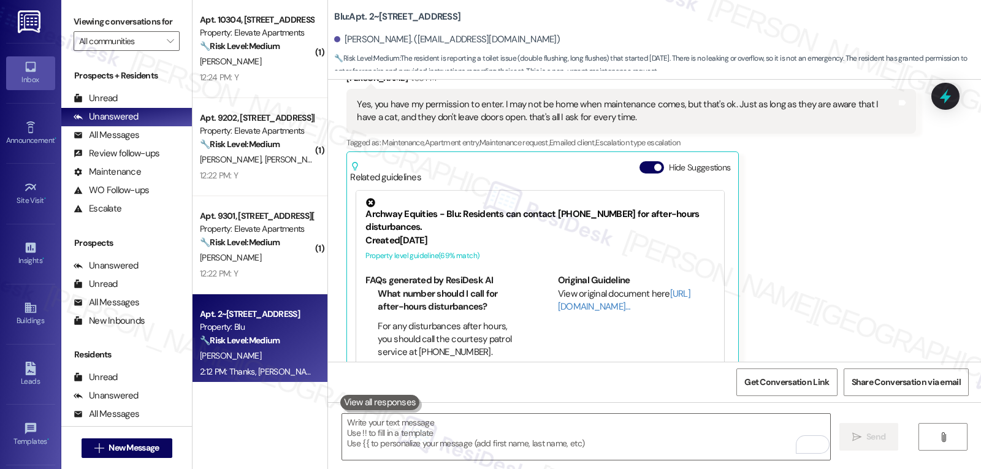
scroll to position [8695, 0]
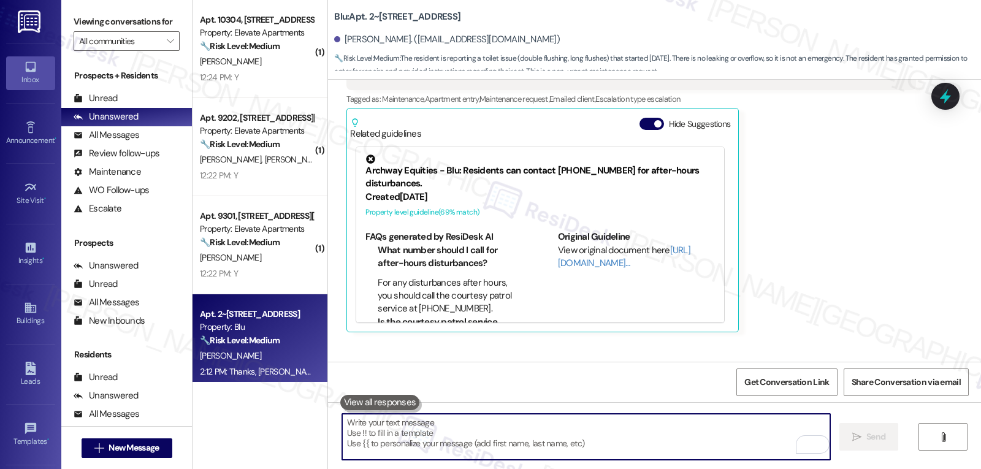
click at [590, 422] on textarea "To enrich screen reader interactions, please activate Accessibility in Grammarl…" at bounding box center [586, 437] width 488 height 46
paste textarea "If there’s ever anything you need or any questions you have, I’m just a message…"
type textarea "If there’s ever anything you need or any questions you have, I’m just a message…"
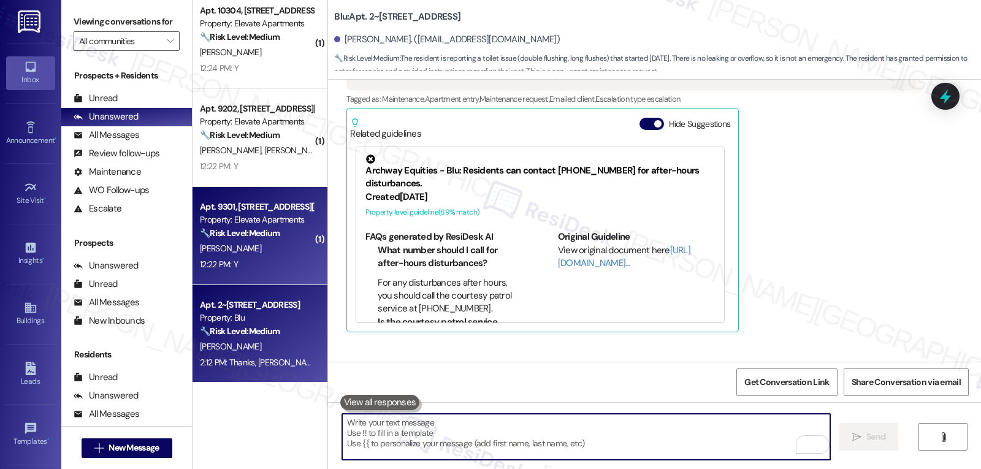
scroll to position [10, 0]
click at [248, 273] on div "Apt. 9301, 2111 N. Austin Ave Property: Elevate Apartments 🔧 Risk Level: Medium…" at bounding box center [259, 235] width 135 height 98
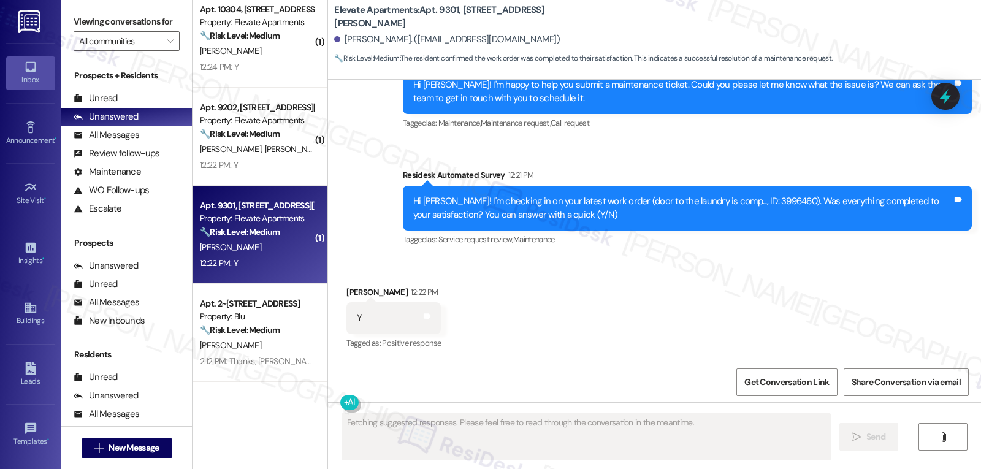
scroll to position [2663, 0]
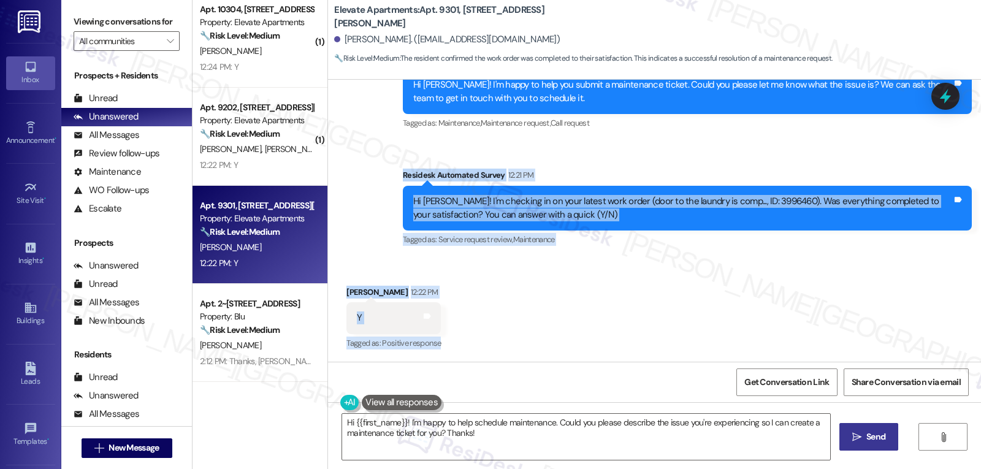
drag, startPoint x: 392, startPoint y: 178, endPoint x: 480, endPoint y: 349, distance: 192.4
click at [480, 349] on div "WO Lease started Jun 27, 2025 at 8:00 PM Show details Survey, sent via SMS Resi…" at bounding box center [654, 221] width 653 height 282
copy div "Residesk Automated Survey 12:21 PM Hi Ebonie! I'm checking in on your latest wo…"
click at [497, 441] on textarea "Hi {{first_name}}! I'm happy to help schedule maintenance. Could you please des…" at bounding box center [586, 437] width 488 height 46
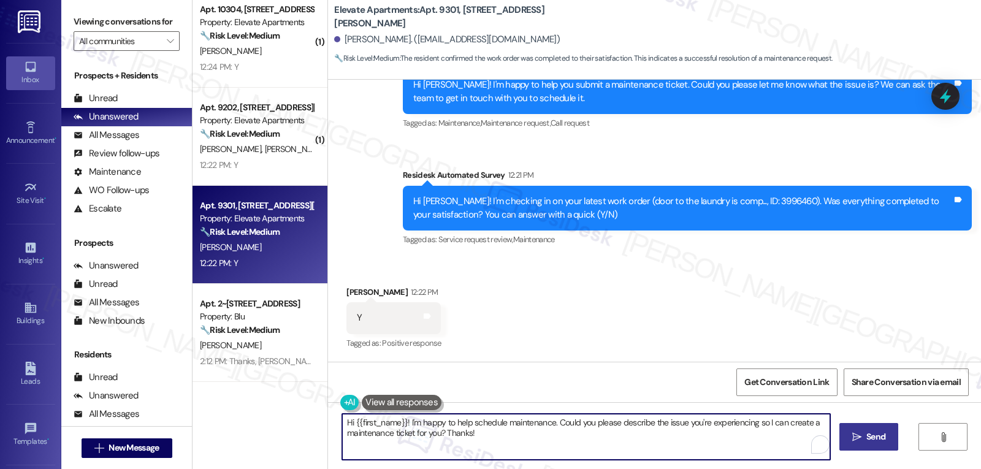
paste textarea "Ebonie, glad to hear everything with the laundry door repair went well"
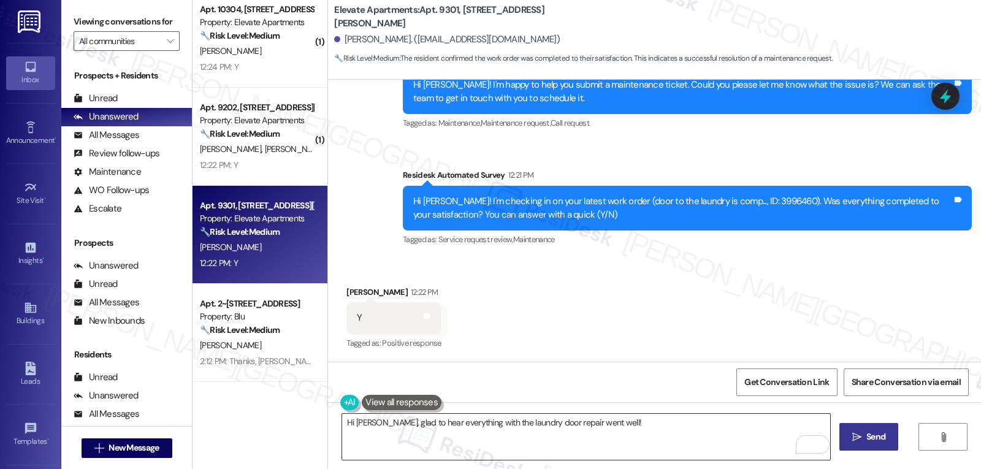
click at [613, 428] on textarea "Hi Ebonie, glad to hear everything with the laundry door repair went well!" at bounding box center [586, 437] width 488 height 46
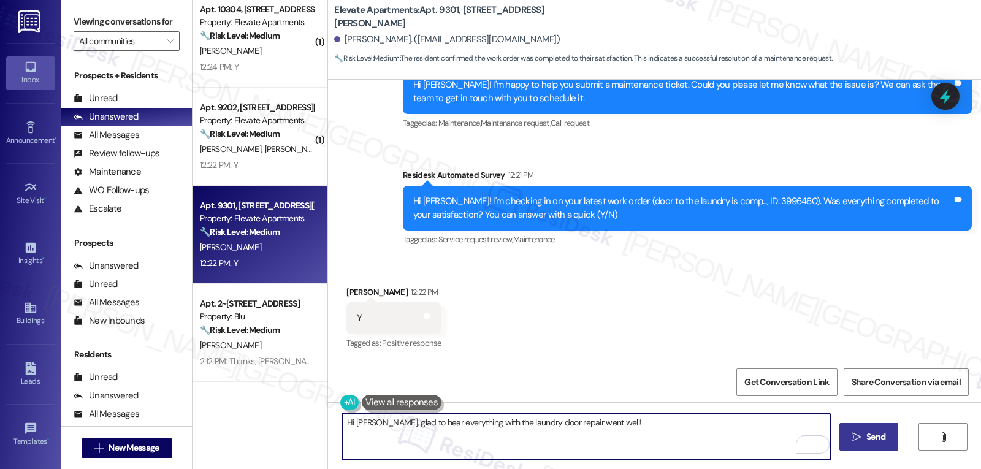
paste textarea "If you ever need anything, don’t hesitate to reach out. I’m always here to assi…"
type textarea "Hi Ebonie, glad to hear everything with the laundry door repair went well! If y…"
click at [862, 445] on button " Send" at bounding box center [868, 437] width 59 height 28
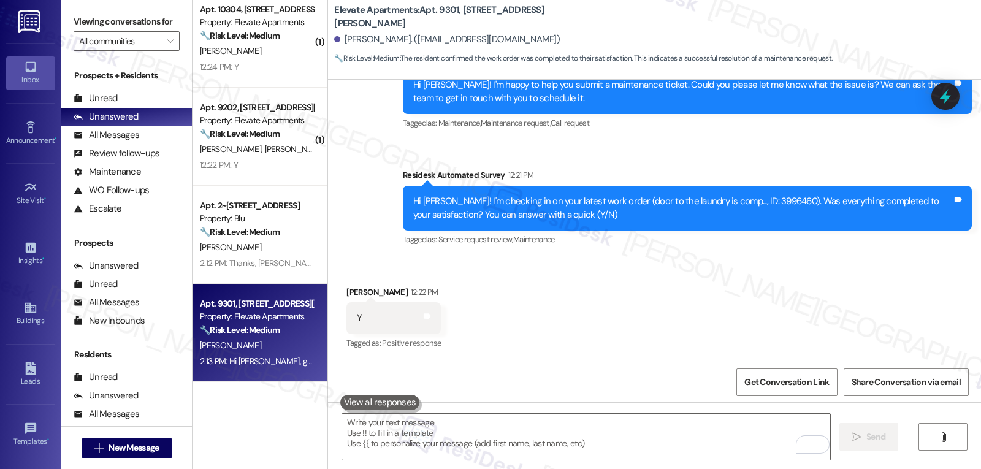
scroll to position [2761, 0]
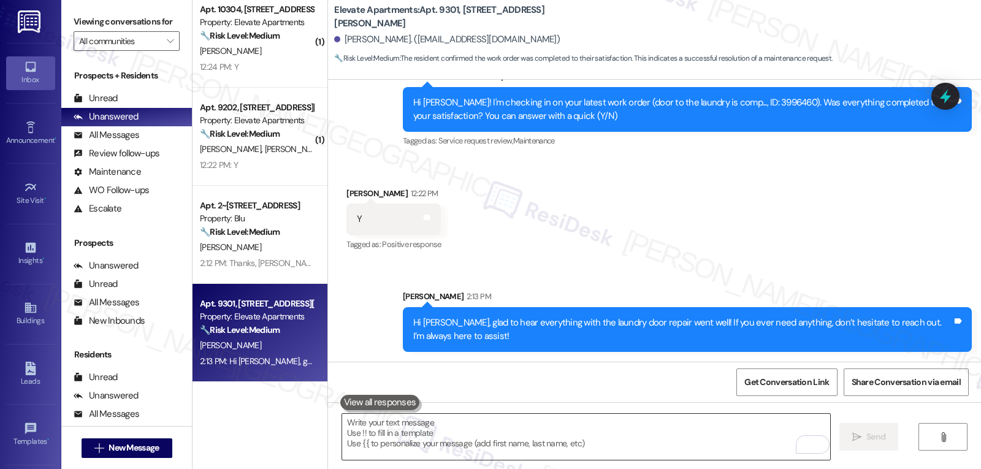
click at [372, 458] on textarea "To enrich screen reader interactions, please activate Accessibility in Grammarl…" at bounding box center [586, 437] width 488 height 46
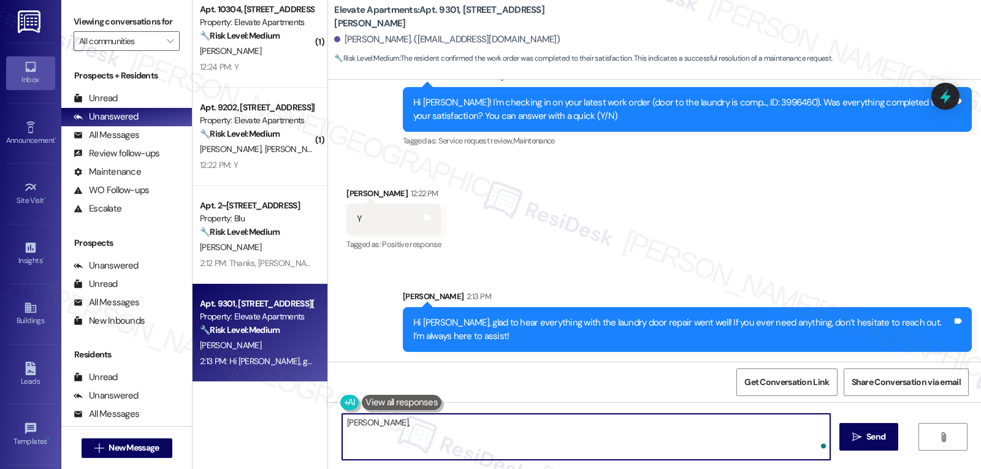
paste textarea "how are things going at {{property}}? Has it been everything you were looking f…"
type textarea "Ebonie, how are things going at {{property}}? Has it been everything you were l…"
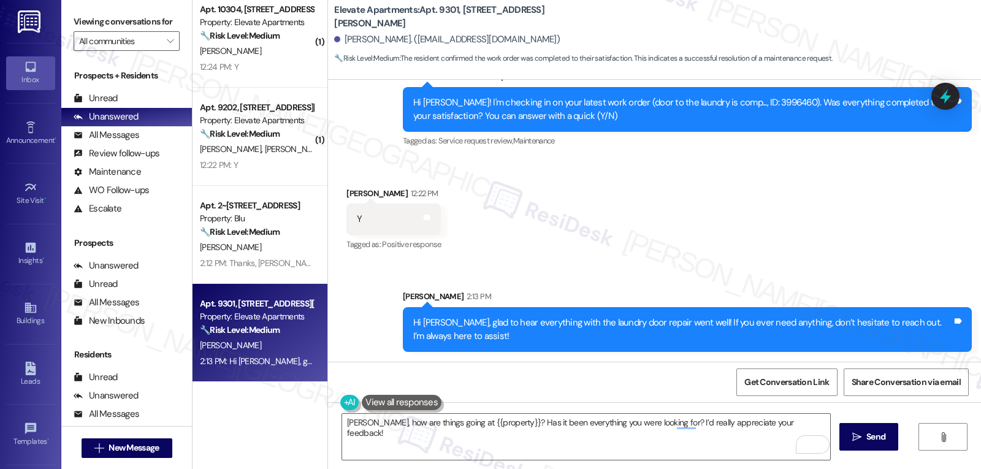
click at [881, 439] on span "Send" at bounding box center [875, 436] width 19 height 13
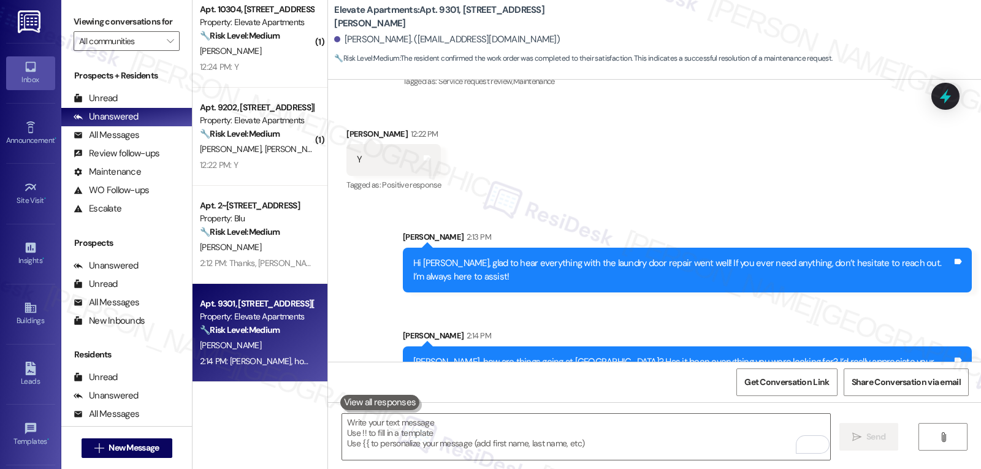
scroll to position [2847, 0]
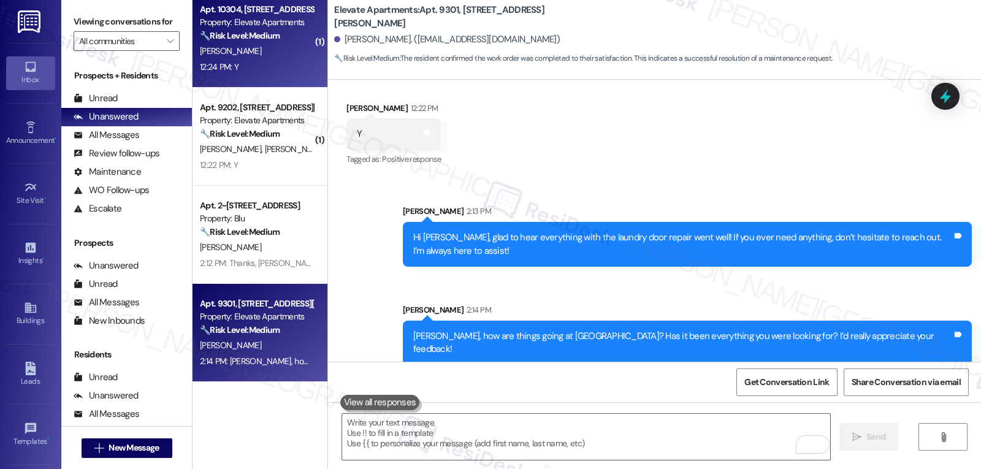
click at [266, 58] on div "V. Baker" at bounding box center [257, 51] width 116 height 15
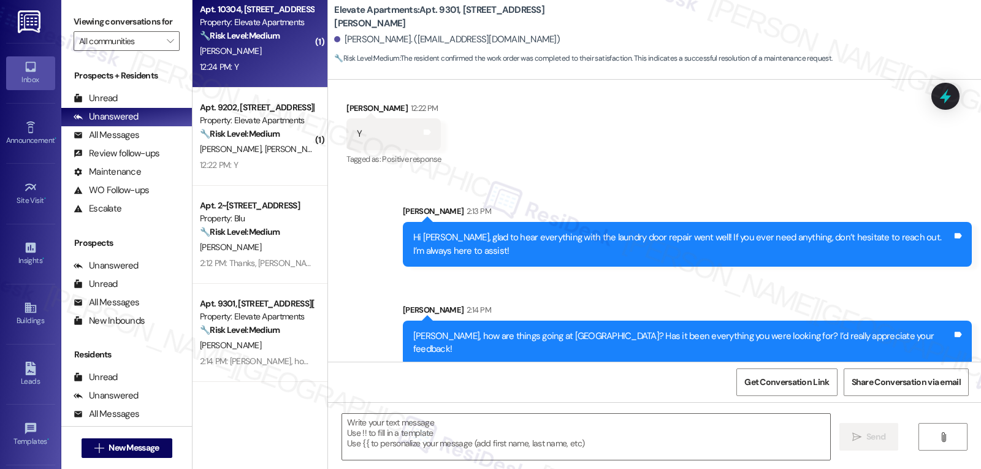
type textarea "Fetching suggested responses. Please feel free to read through the conversation…"
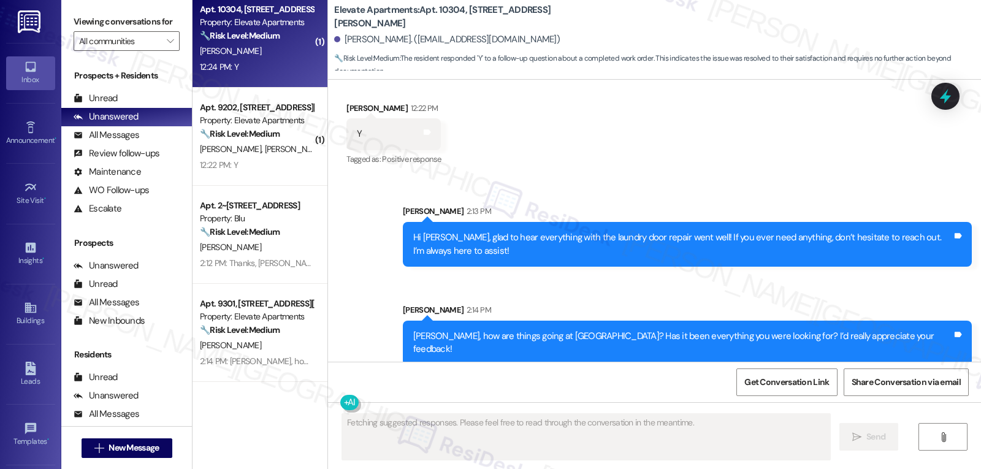
scroll to position [1053, 0]
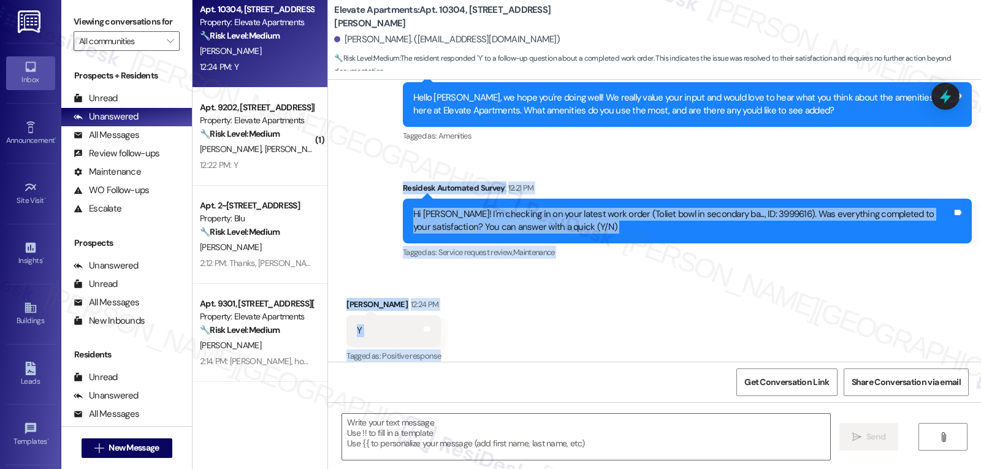
drag, startPoint x: 393, startPoint y: 174, endPoint x: 460, endPoint y: 338, distance: 176.7
click at [460, 338] on div "Lease started Oct 28, 2024 at 8:00 PM Survey, sent via SMS Residesk Automated S…" at bounding box center [654, 221] width 653 height 282
copy div "Residesk Automated Survey 12:21 PM Hi Victoria! I'm checking in on your latest …"
click at [581, 444] on textarea at bounding box center [586, 437] width 488 height 46
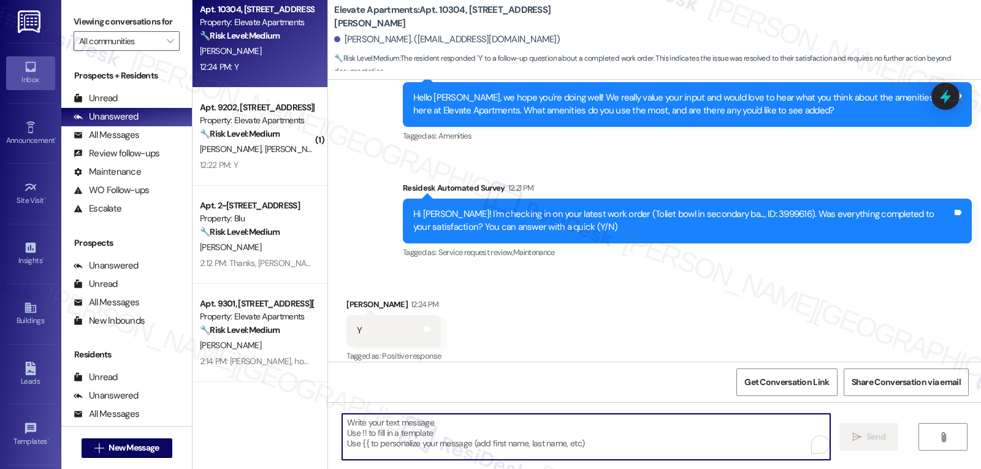
paste textarea "Hi Victoria, glad to hear everything with the toilet repair went well!"
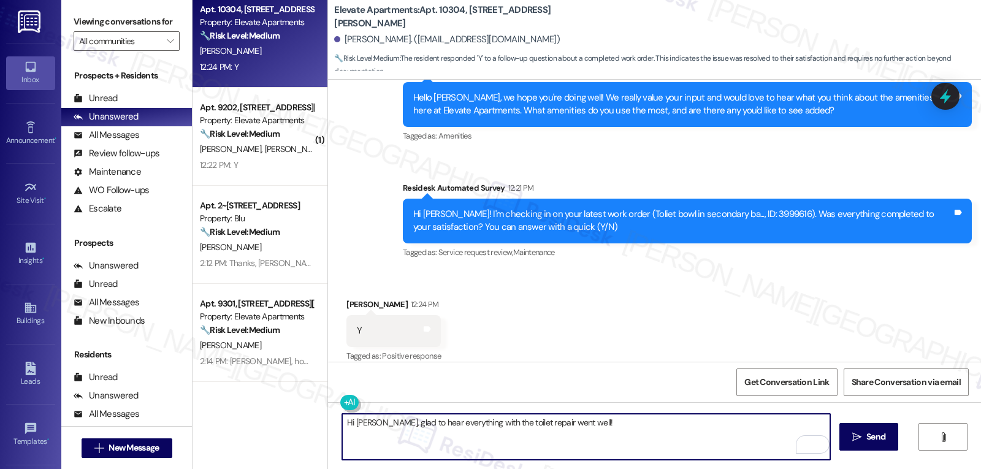
click at [651, 433] on textarea "Hi Victoria, glad to hear everything with the toilet repair went well!" at bounding box center [586, 437] width 488 height 46
paste textarea "thanks for letting us know."
click at [572, 422] on textarea "Hi Victoria, glad to hear everything with the toilet repair went well! thanks f…" at bounding box center [586, 437] width 488 height 46
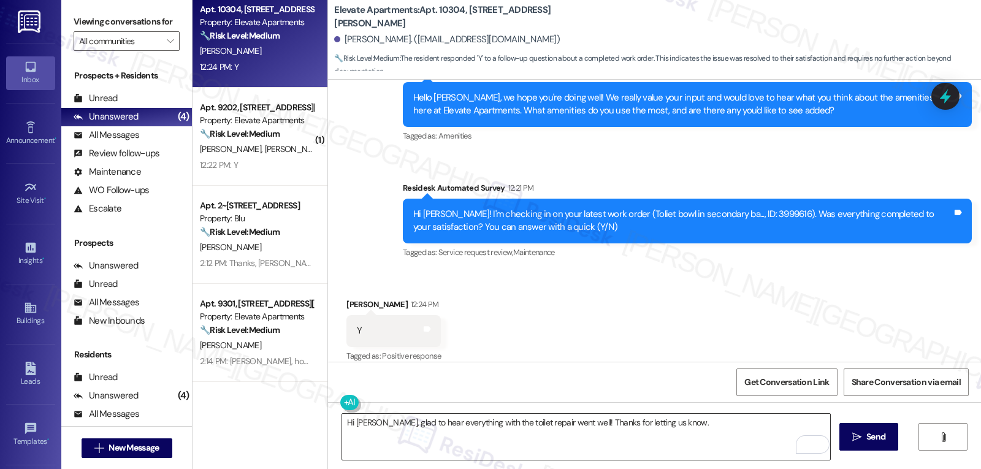
click at [682, 424] on textarea "Hi Victoria, glad to hear everything with the toilet repair went well! Thanks f…" at bounding box center [586, 437] width 488 height 46
paste textarea "If you ever have any questions or need anything, don’t hesitate to reach out. I…"
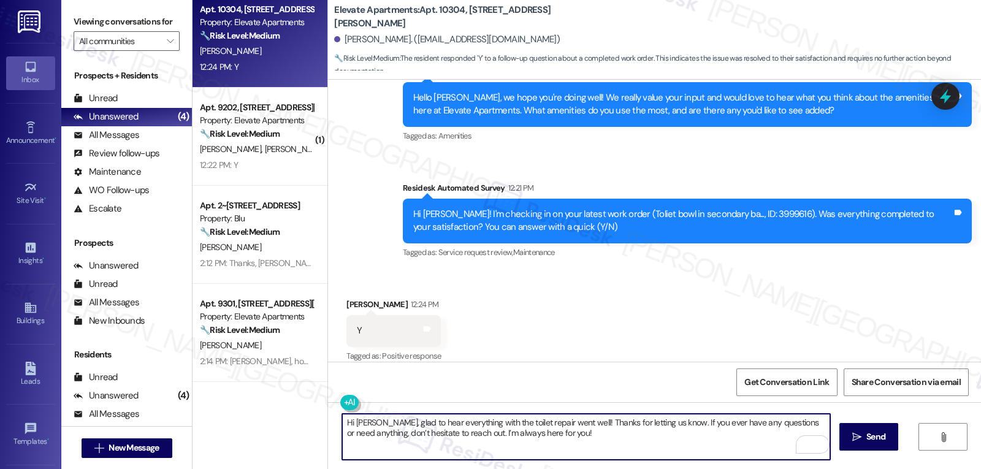
type textarea "Hi Victoria, glad to hear everything with the toilet repair went well! Thanks f…"
click at [863, 443] on span "Send" at bounding box center [875, 436] width 24 height 13
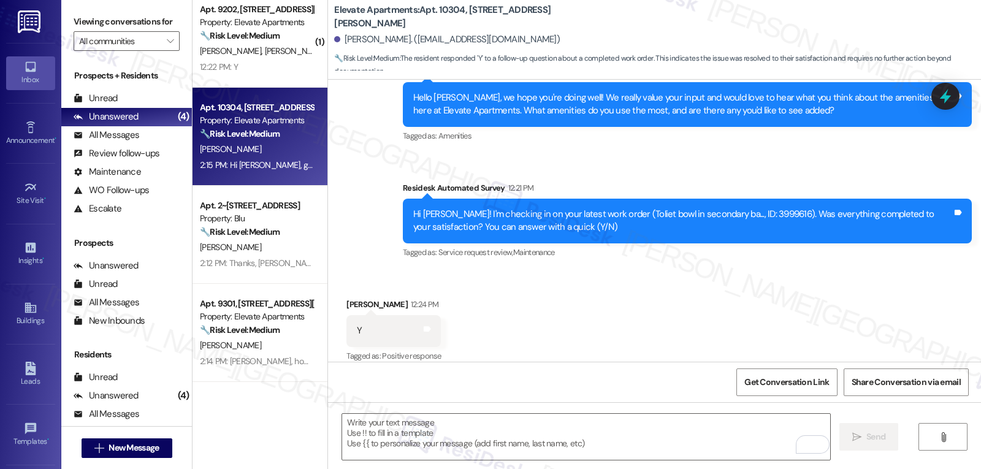
scroll to position [1151, 0]
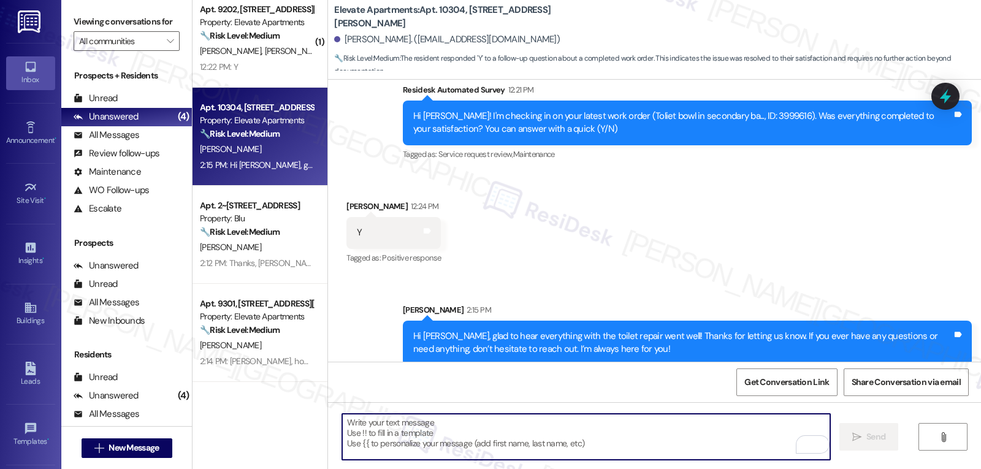
click at [450, 437] on textarea "To enrich screen reader interactions, please activate Accessibility in Grammarl…" at bounding box center [586, 437] width 488 height 46
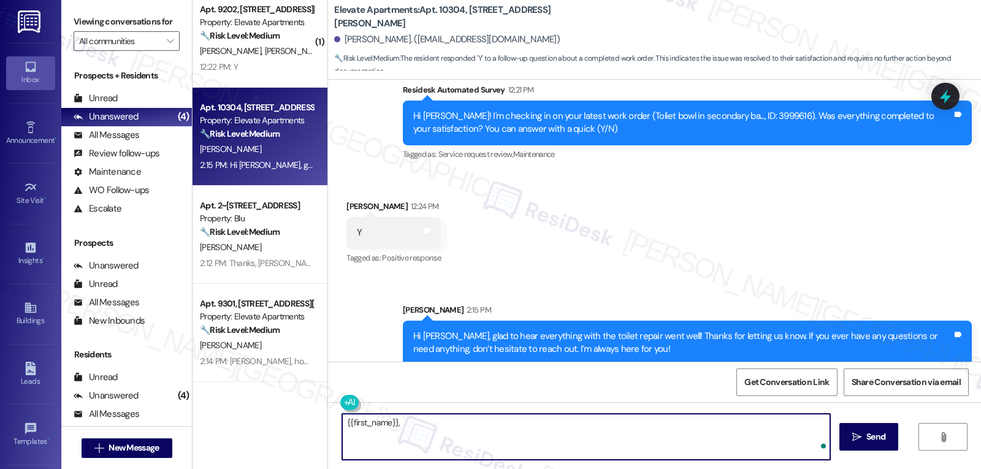
paste textarea "I hope you’ve been loving your time at {{property}}! Has it lived up to what yo…"
type textarea "{{first_name}}, I hope you’ve been loving your time at {{property}}! Has it liv…"
click at [867, 436] on span "Send" at bounding box center [875, 436] width 19 height 13
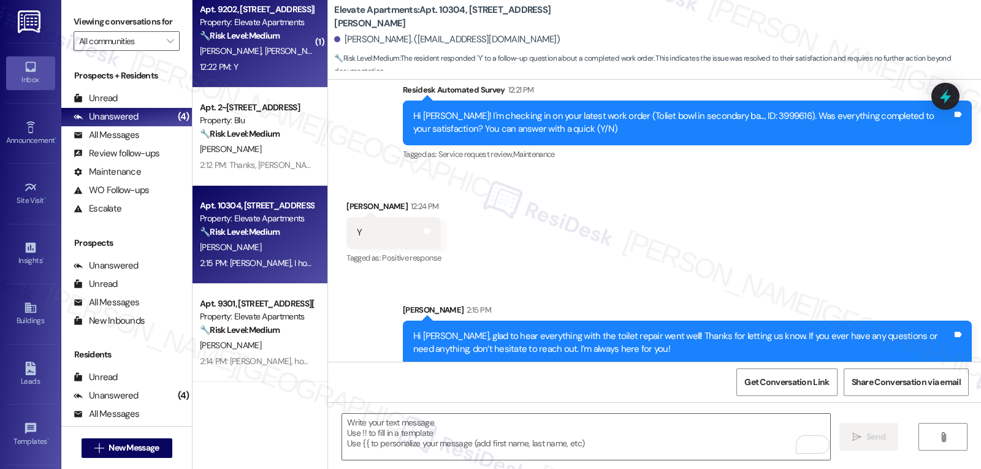
click at [265, 54] on span "A. Colzie" at bounding box center [295, 50] width 61 height 11
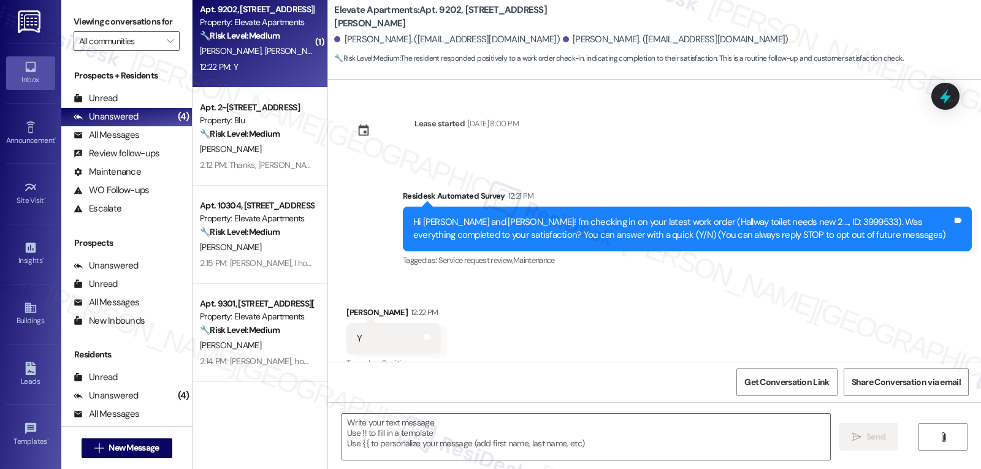
scroll to position [20, 0]
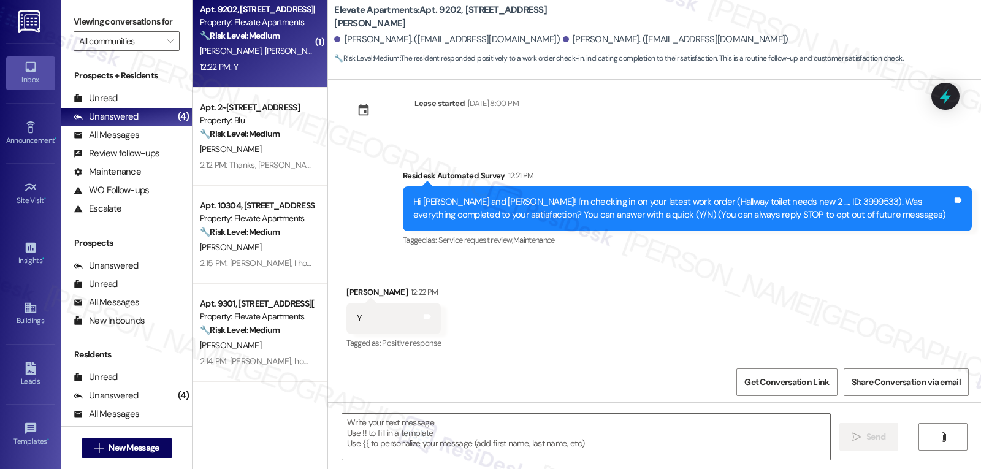
type textarea "Fetching suggested responses. Please feel free to read through the conversation…"
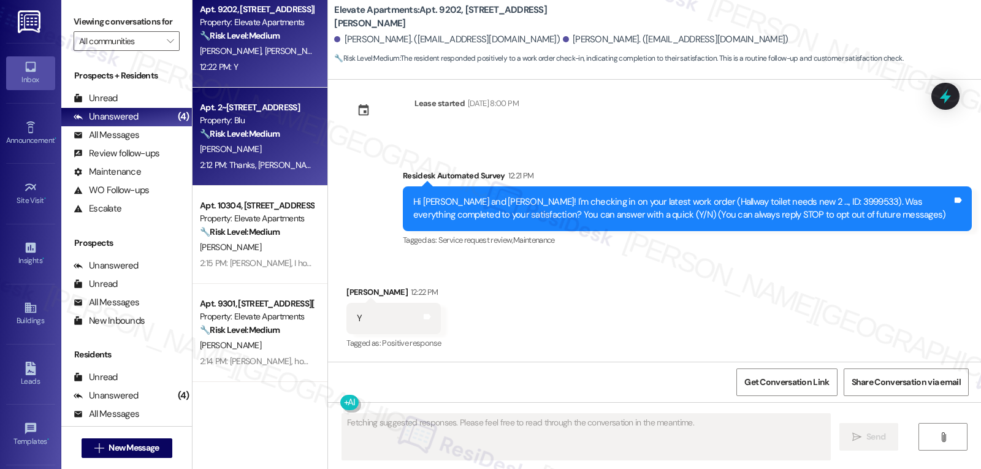
click at [246, 157] on div "2:12 PM: Thanks, Aaron! This is noted! I've created a work order for your toile…" at bounding box center [257, 164] width 116 height 15
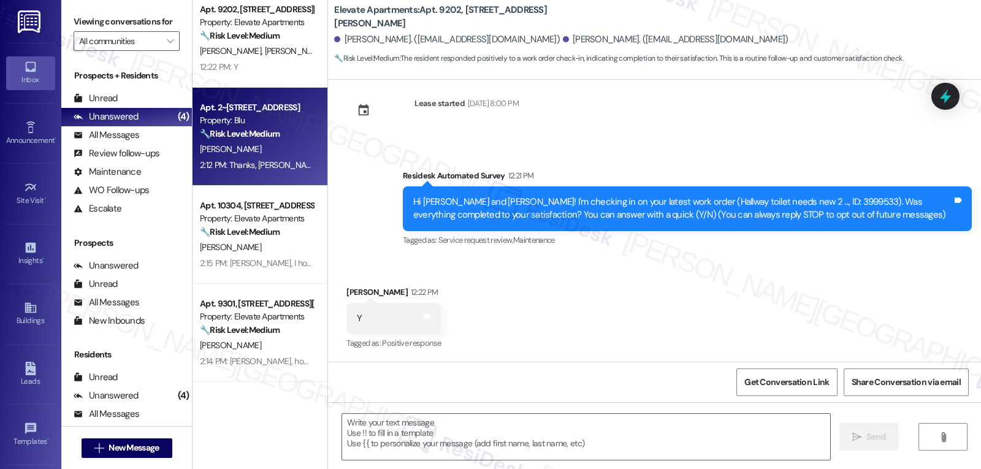
type textarea "Fetching suggested responses. Please feel free to read through the conversation…"
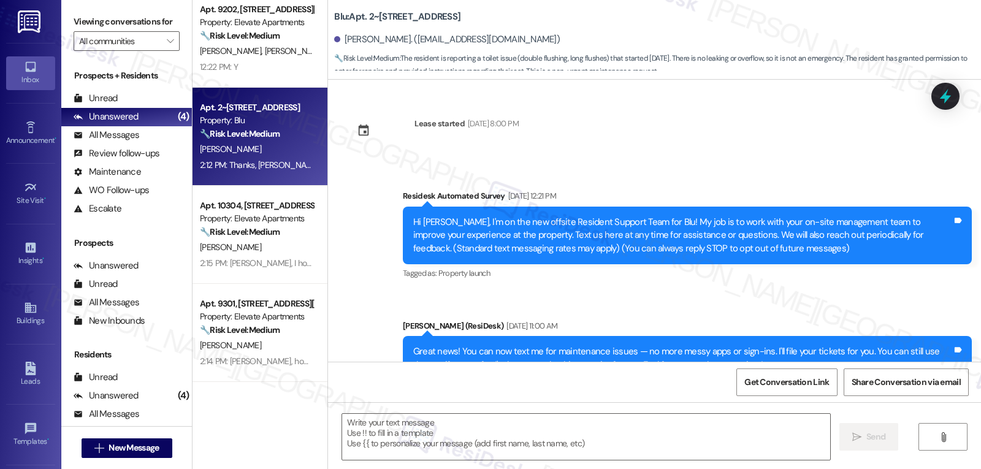
type textarea "Fetching suggested responses. Please feel free to read through the conversation…"
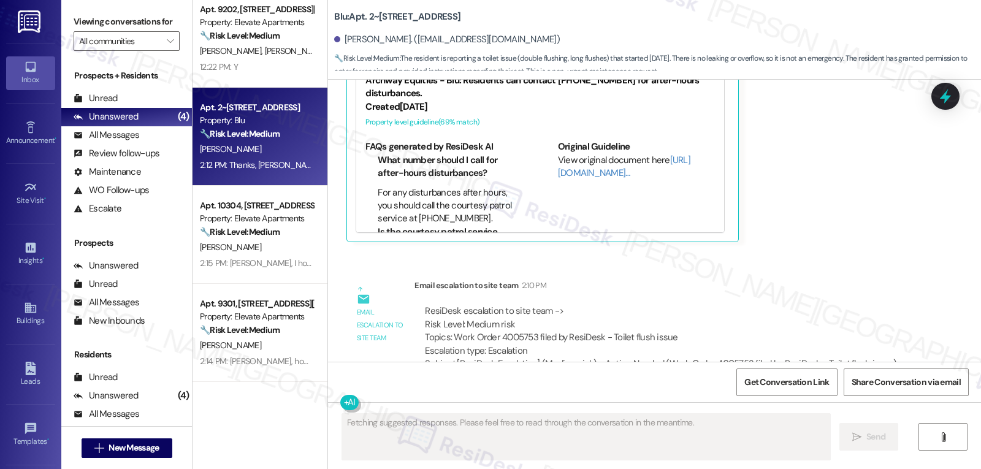
scroll to position [8864, 0]
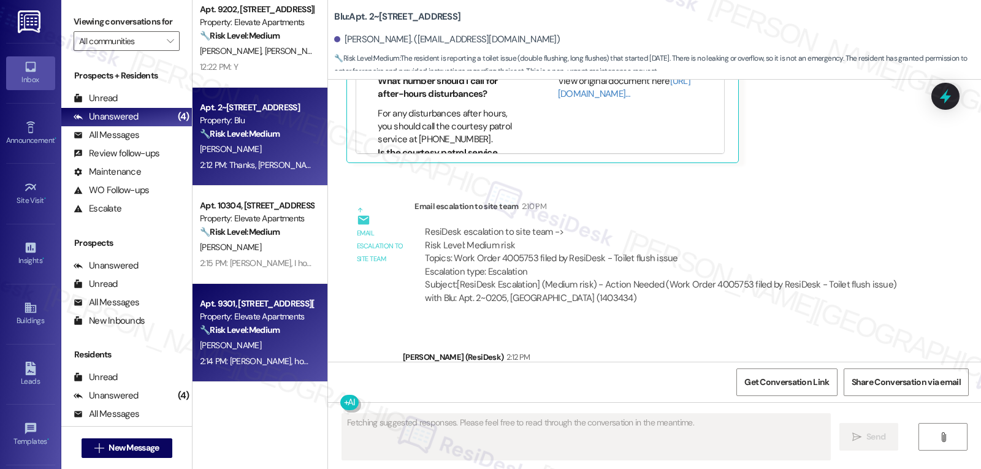
click at [236, 347] on div "[PERSON_NAME]" at bounding box center [257, 345] width 116 height 15
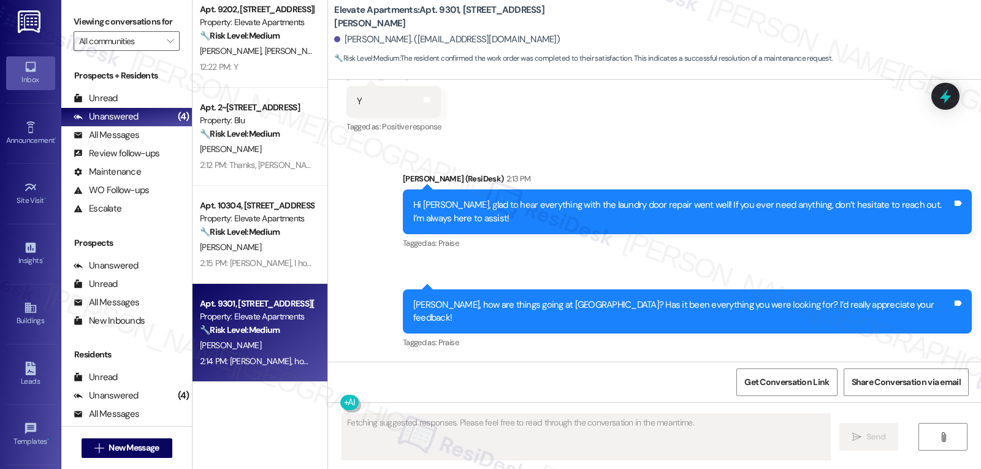
scroll to position [2866, 0]
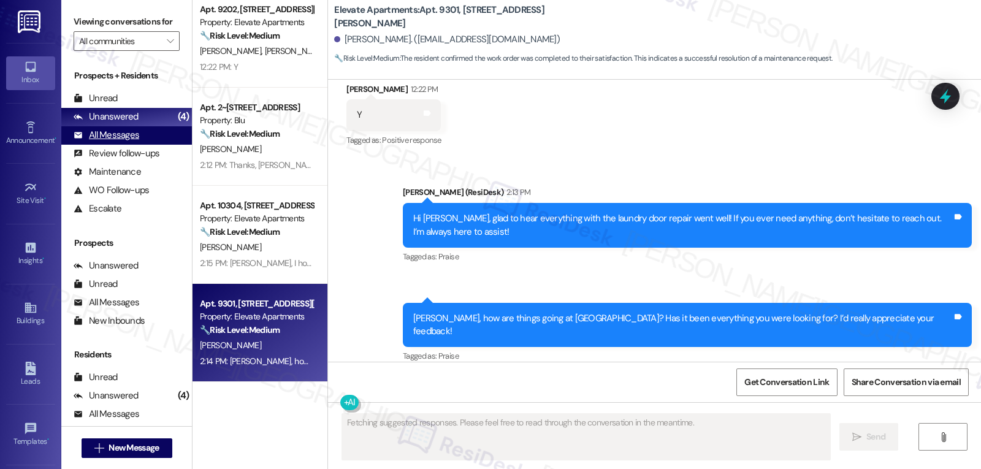
click at [98, 142] on div "All Messages" at bounding box center [107, 135] width 66 height 13
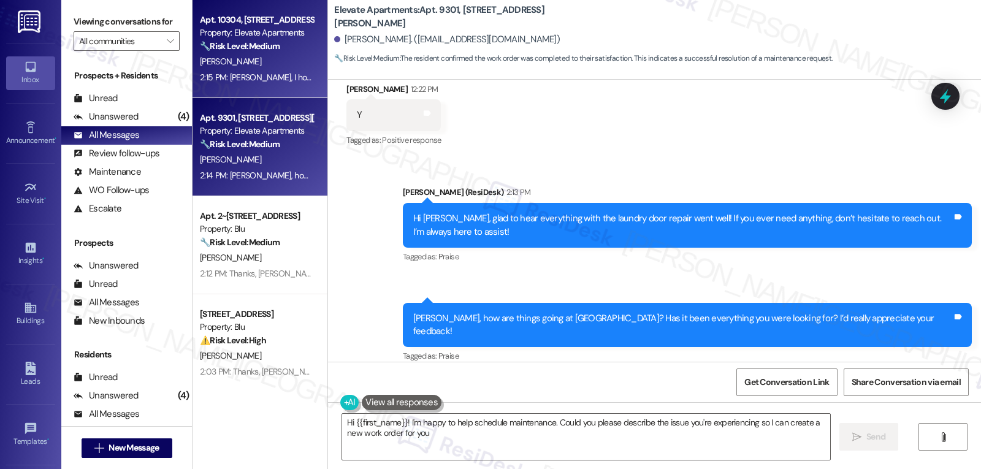
type textarea "Hi {{first_name}}! I'm happy to help schedule maintenance. Could you please des…"
click at [273, 66] on div "V. Baker" at bounding box center [257, 61] width 116 height 15
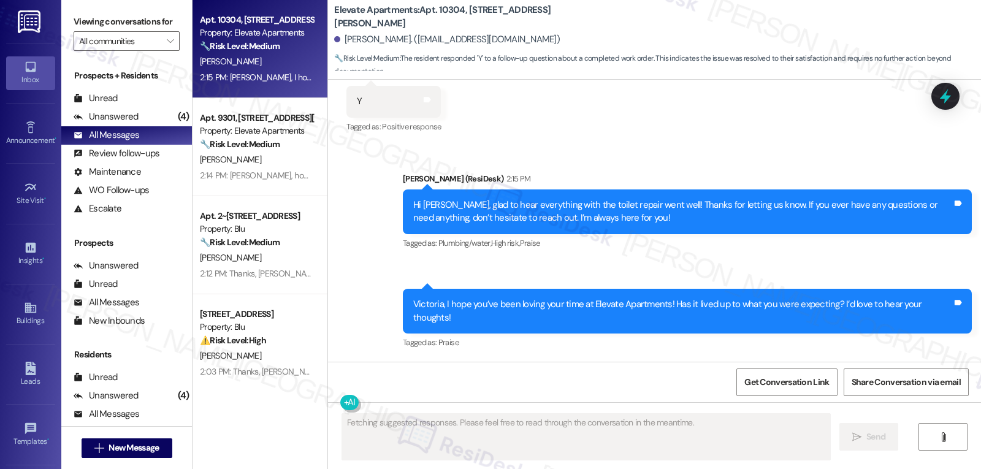
scroll to position [1256, 0]
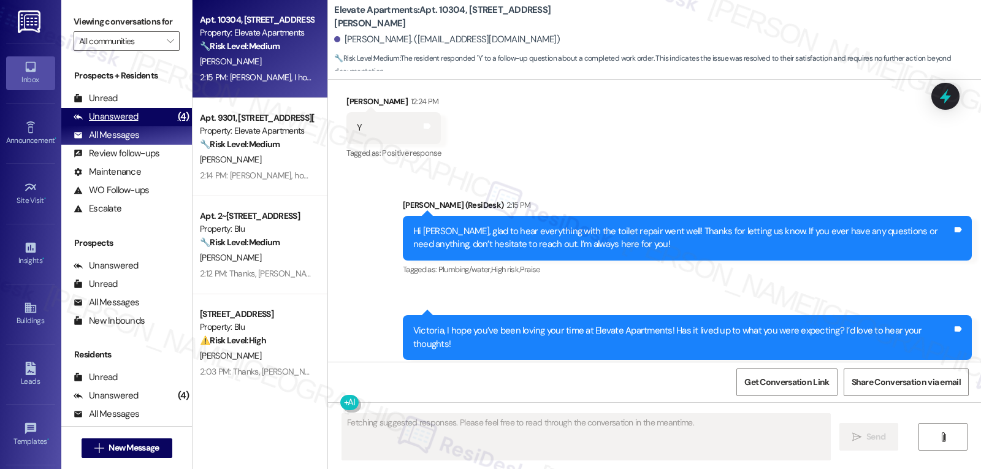
click at [123, 123] on div "Unanswered" at bounding box center [106, 116] width 65 height 13
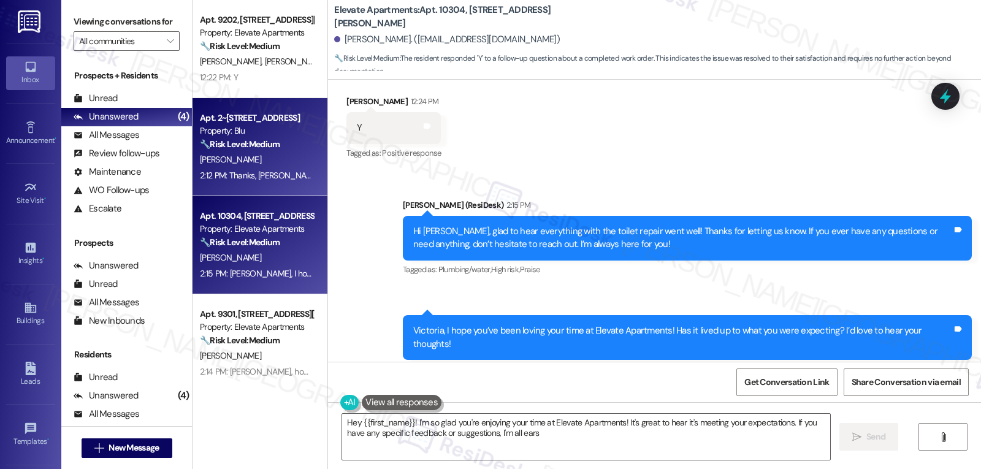
type textarea "Hey {{first_name}}! I'm so glad you're enjoying your time at Elevate Apartments…"
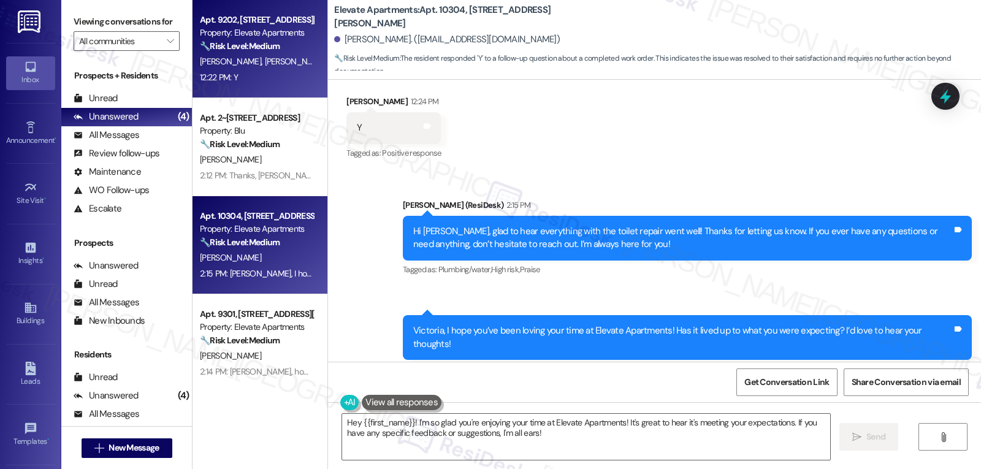
click at [276, 72] on div "12:22 PM: Y 12:22 PM: Y" at bounding box center [257, 77] width 116 height 15
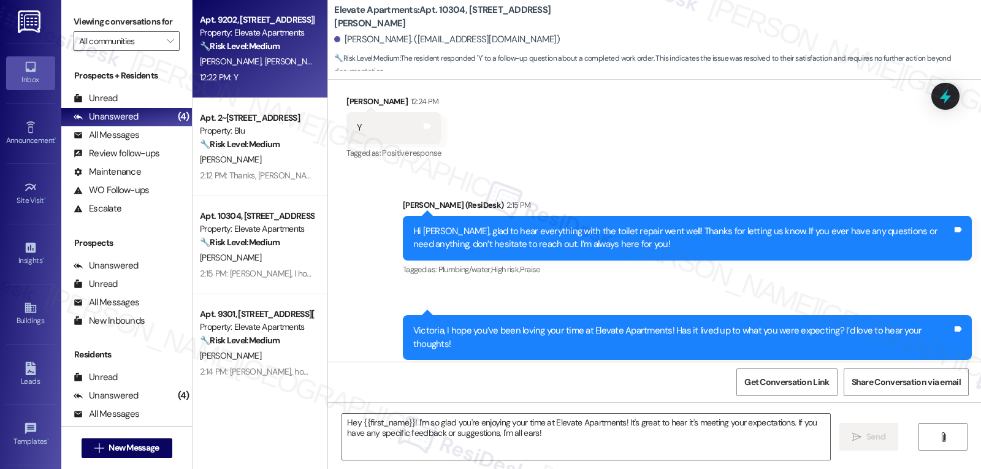
type textarea "Fetching suggested responses. Please feel free to read through the conversation…"
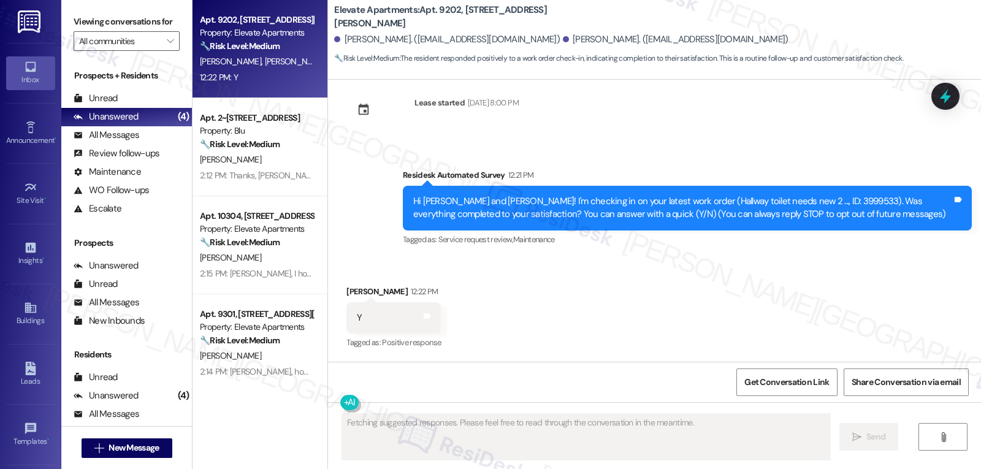
scroll to position [21, 0]
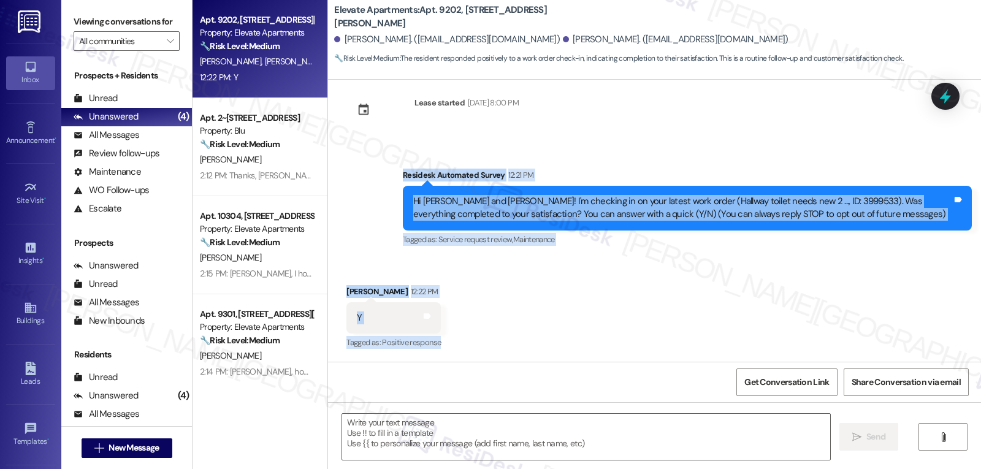
drag, startPoint x: 393, startPoint y: 175, endPoint x: 441, endPoint y: 355, distance: 186.4
click at [441, 355] on div "Lease started Jul 31, 2025 at 8:00 PM Survey, sent via SMS Residesk Automated S…" at bounding box center [654, 221] width 653 height 282
copy div "Residesk Automated Survey 12:21 PM Hi Amari and Christopher! I'm checking in on…"
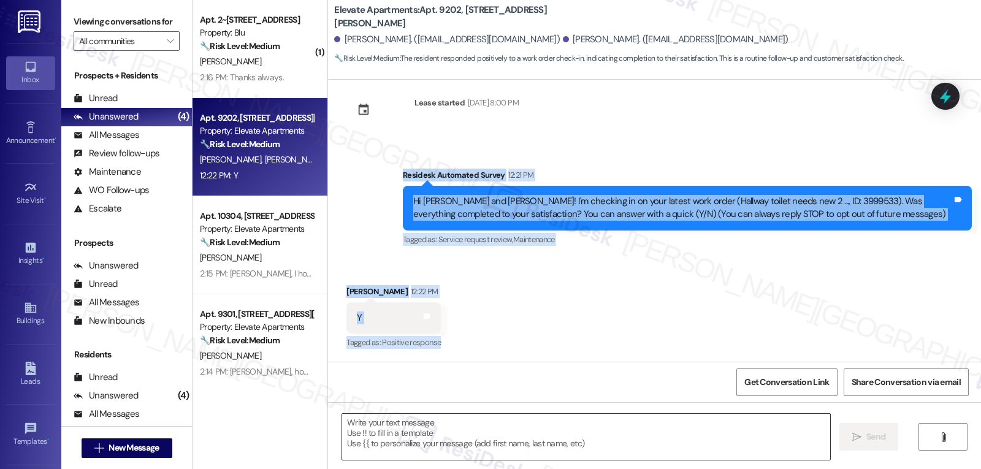
click at [405, 443] on textarea at bounding box center [586, 437] width 488 height 46
paste textarea "Hi Amari and Christopher, I’m glad to hear the hallway toilet repair was comple…"
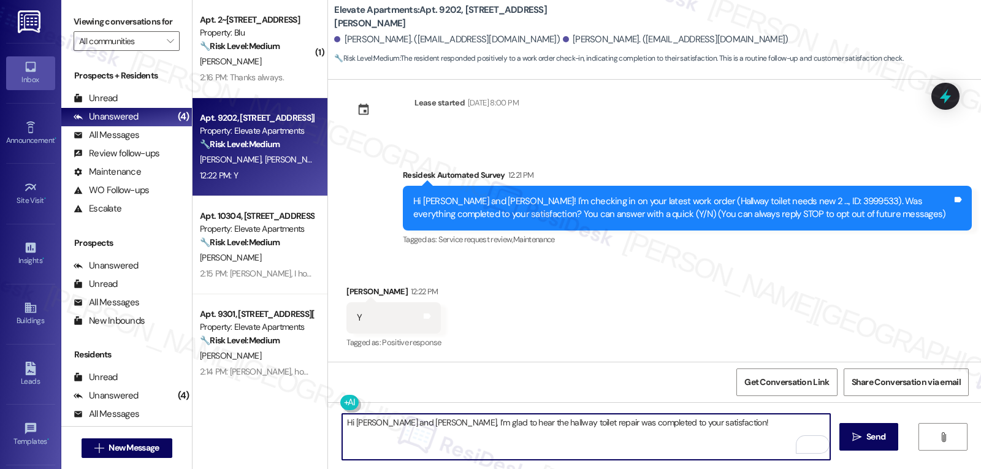
click at [719, 425] on textarea "Hi Amari and Christopher, I’m glad to hear the hallway toilet repair was comple…" at bounding box center [586, 437] width 488 height 46
paste textarea "If anything comes up or if you have any questions, just give me a shout. I’m he…"
drag, startPoint x: 346, startPoint y: 425, endPoint x: 389, endPoint y: 423, distance: 42.9
click at [389, 423] on textarea "Hi Amari and Christopher, I’m glad to hear the hallway toilet repair was comple…" at bounding box center [586, 437] width 488 height 46
click at [541, 444] on textarea "Hi Christopher, I’m glad to hear the hallway toilet repair was completed to you…" at bounding box center [586, 437] width 488 height 46
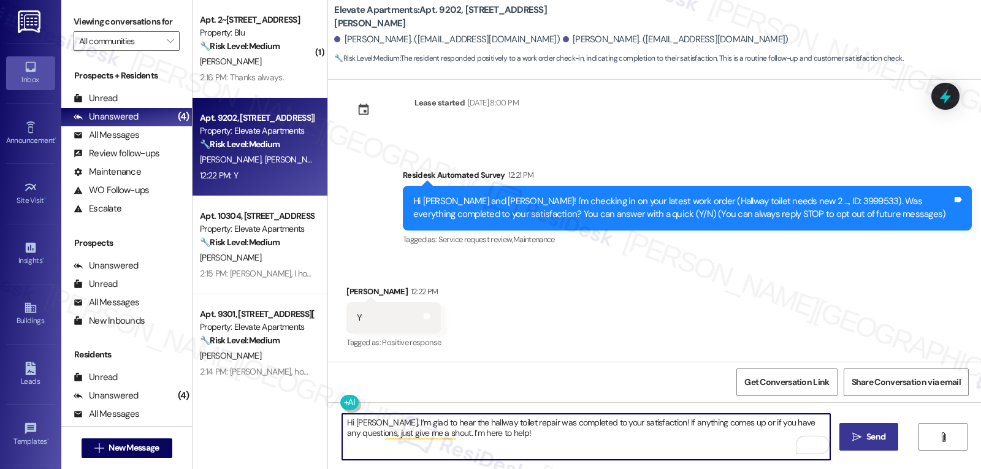
type textarea "Hi Christopher, I’m glad to hear the hallway toilet repair was completed to you…"
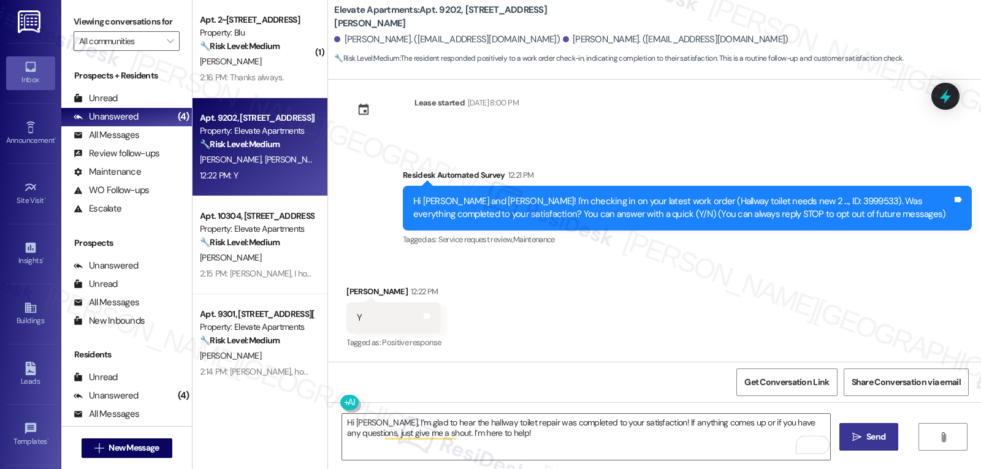
click at [854, 442] on span " Send" at bounding box center [868, 436] width 39 height 13
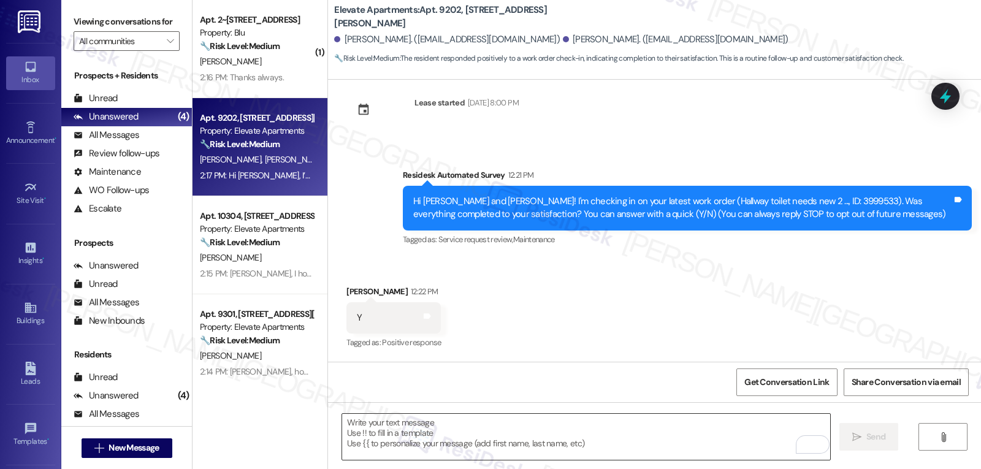
click at [375, 442] on textarea "To enrich screen reader interactions, please activate Accessibility in Grammarl…" at bounding box center [586, 437] width 488 height 46
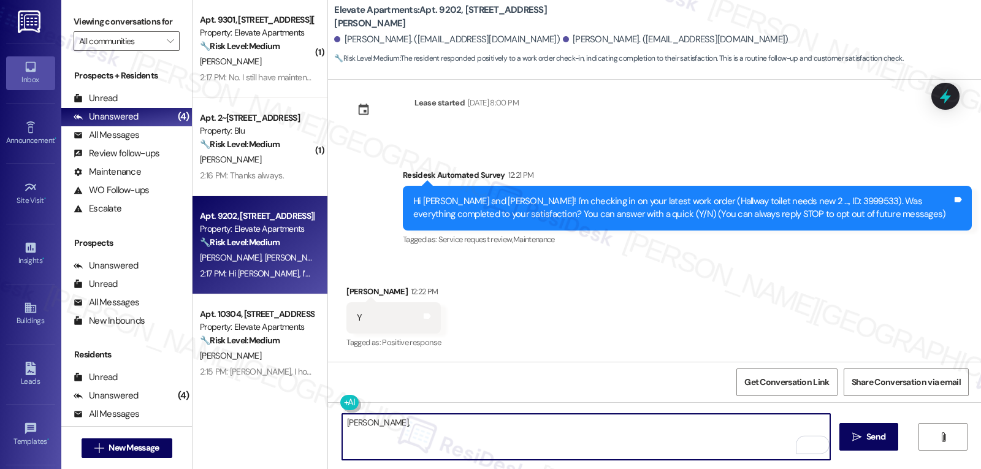
paste textarea "how’s everything going for you at {{property}}? Has it met your expectations so…"
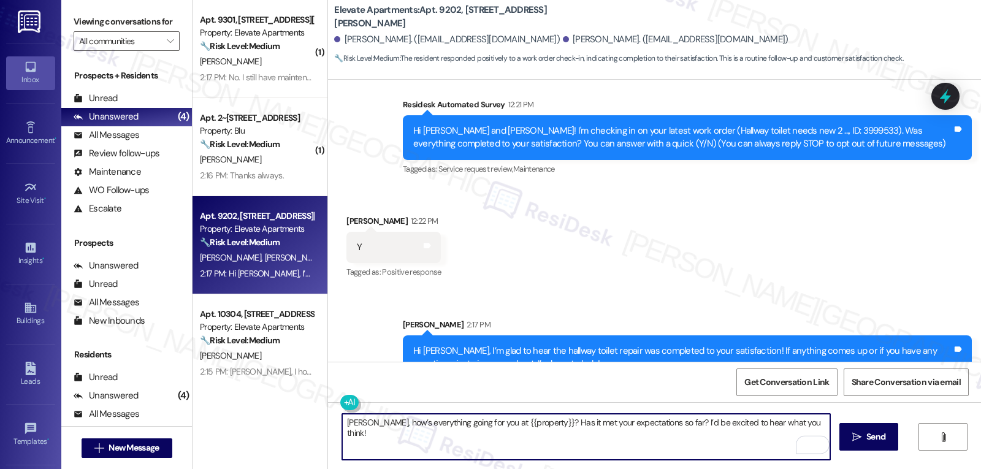
scroll to position [120, 0]
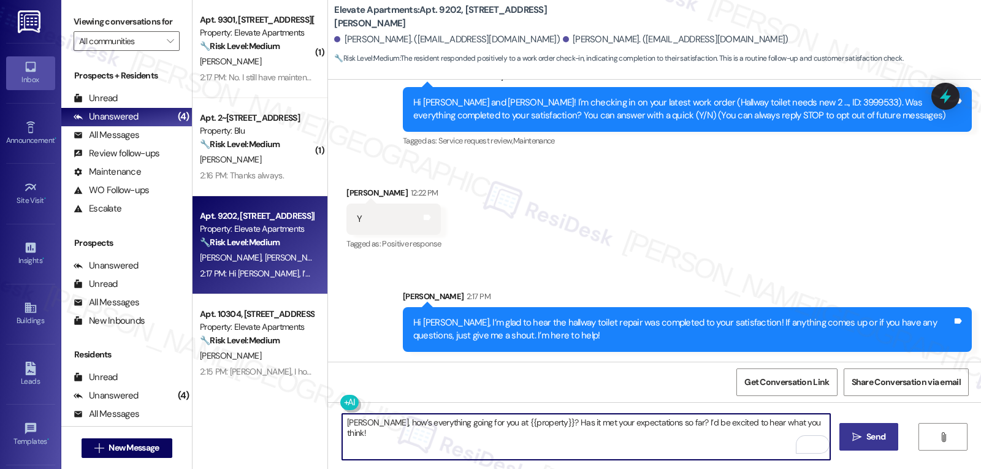
type textarea "Christopher, how’s everything going for you at {{property}}? Has it met your ex…"
click at [869, 436] on span "Send" at bounding box center [875, 436] width 19 height 13
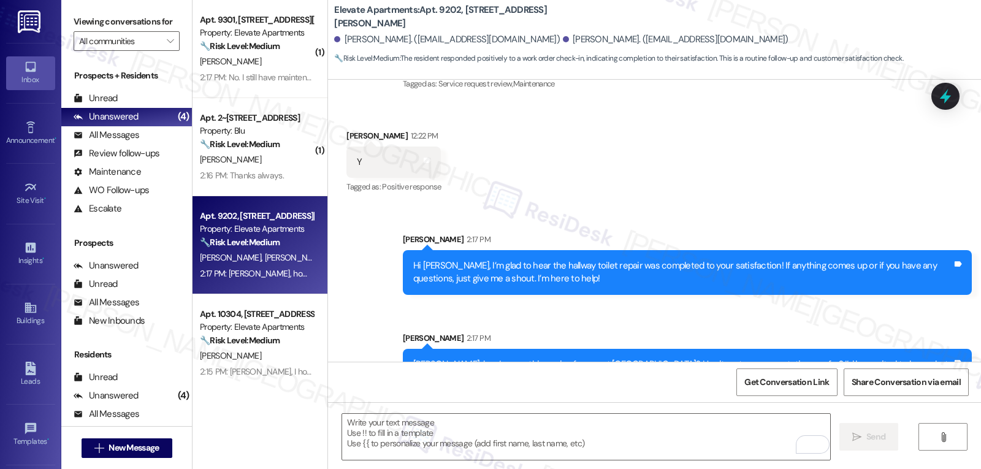
scroll to position [205, 0]
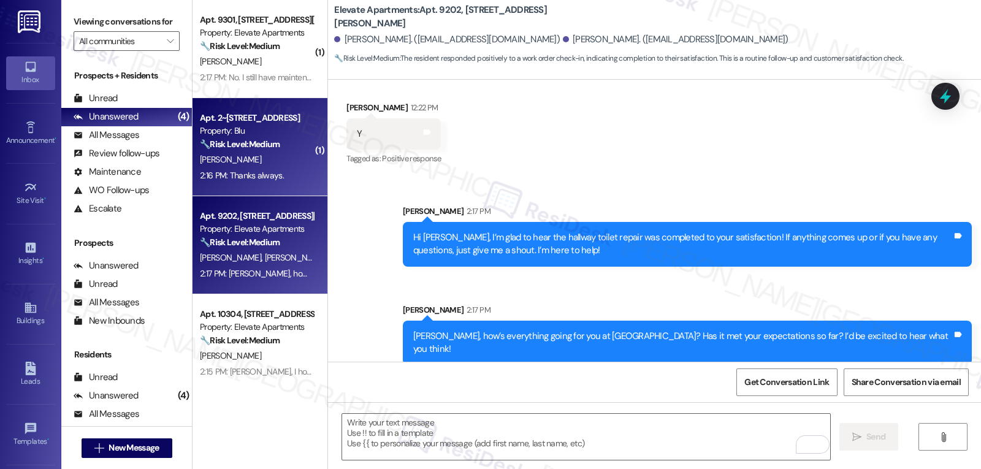
click at [259, 154] on div "A. Najera" at bounding box center [257, 159] width 116 height 15
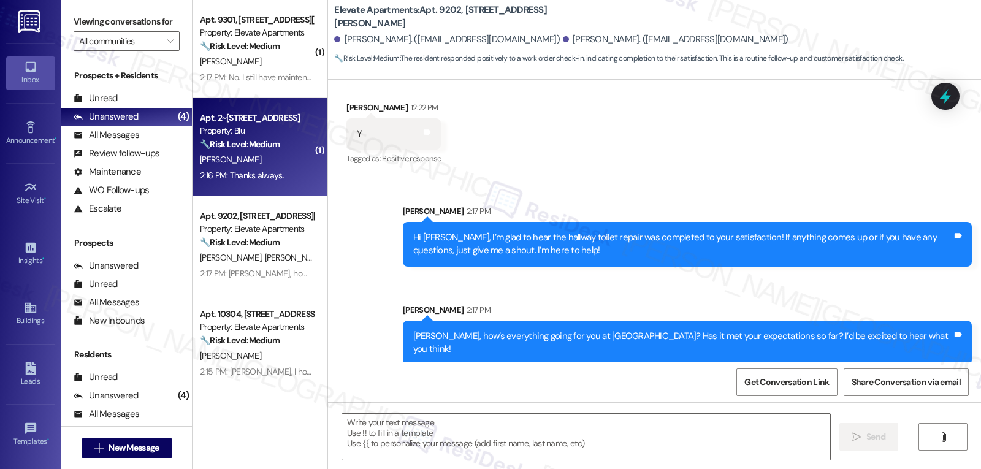
type textarea "Fetching suggested responses. Please feel free to read through the conversation…"
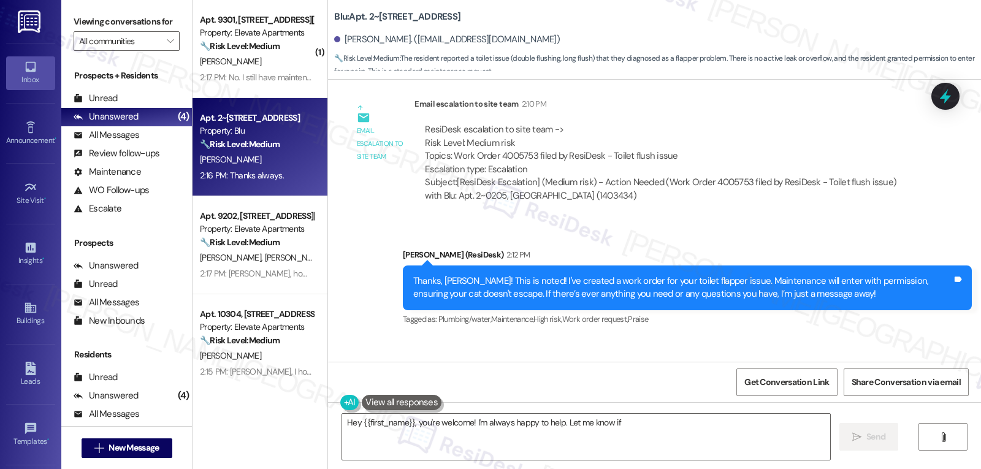
scroll to position [8779, 0]
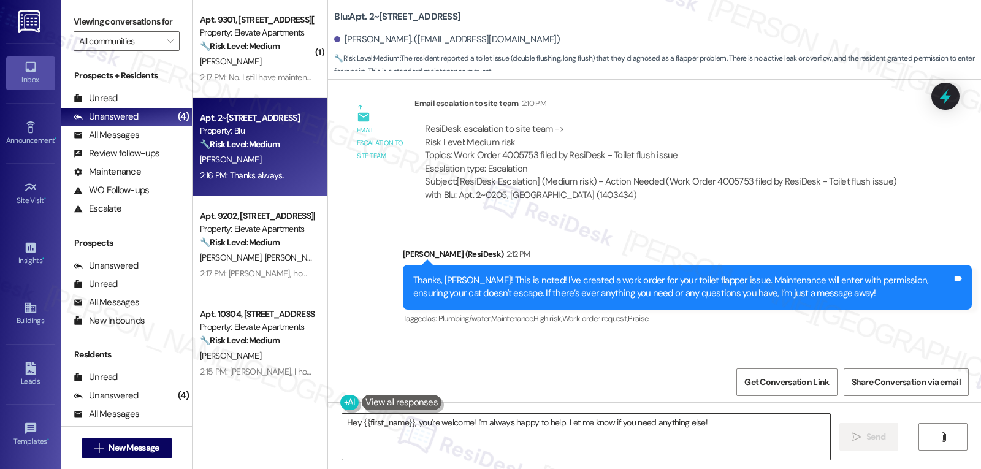
click at [390, 437] on textarea "Hey {{first_name}}, you're welcome! I'm always happy to help. Let me know if yo…" at bounding box center [586, 437] width 488 height 46
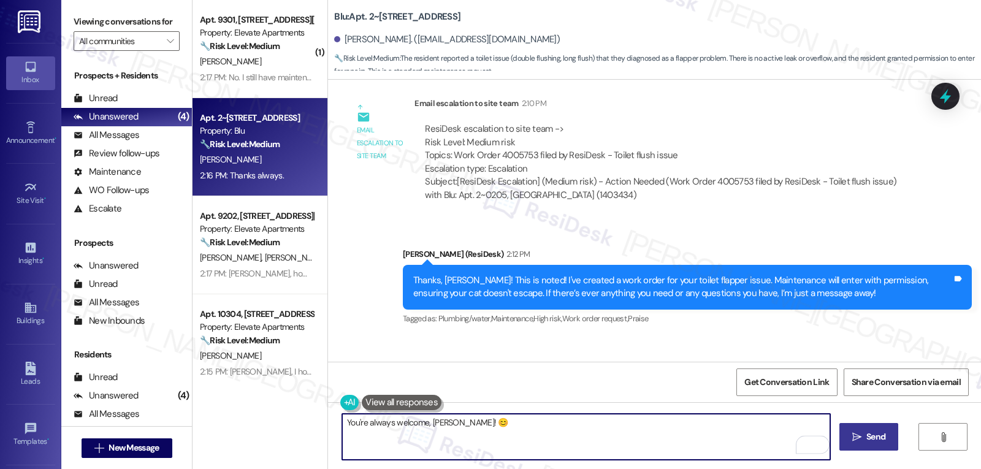
type textarea "You're always welcome, Aaron! 😊"
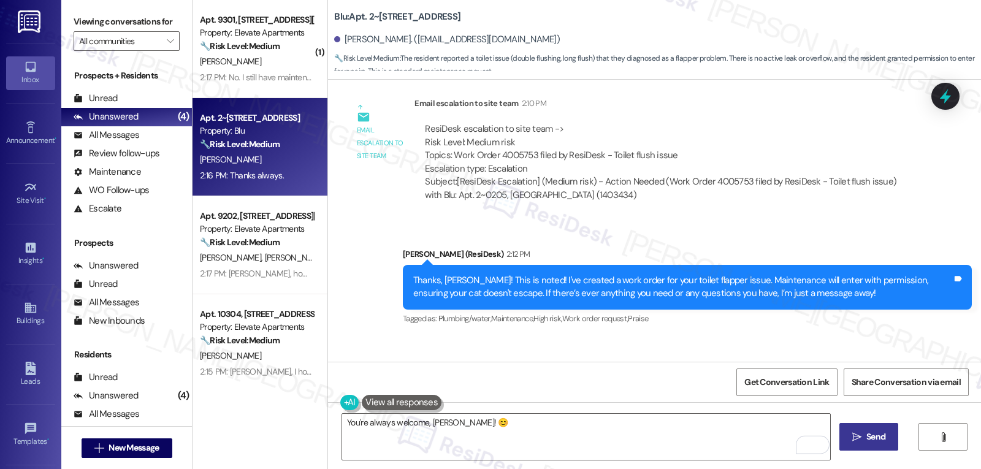
click at [873, 444] on button " Send" at bounding box center [868, 437] width 59 height 28
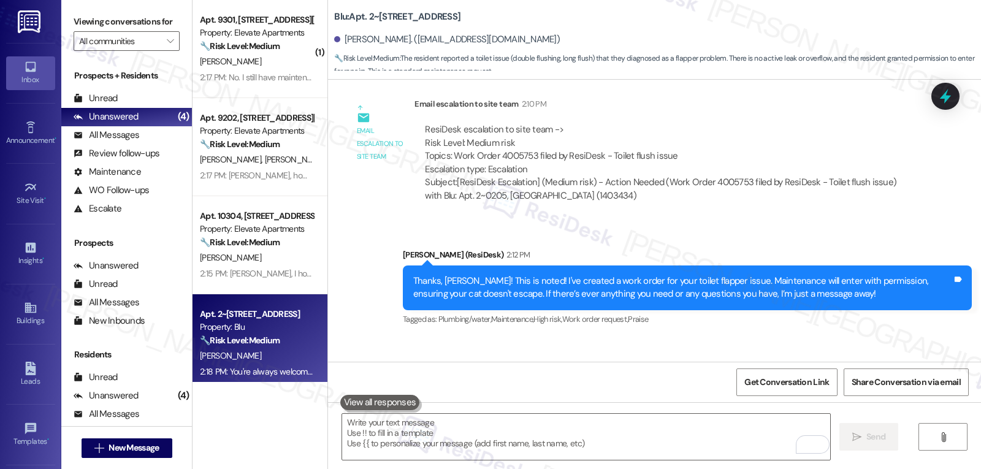
scroll to position [8865, 0]
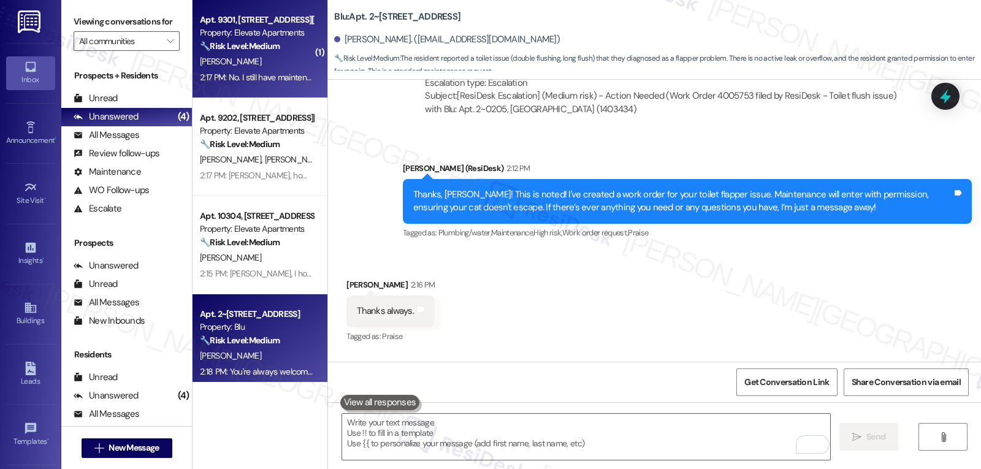
click at [283, 76] on div "2:17 PM: No. I still have maintenance needs 2:17 PM: No. I still have maintenan…" at bounding box center [274, 77] width 149 height 11
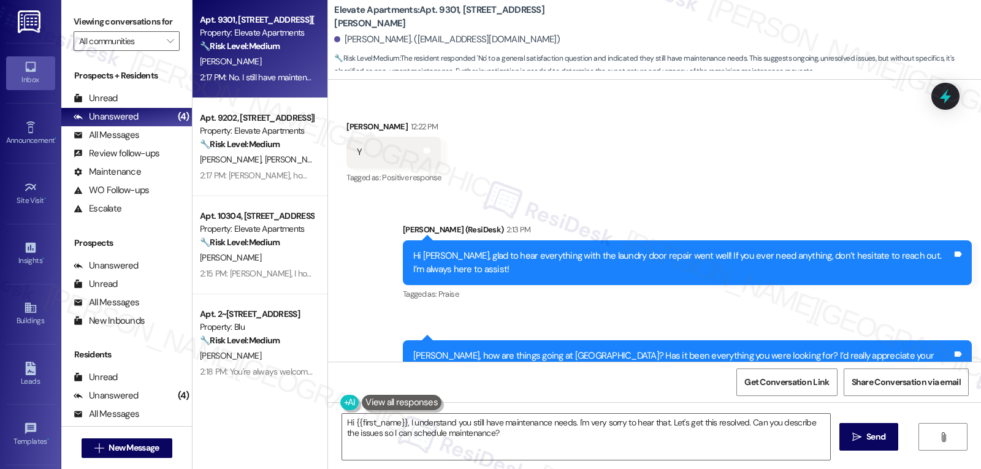
scroll to position [2969, 0]
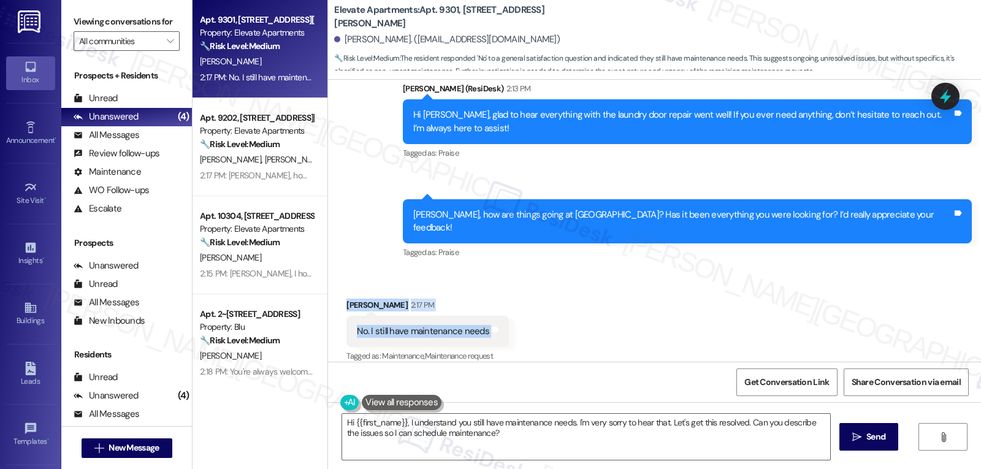
drag, startPoint x: 335, startPoint y: 295, endPoint x: 512, endPoint y: 315, distance: 178.3
click at [512, 315] on div "Received via SMS Ebonie Davis 2:17 PM No. I still have maintenance needs Tags a…" at bounding box center [654, 323] width 653 height 104
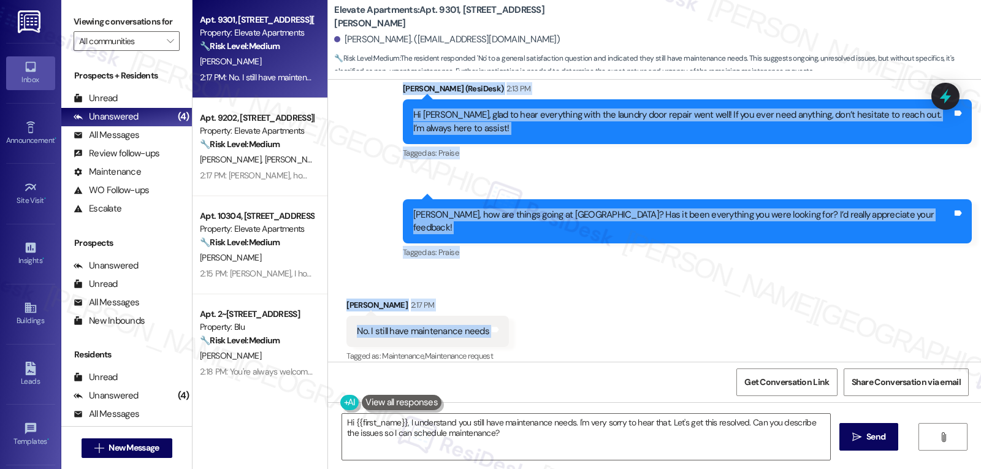
drag, startPoint x: 393, startPoint y: 88, endPoint x: 627, endPoint y: 321, distance: 330.2
click at [627, 321] on div "WO Lease started Jun 27, 2025 at 8:00 PM Show details Survey, sent via SMS Resi…" at bounding box center [654, 221] width 653 height 282
copy div "Sarah (ResiDesk) 2:13 PM Hi Ebonie, glad to hear everything with the laundry do…"
click at [553, 443] on textarea "Hi {{first_name}}, I understand you still have maintenance needs. I'm very sorr…" at bounding box center [586, 437] width 488 height 46
paste textarea "Ebonie, I understand there are still maintenance issues that need to be address…"
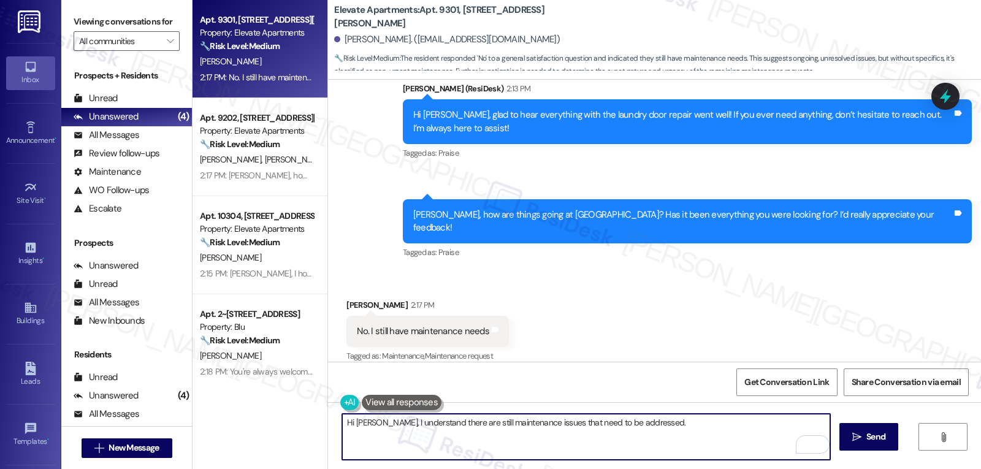
click at [750, 441] on textarea "Hi Ebonie, I understand there are still maintenance issues that need to be addr…" at bounding box center [586, 437] width 488 height 46
paste textarea "you still have maintenance needs. Can you let me know which repairs are still p…"
click at [431, 431] on textarea "Hi Ebonie, I understand you still have maintenance needs. Can you let me know w…" at bounding box center [586, 437] width 488 height 46
click at [567, 442] on textarea "Hi Ebonie, I understand you still have maintenance needs. Can you let me know w…" at bounding box center [586, 437] width 488 height 46
type textarea "Hi Ebonie, I understand you still have maintenance needs. Can you let me know w…"
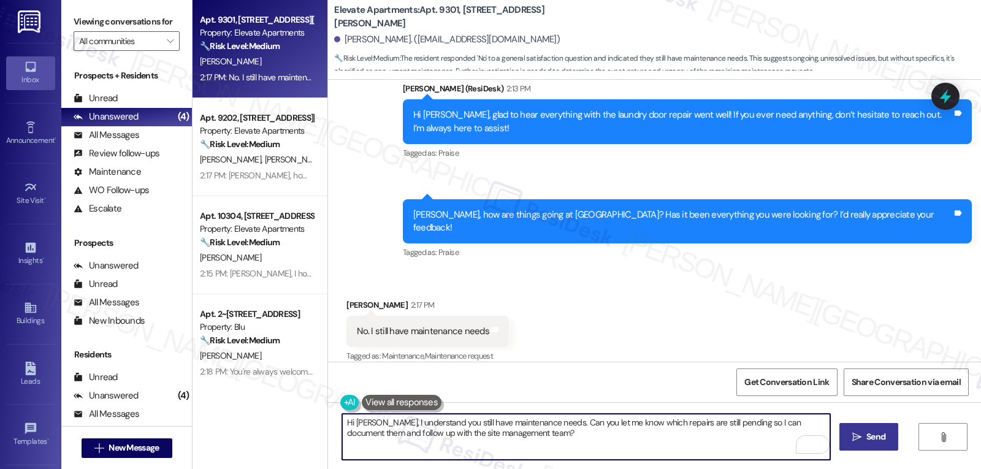
click at [870, 434] on span "Send" at bounding box center [875, 436] width 19 height 13
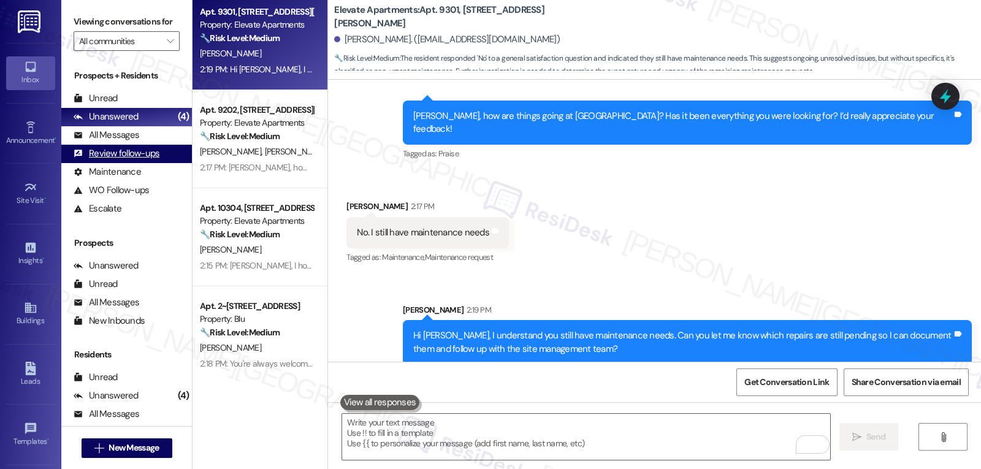
scroll to position [10, 0]
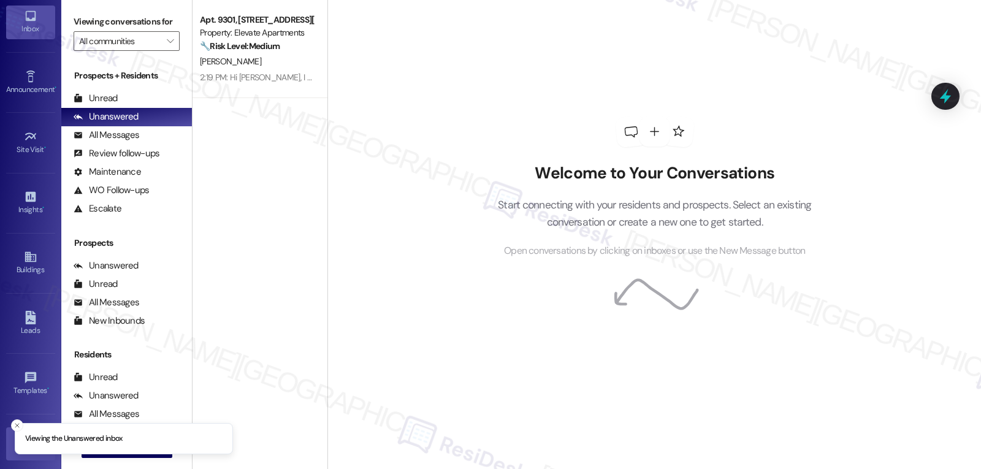
scroll to position [116, 0]
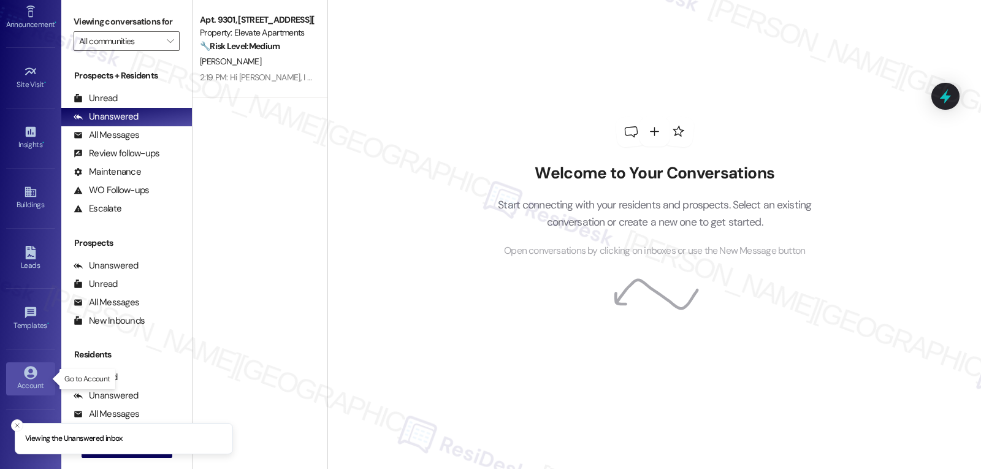
click at [26, 365] on link "Account" at bounding box center [30, 378] width 49 height 33
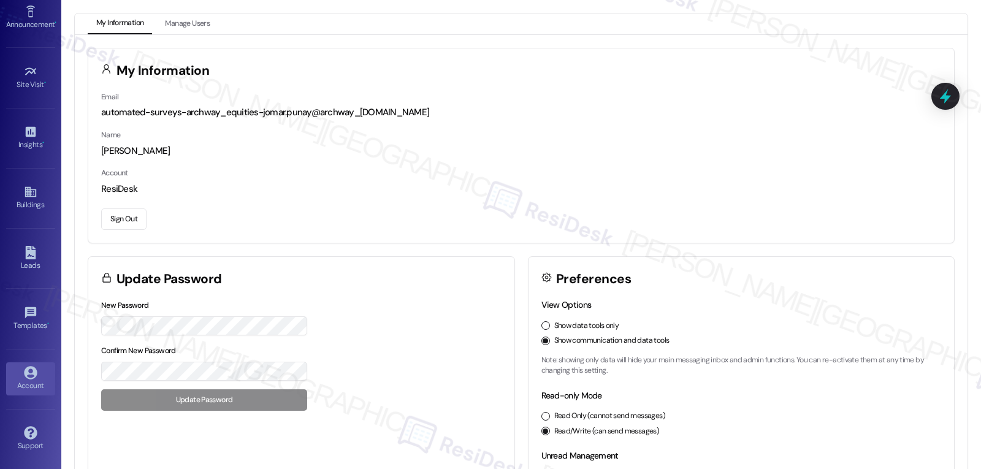
click at [142, 216] on button "Sign Out" at bounding box center [123, 218] width 45 height 21
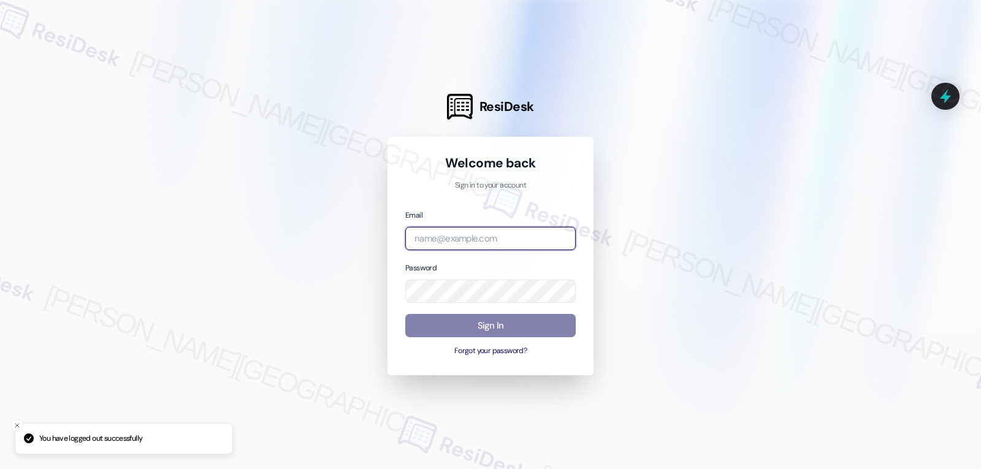
click at [517, 238] on input "email" at bounding box center [490, 239] width 170 height 24
click at [485, 238] on input "email" at bounding box center [490, 239] width 170 height 24
paste input "[EMAIL_ADDRESS][DOMAIN_NAME]"
type input "[EMAIL_ADDRESS][DOMAIN_NAME]"
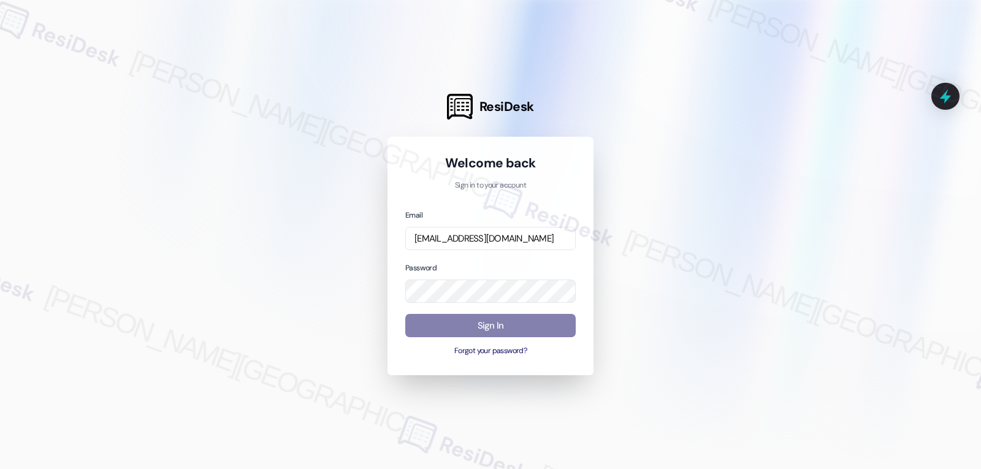
scroll to position [0, 0]
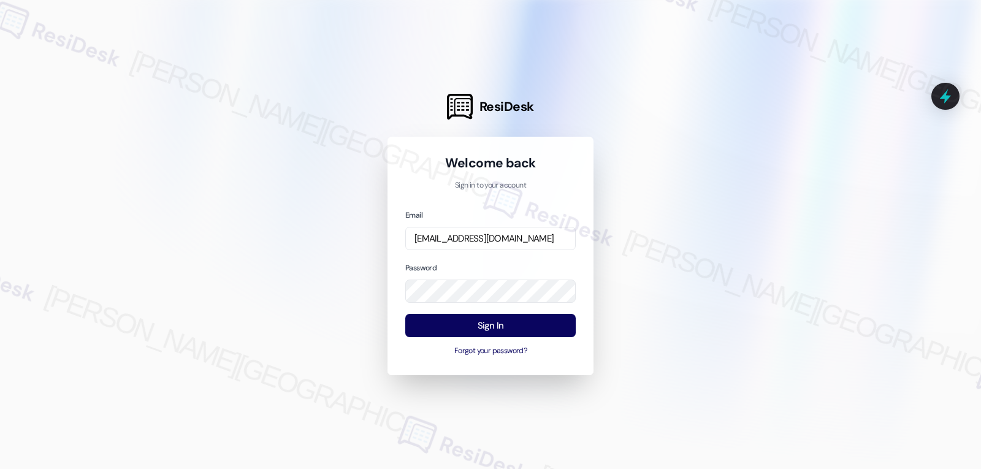
click at [500, 260] on div "Email [EMAIL_ADDRESS][DOMAIN_NAME] Password Sign In Forgot your password?" at bounding box center [490, 282] width 170 height 149
click at [518, 330] on button "Sign In" at bounding box center [490, 326] width 170 height 24
